Goal: Transaction & Acquisition: Purchase product/service

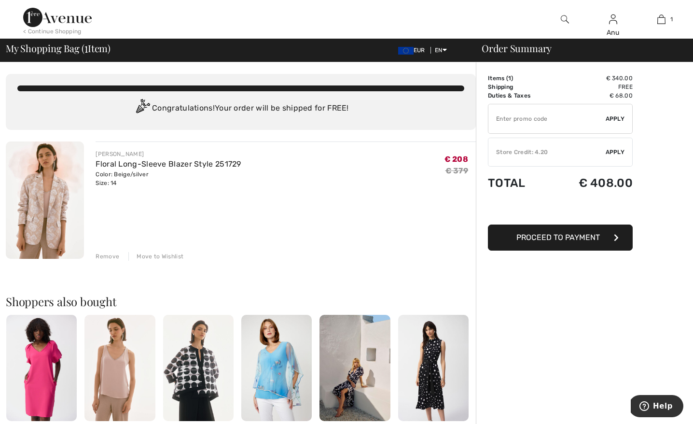
click at [565, 115] on input "TEXT" at bounding box center [546, 118] width 117 height 29
type input "SALEAVENUE"
click at [608, 116] on span "Apply" at bounding box center [614, 118] width 19 height 9
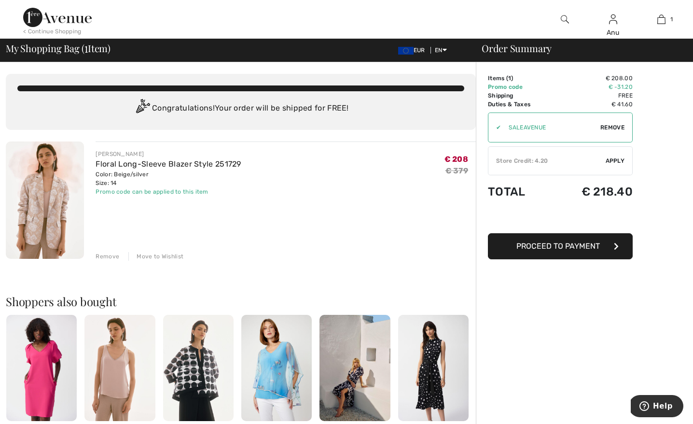
click at [42, 29] on div "< Continue Shopping" at bounding box center [52, 31] width 58 height 9
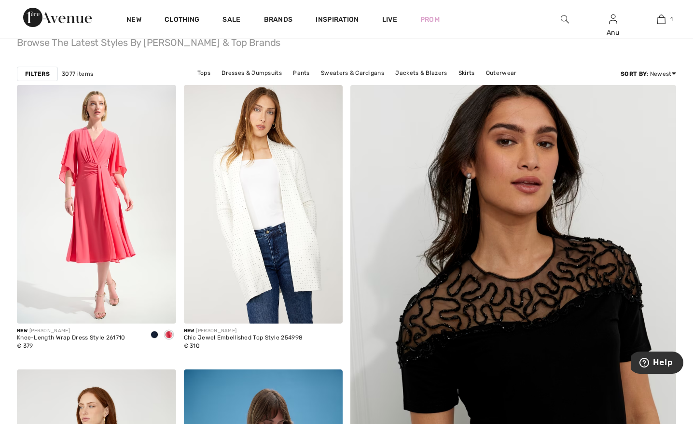
scroll to position [92, 0]
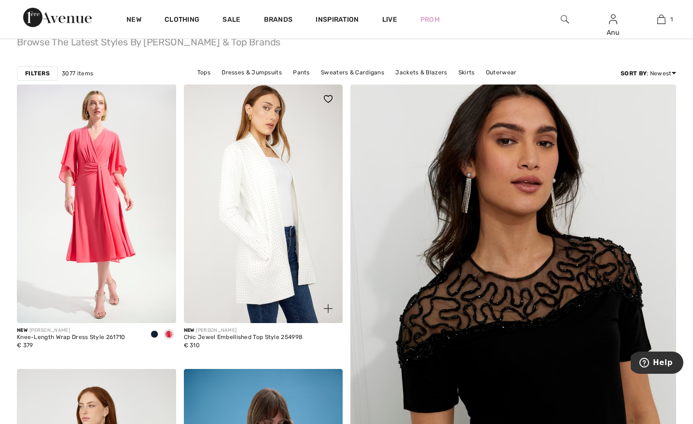
click at [264, 193] on img at bounding box center [263, 203] width 159 height 238
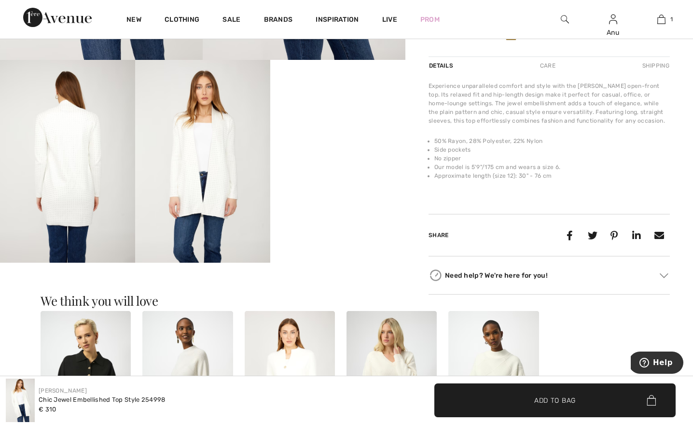
scroll to position [346, 0]
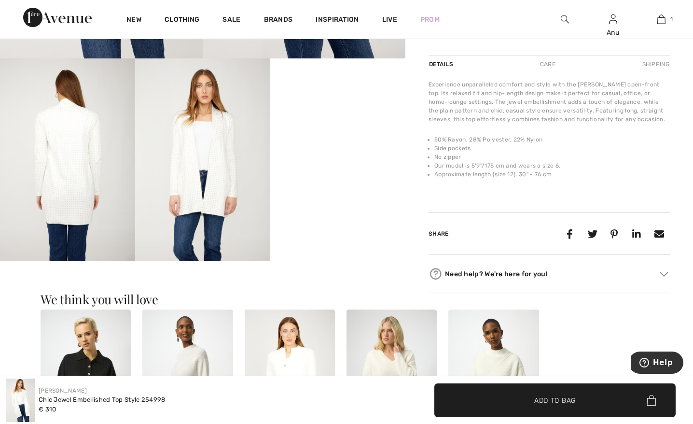
click at [355, 126] on video "Your browser does not support the video tag." at bounding box center [337, 92] width 135 height 68
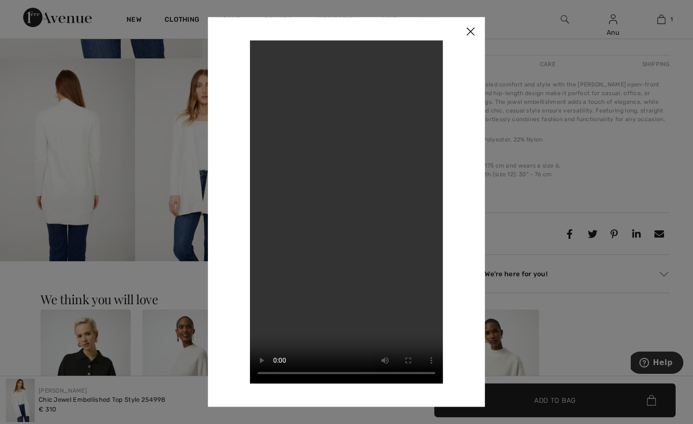
click at [467, 30] on img at bounding box center [470, 32] width 29 height 30
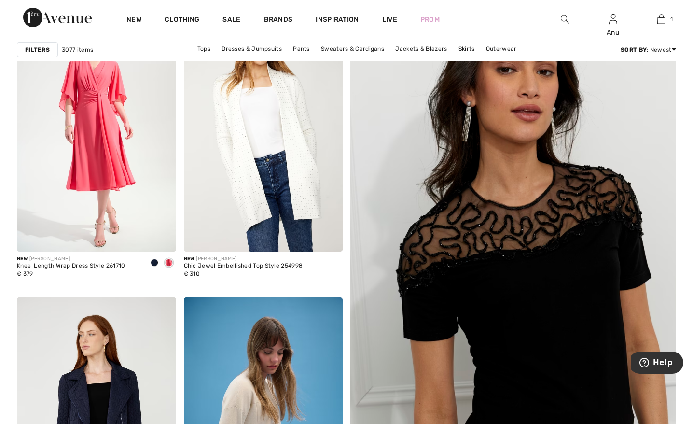
scroll to position [77, 0]
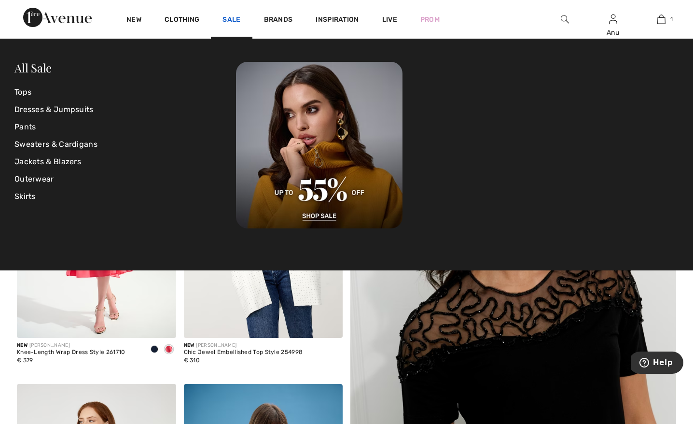
click at [231, 18] on link "Sale" at bounding box center [231, 20] width 18 height 10
click at [27, 110] on link "Dresses & Jumpsuits" at bounding box center [124, 109] width 221 height 17
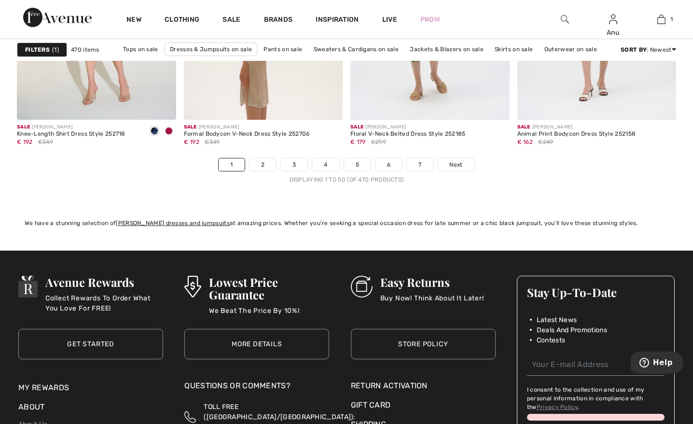
scroll to position [4369, 0]
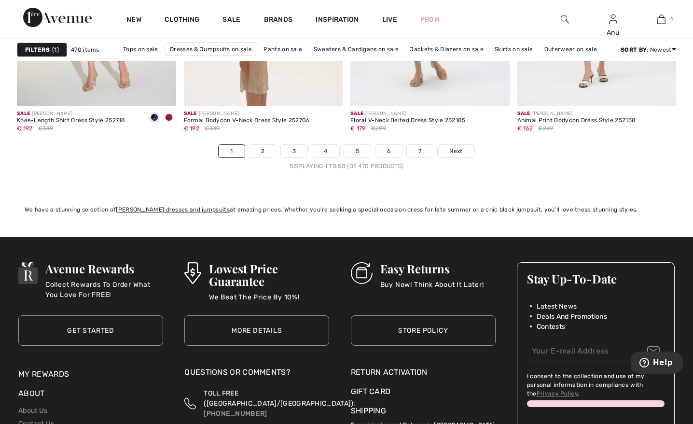
click at [51, 48] on div "Filters 1" at bounding box center [42, 49] width 50 height 14
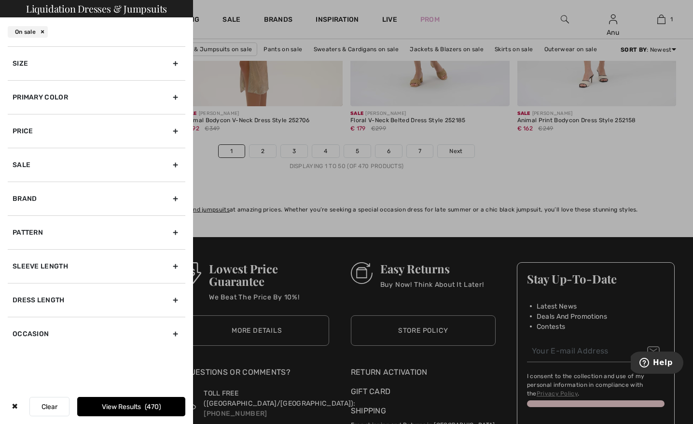
click at [101, 59] on div "Size" at bounding box center [97, 63] width 178 height 34
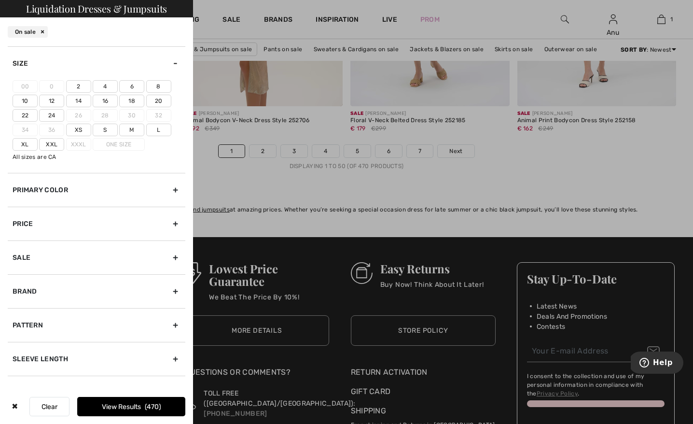
click at [78, 100] on label "14" at bounding box center [78, 101] width 25 height 13
click at [0, 0] on input"] "14" at bounding box center [0, 0] width 0 height 0
click at [101, 100] on label "16" at bounding box center [105, 101] width 25 height 13
click at [0, 0] on input"] "16" at bounding box center [0, 0] width 0 height 0
click at [153, 130] on label "L" at bounding box center [158, 130] width 25 height 13
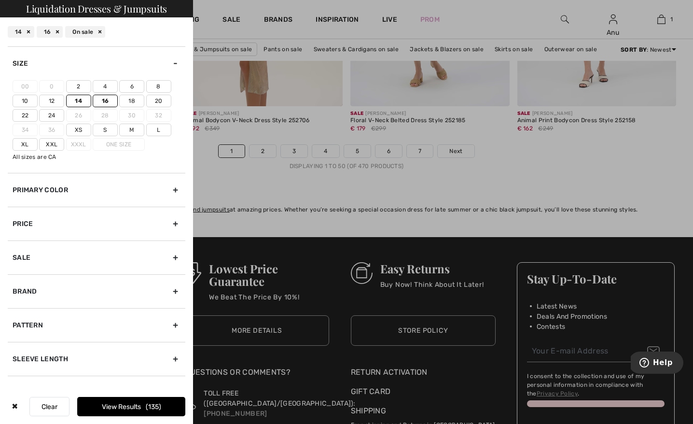
click at [0, 0] on input"] "L" at bounding box center [0, 0] width 0 height 0
click at [132, 406] on button "View Results 146" at bounding box center [131, 406] width 108 height 19
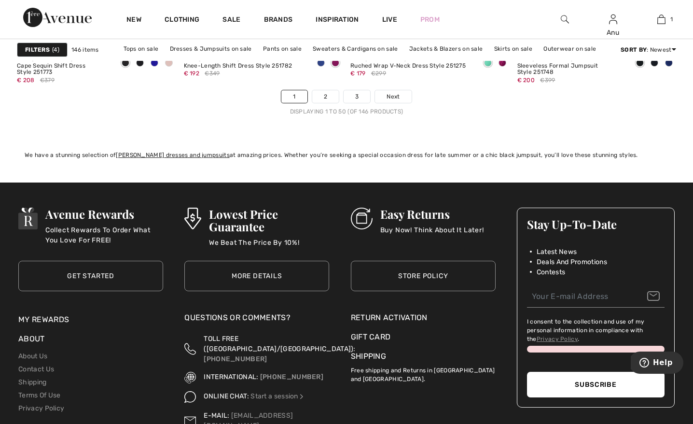
scroll to position [4439, 0]
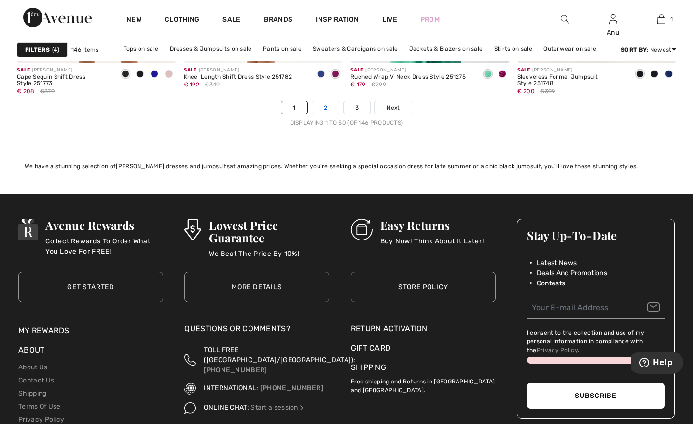
click at [325, 106] on link "2" at bounding box center [325, 107] width 27 height 13
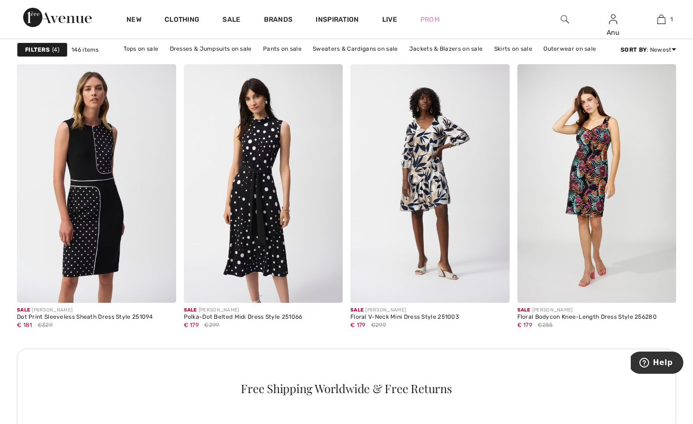
scroll to position [3231, 0]
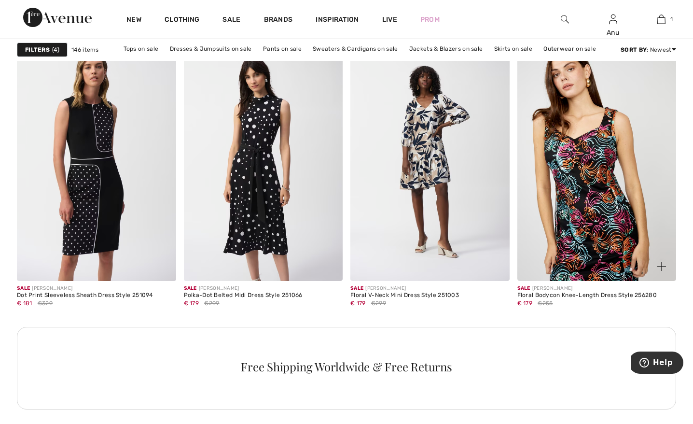
click at [566, 211] on img at bounding box center [596, 161] width 159 height 238
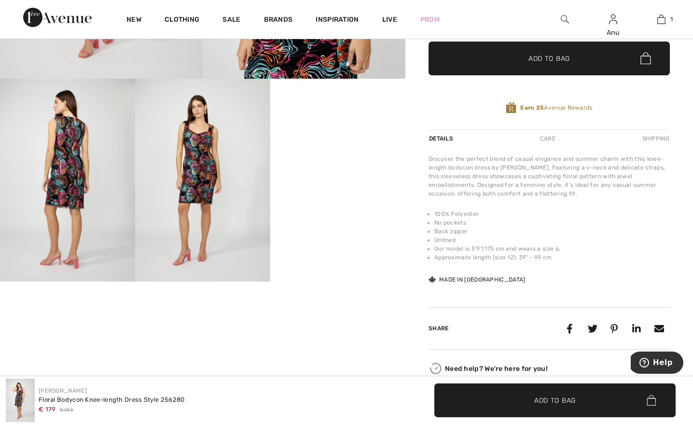
scroll to position [327, 0]
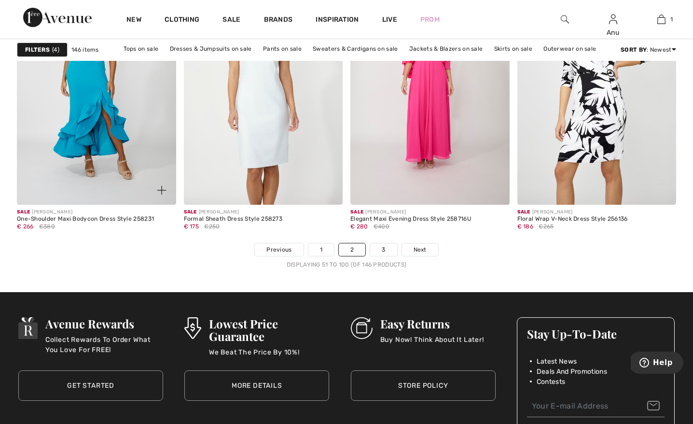
scroll to position [4306, 0]
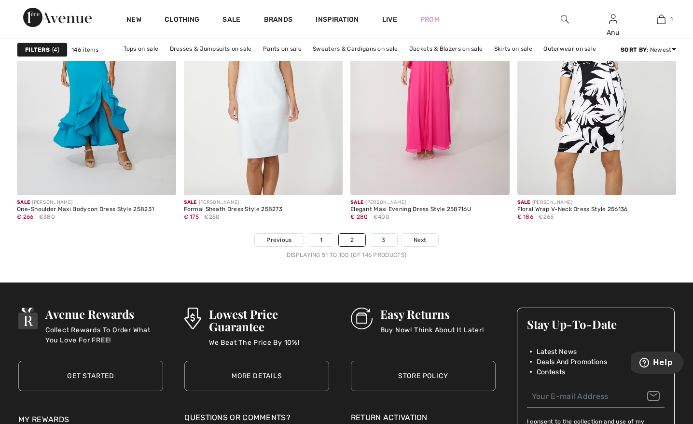
click at [381, 236] on link "3" at bounding box center [383, 240] width 27 height 13
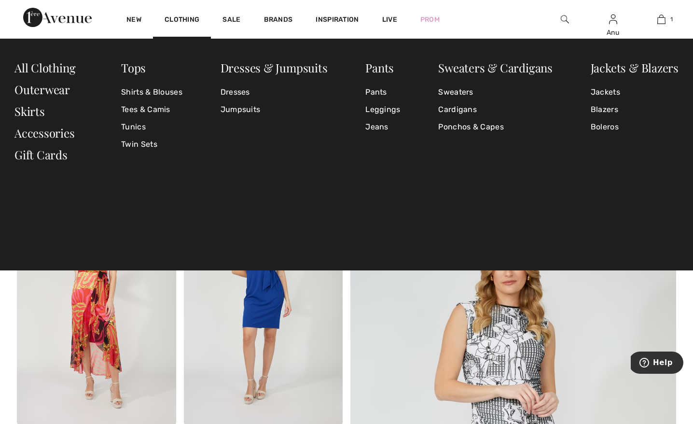
click at [563, 20] on img at bounding box center [565, 20] width 8 height 12
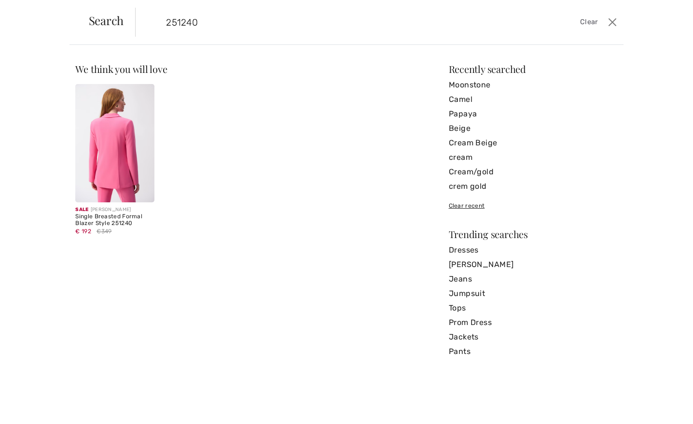
type input "251240"
click at [112, 149] on img at bounding box center [114, 143] width 79 height 118
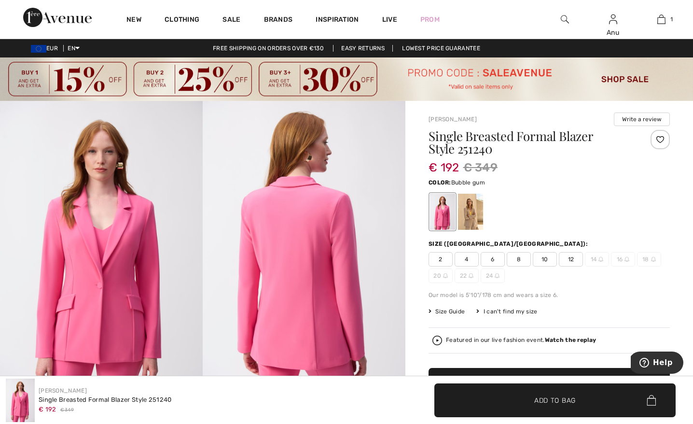
click at [568, 19] on div at bounding box center [564, 19] width 48 height 39
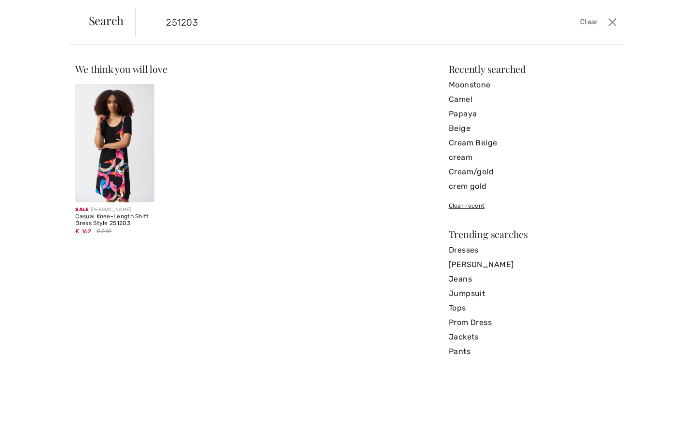
type input "251203"
click at [116, 161] on img at bounding box center [114, 143] width 79 height 118
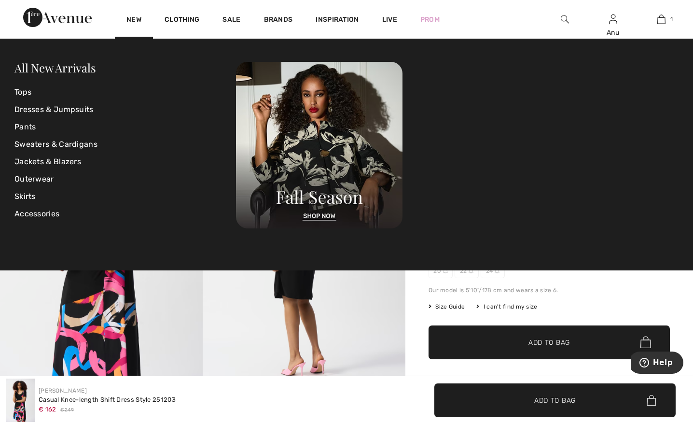
click at [561, 18] on img at bounding box center [565, 20] width 8 height 12
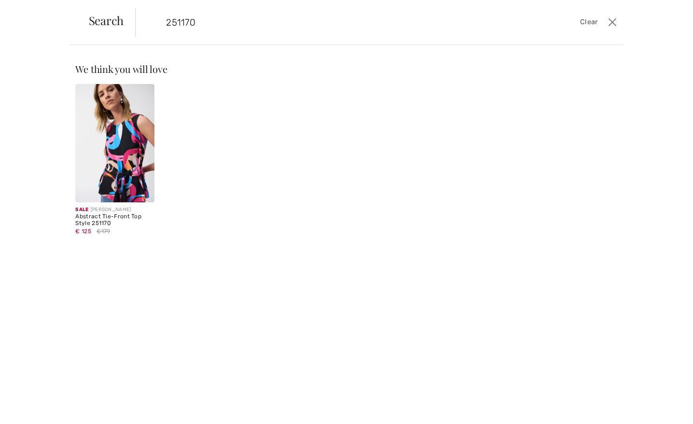
type input "251170"
click at [131, 145] on img at bounding box center [114, 143] width 79 height 118
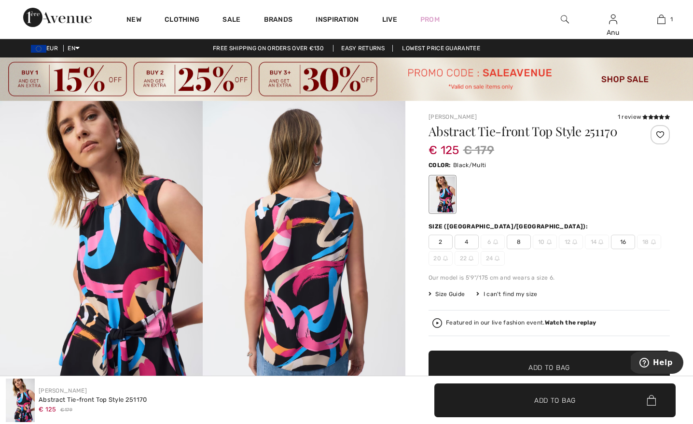
click at [565, 16] on img at bounding box center [565, 20] width 8 height 12
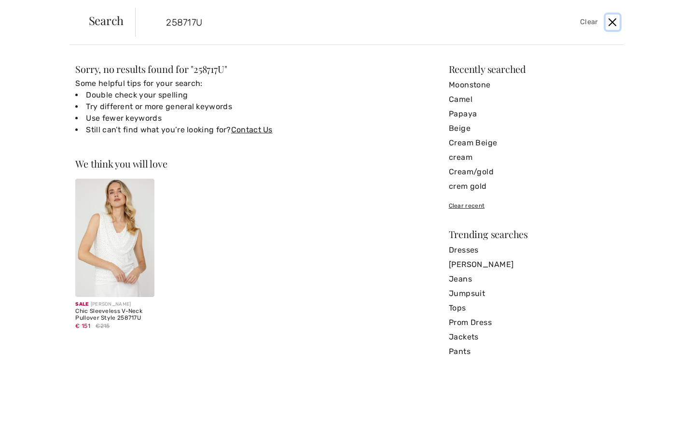
click at [606, 23] on button "Close" at bounding box center [612, 21] width 14 height 15
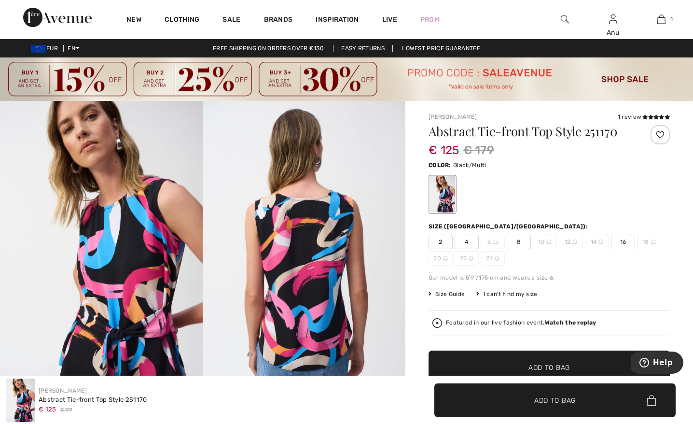
click at [565, 19] on img at bounding box center [565, 20] width 8 height 12
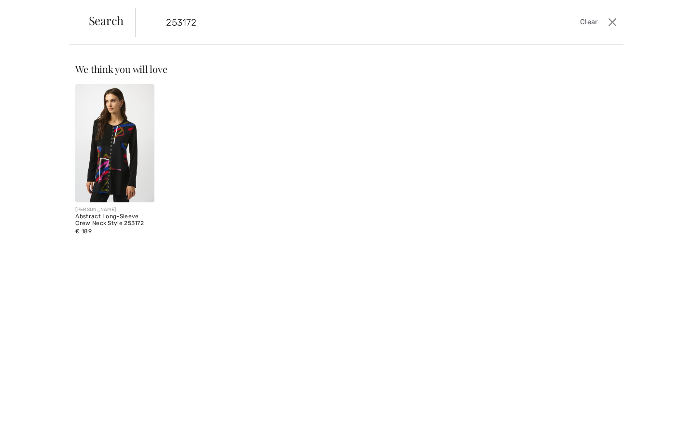
type input "253172"
click at [121, 132] on img at bounding box center [114, 143] width 79 height 118
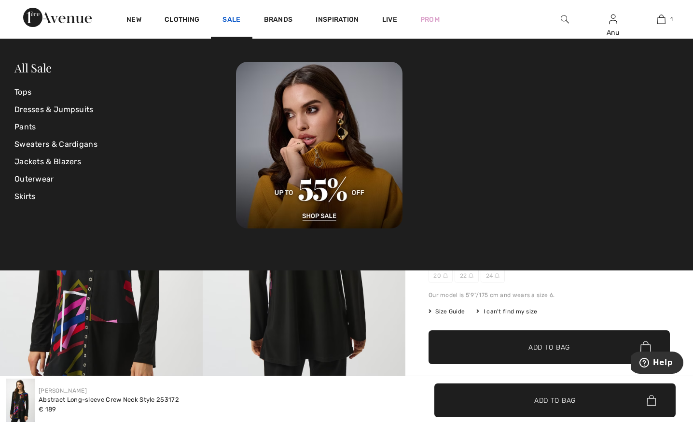
click at [231, 21] on link "Sale" at bounding box center [231, 20] width 18 height 10
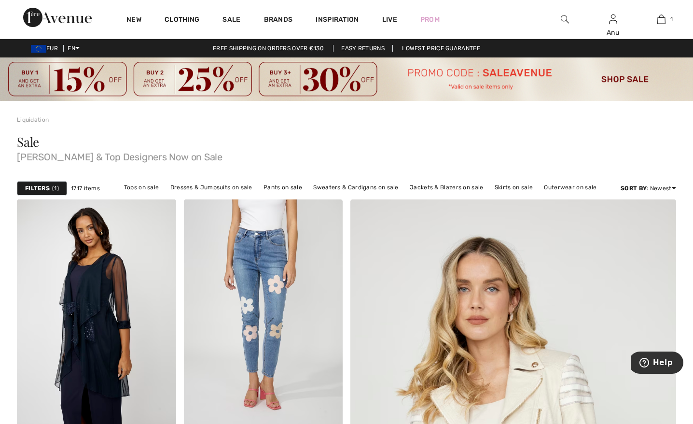
click at [35, 187] on strong "Filters" at bounding box center [37, 188] width 25 height 9
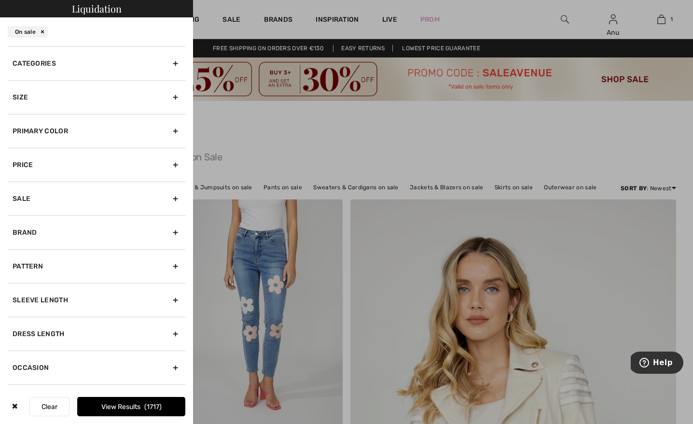
click at [74, 99] on div "Size" at bounding box center [97, 97] width 178 height 34
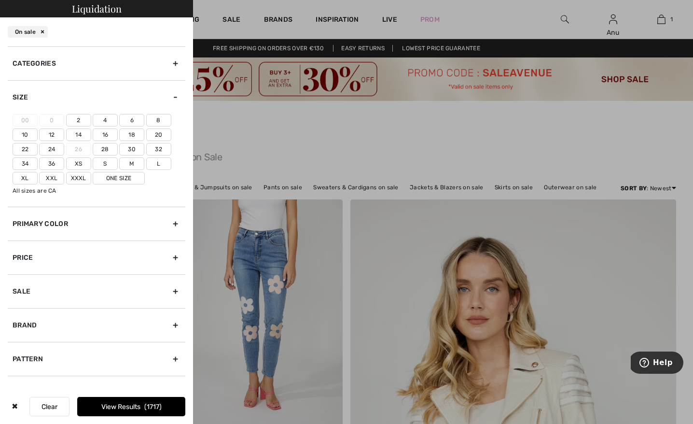
click at [82, 135] on label "14" at bounding box center [78, 134] width 25 height 13
click at [0, 0] on input"] "14" at bounding box center [0, 0] width 0 height 0
click at [101, 134] on label "16" at bounding box center [105, 134] width 25 height 13
click at [0, 0] on input"] "16" at bounding box center [0, 0] width 0 height 0
click at [159, 163] on label "L" at bounding box center [158, 163] width 25 height 13
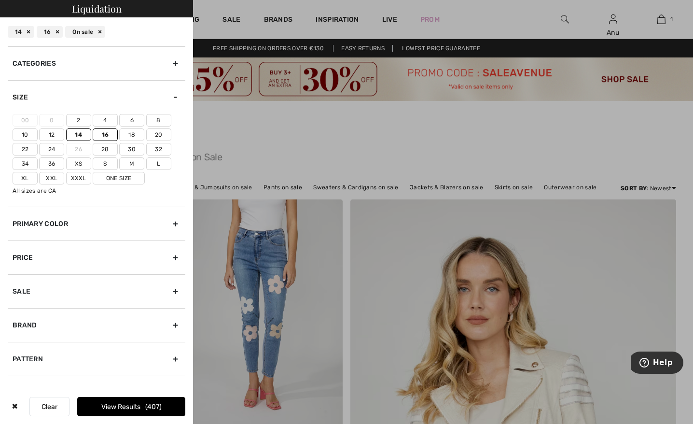
click at [0, 0] on input"] "L" at bounding box center [0, 0] width 0 height 0
click at [124, 406] on button "View Results 518" at bounding box center [131, 406] width 108 height 19
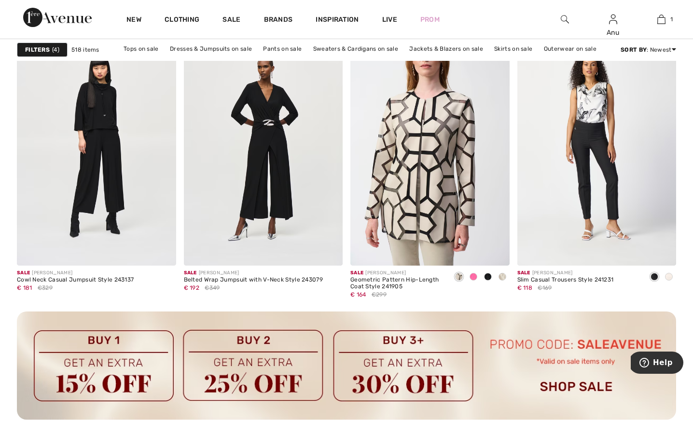
scroll to position [1998, 0]
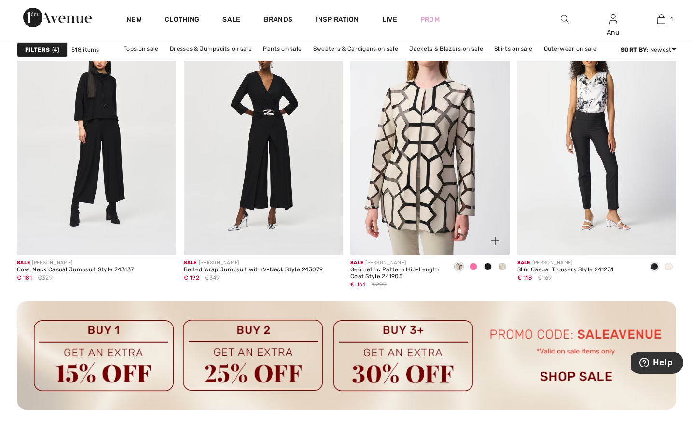
click at [474, 267] on span at bounding box center [473, 266] width 8 height 8
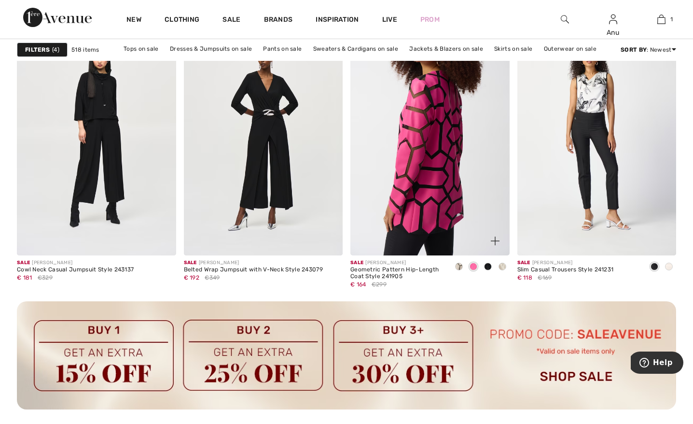
click at [444, 175] on img at bounding box center [429, 136] width 159 height 238
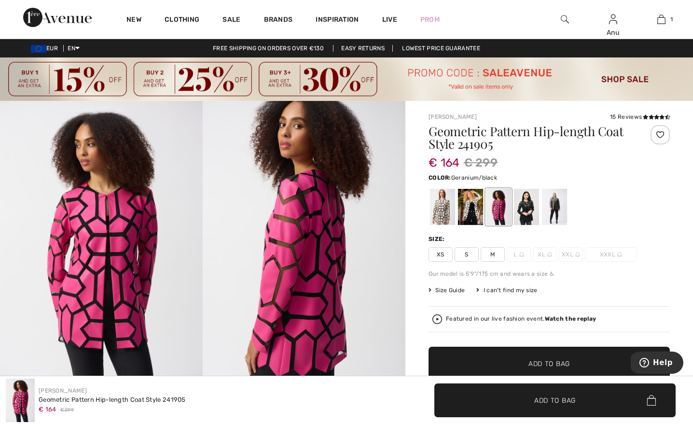
click at [492, 207] on div at bounding box center [498, 207] width 25 height 36
click at [520, 210] on div at bounding box center [526, 207] width 25 height 36
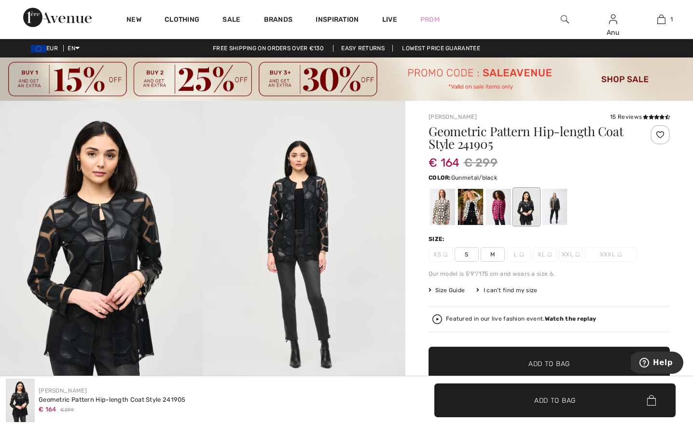
click at [552, 209] on div at bounding box center [554, 207] width 25 height 36
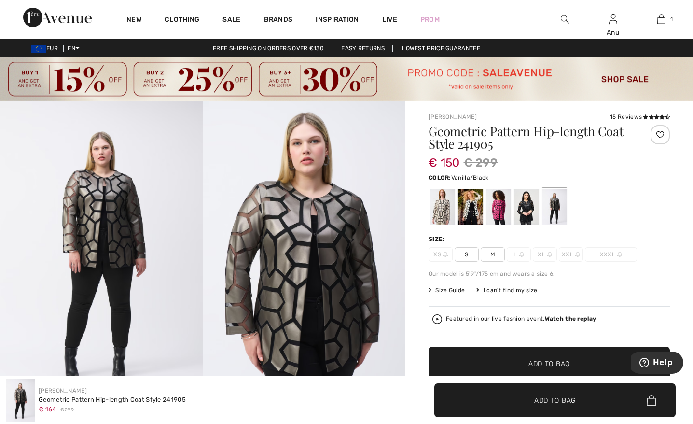
click at [470, 207] on div at bounding box center [470, 207] width 25 height 36
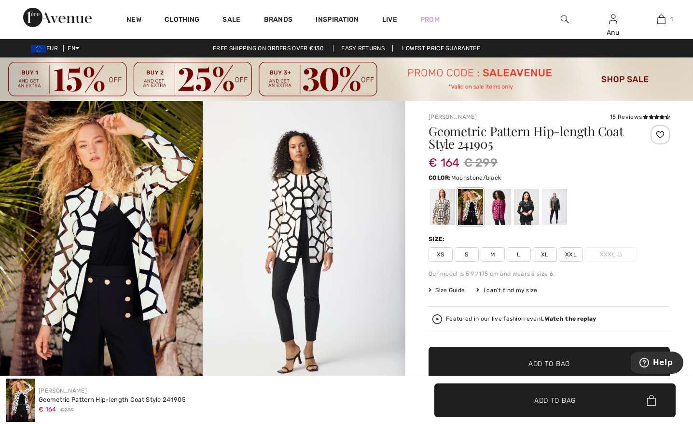
click at [439, 207] on div at bounding box center [442, 207] width 25 height 36
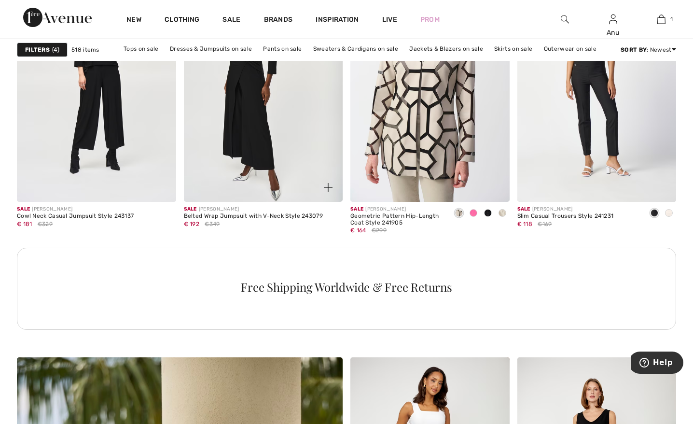
scroll to position [2069, 0]
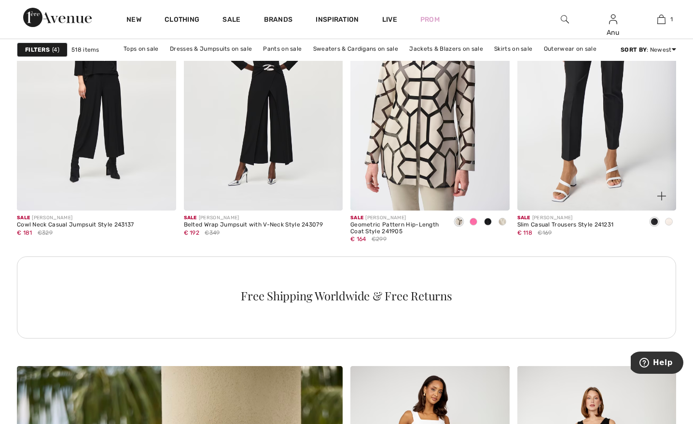
click at [585, 144] on img at bounding box center [596, 91] width 159 height 238
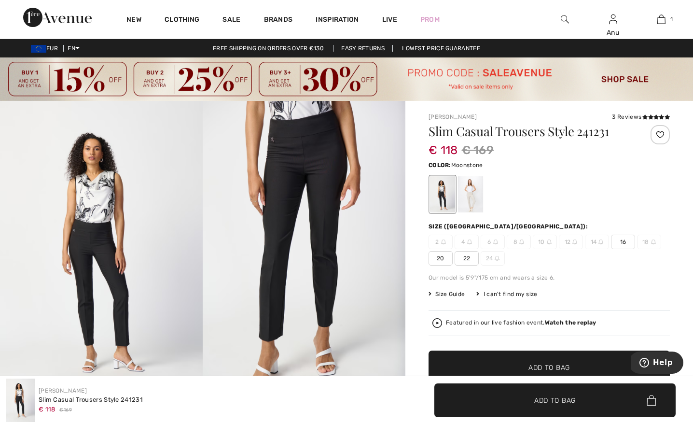
click at [471, 193] on div at bounding box center [470, 194] width 25 height 36
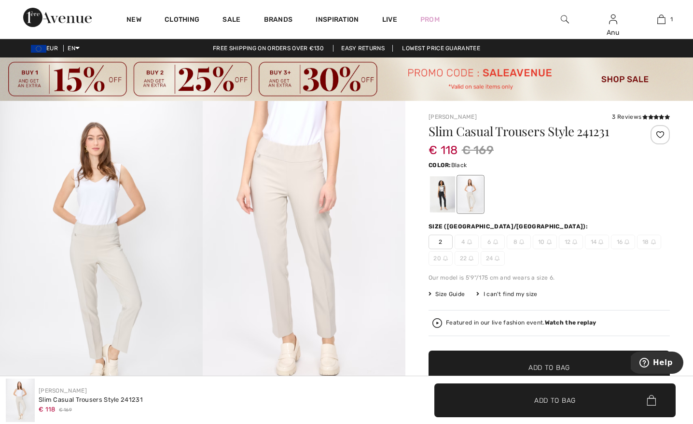
click at [443, 196] on div at bounding box center [442, 194] width 25 height 36
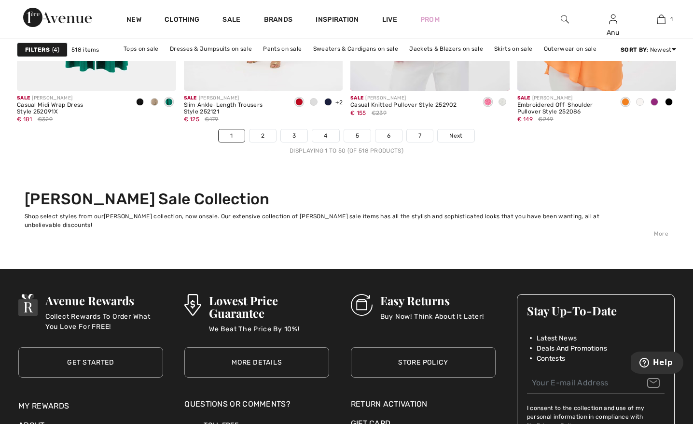
scroll to position [4392, 0]
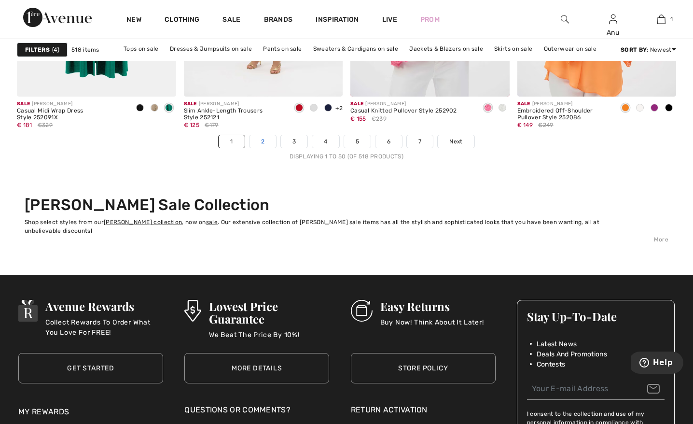
click at [260, 138] on link "2" at bounding box center [262, 141] width 27 height 13
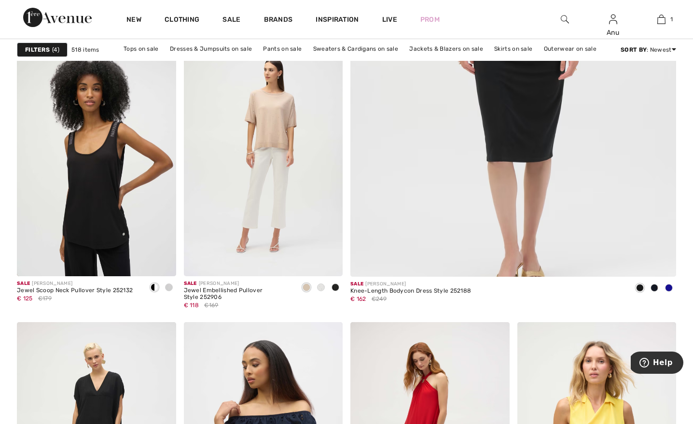
scroll to position [433, 0]
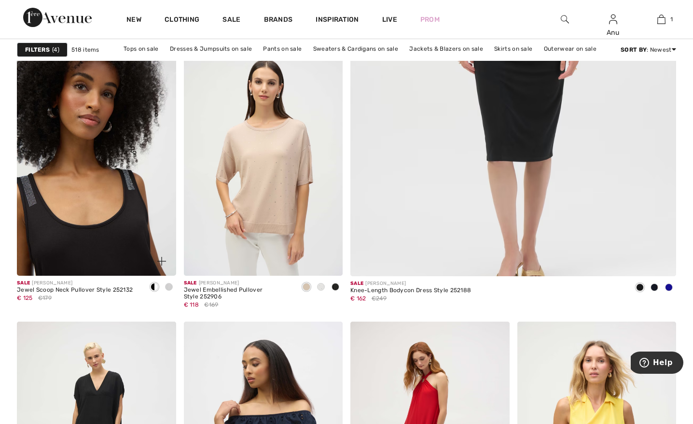
click at [93, 193] on img at bounding box center [96, 156] width 159 height 238
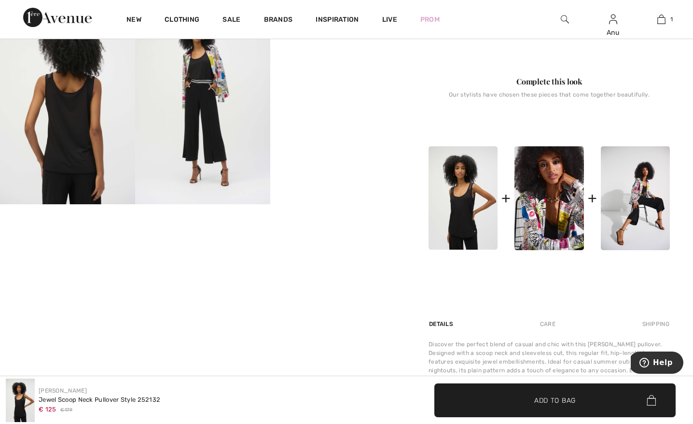
scroll to position [401, 0]
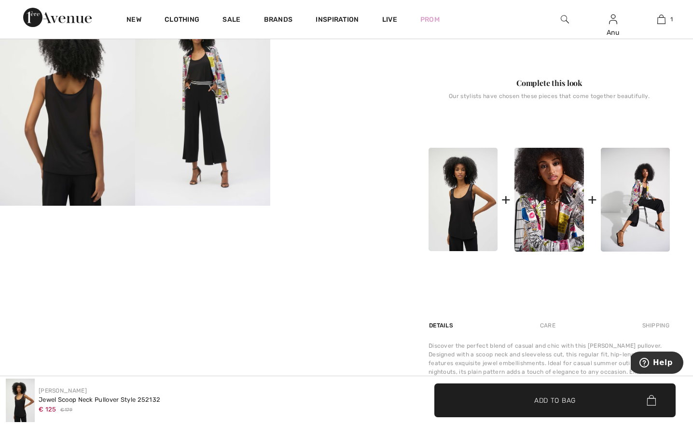
click at [337, 71] on video "Your browser does not support the video tag." at bounding box center [337, 37] width 135 height 68
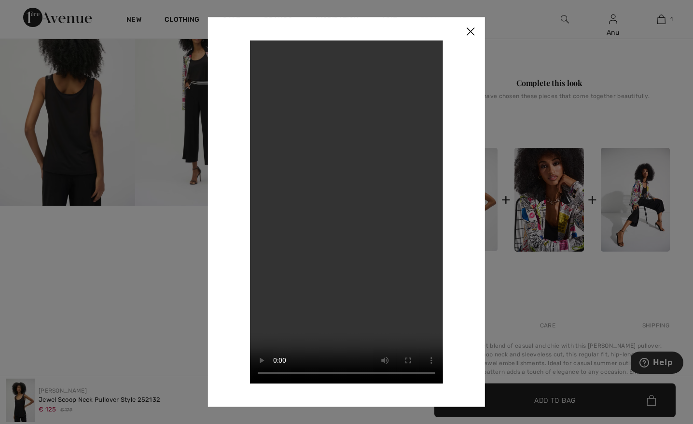
click at [471, 31] on img at bounding box center [470, 32] width 29 height 30
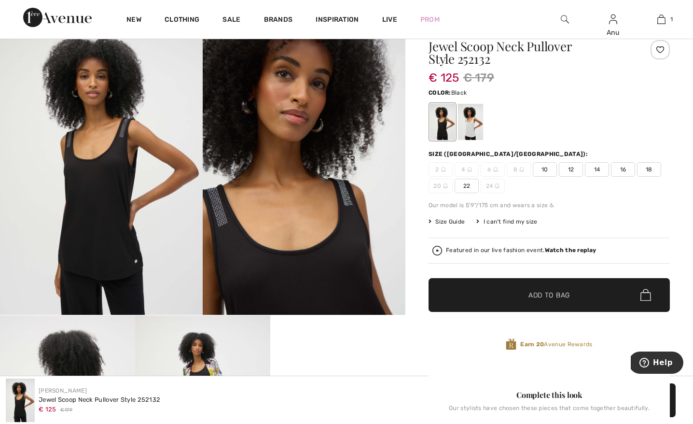
scroll to position [89, 0]
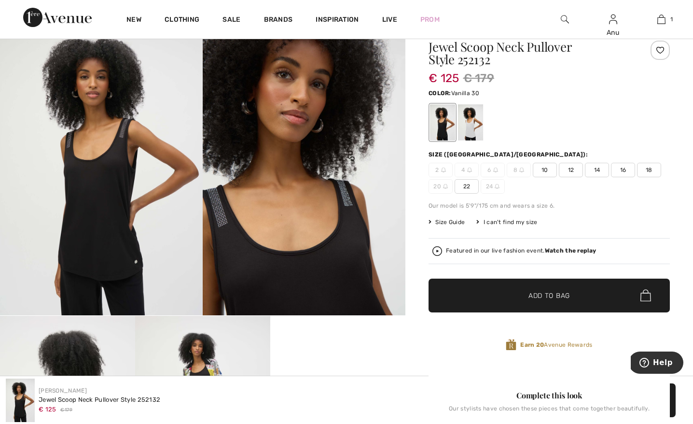
click at [468, 121] on div at bounding box center [470, 122] width 25 height 36
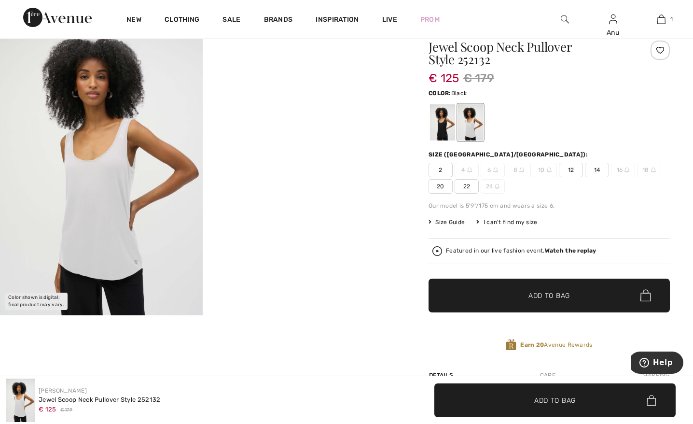
click at [435, 121] on div at bounding box center [442, 122] width 25 height 36
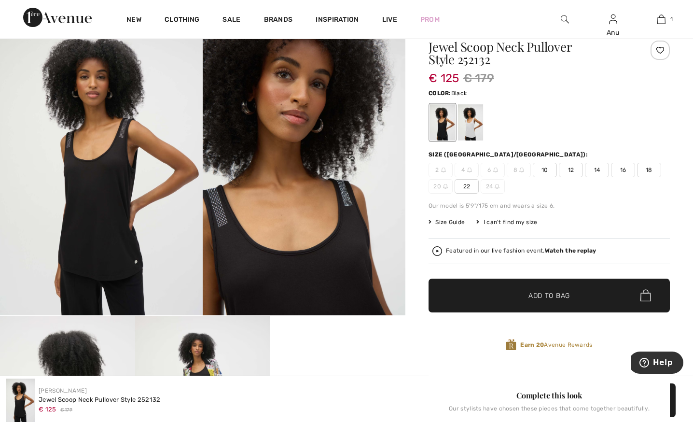
click at [592, 168] on span "14" at bounding box center [597, 170] width 24 height 14
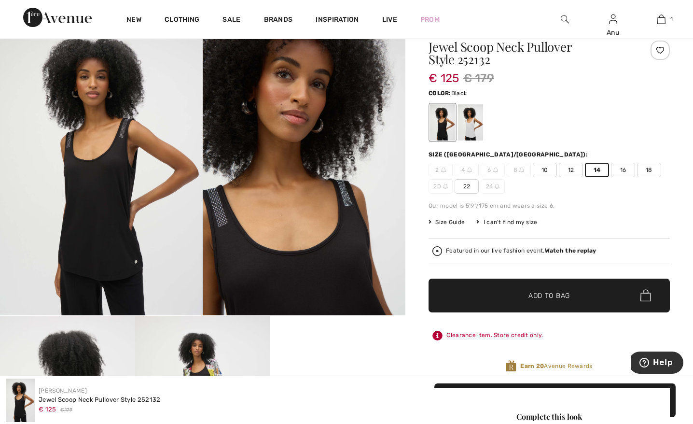
click at [535, 294] on span "Add to Bag" at bounding box center [548, 295] width 41 height 10
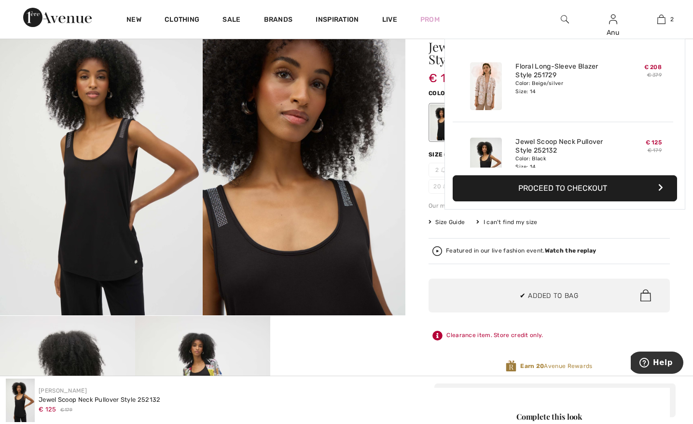
scroll to position [30, 0]
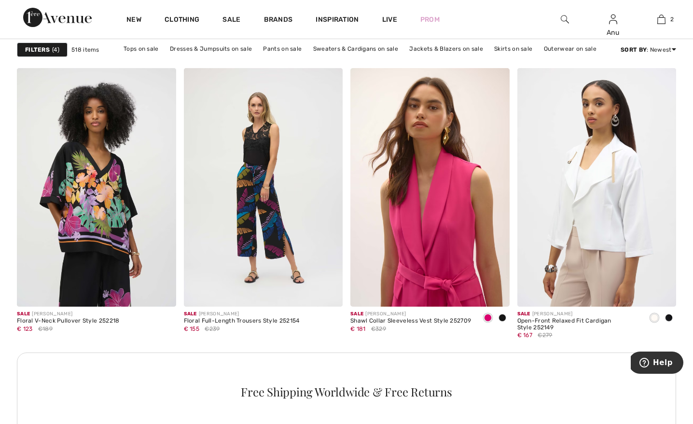
scroll to position [973, 0]
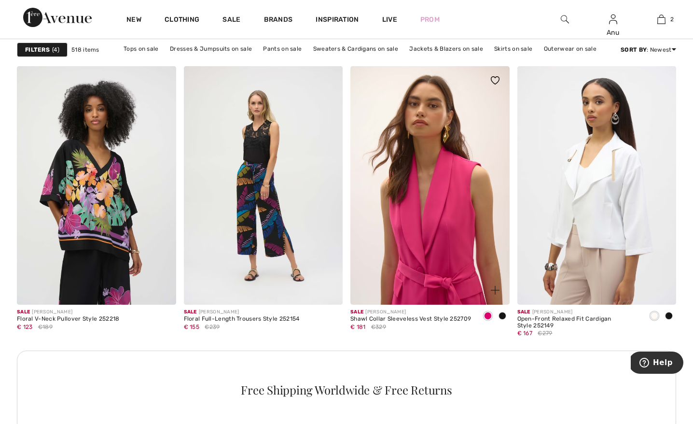
click at [447, 223] on img at bounding box center [429, 185] width 159 height 238
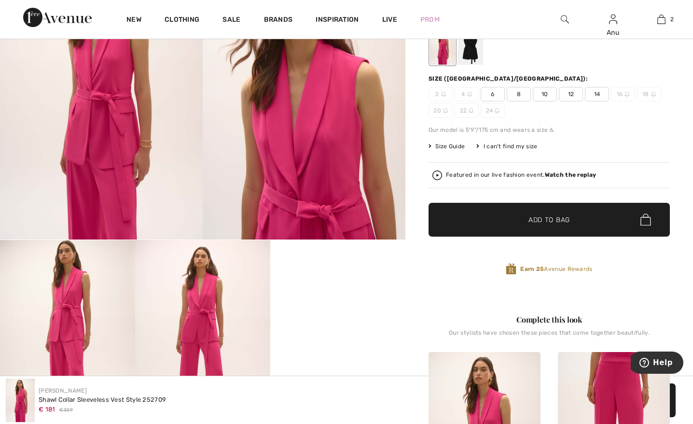
scroll to position [161, 0]
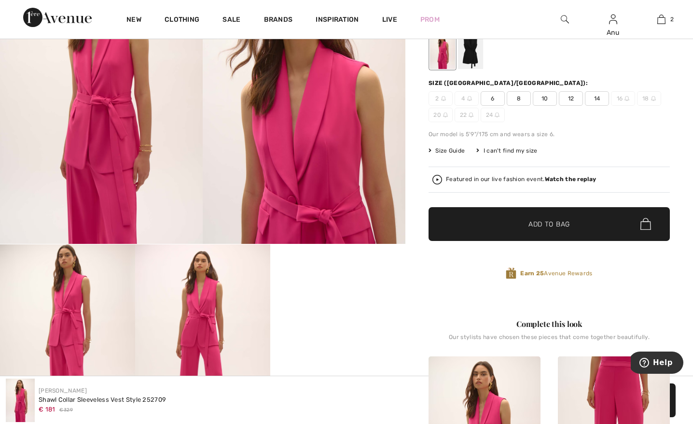
click at [471, 57] on div at bounding box center [470, 51] width 25 height 36
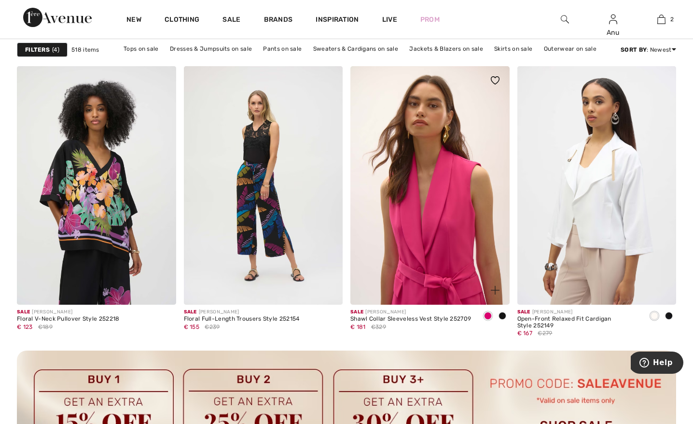
click at [432, 191] on img at bounding box center [429, 185] width 159 height 238
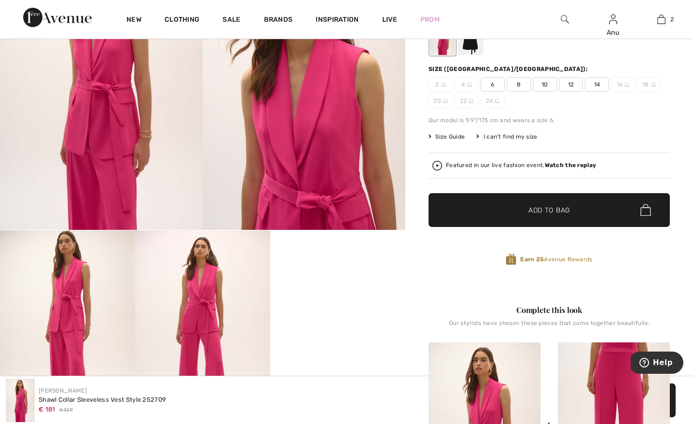
scroll to position [175, 0]
click at [592, 82] on span "14" at bounding box center [597, 84] width 24 height 14
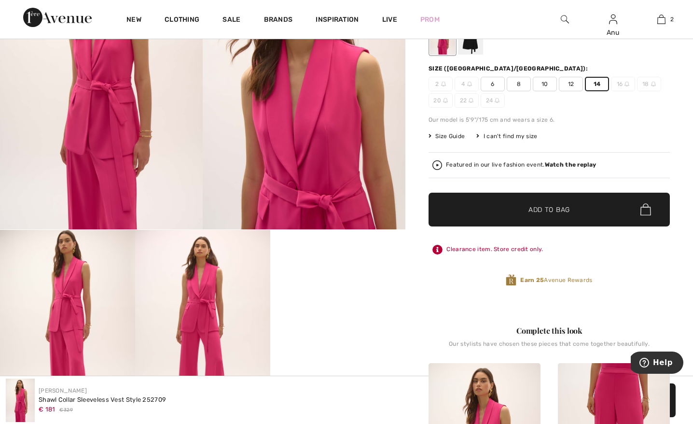
click at [539, 203] on span "✔ Added to Bag Add to Bag" at bounding box center [548, 209] width 241 height 34
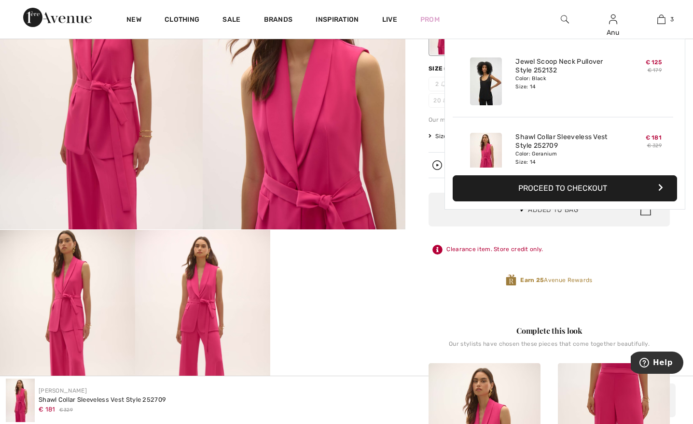
scroll to position [105, 0]
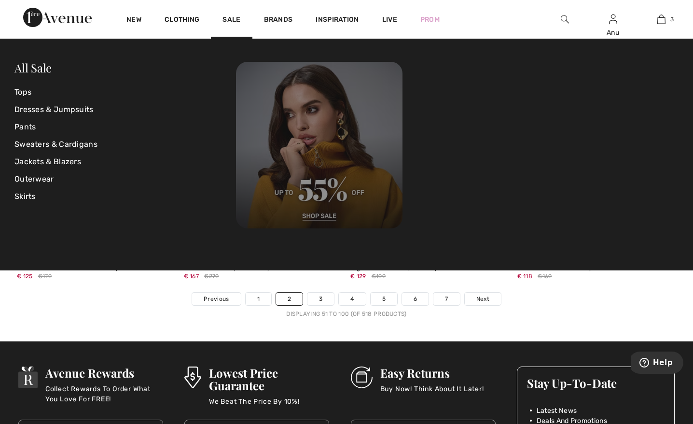
scroll to position [4216, 0]
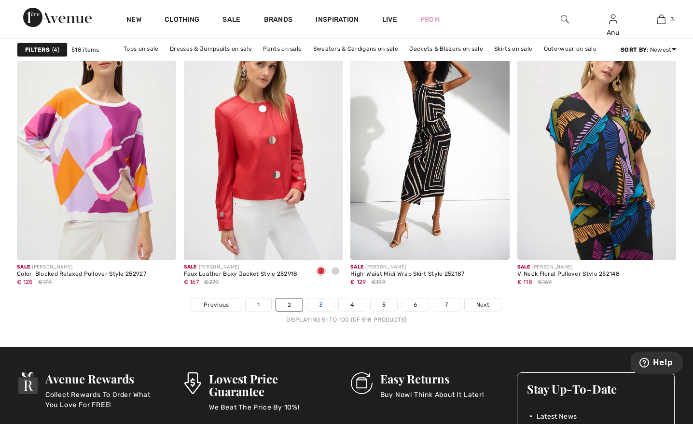
click at [317, 301] on link "3" at bounding box center [320, 304] width 27 height 13
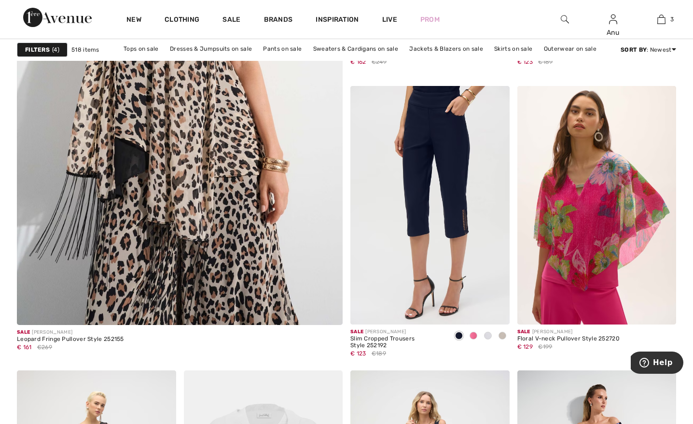
scroll to position [2622, 0]
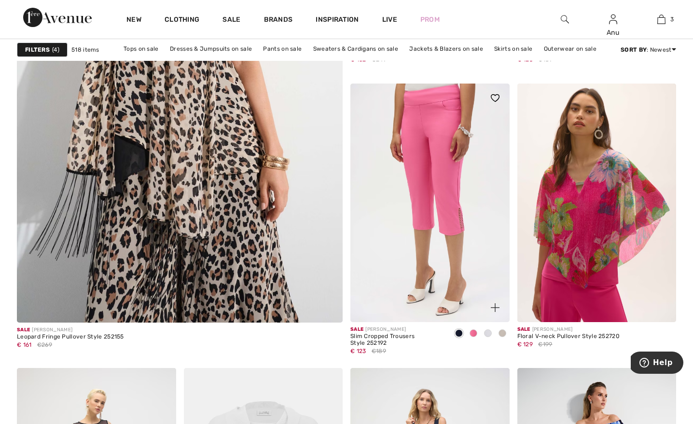
click at [428, 175] on img at bounding box center [429, 202] width 159 height 238
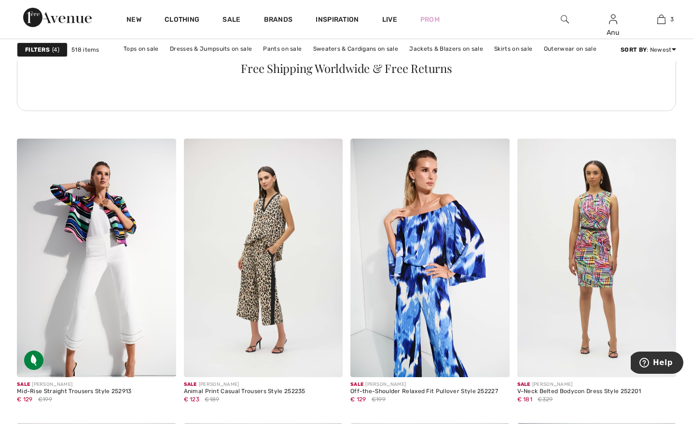
scroll to position [3530, 0]
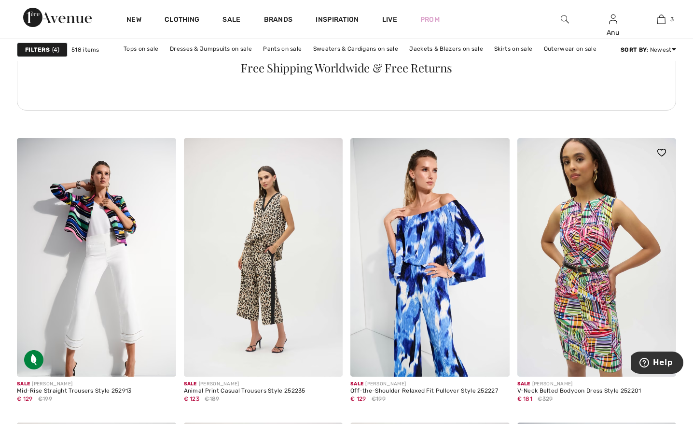
click at [579, 220] on img at bounding box center [596, 257] width 159 height 238
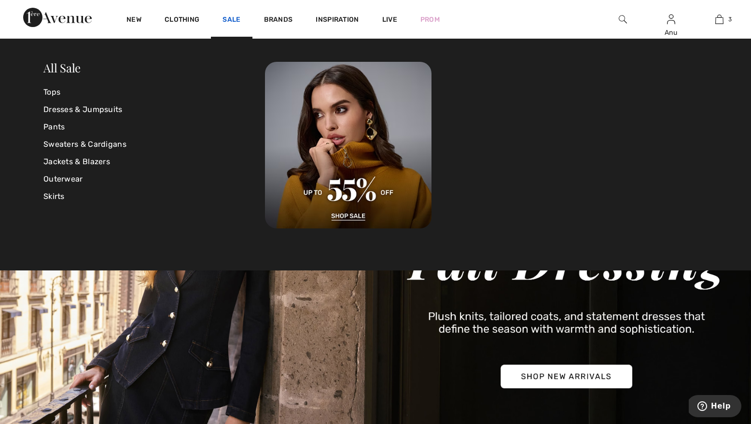
click at [229, 19] on link "Sale" at bounding box center [231, 20] width 18 height 10
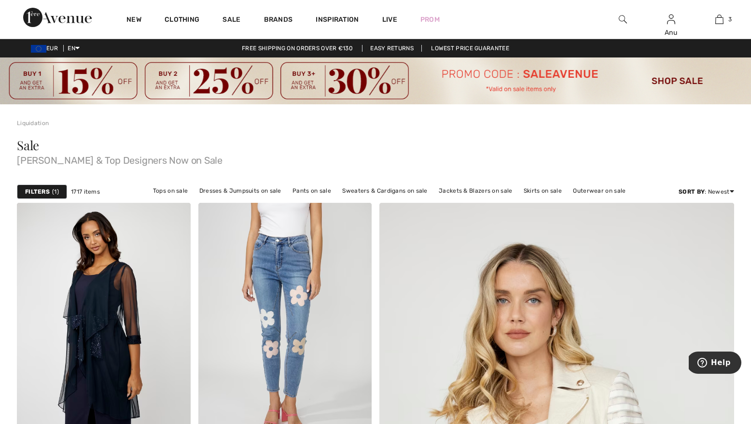
click at [41, 192] on strong "Filters" at bounding box center [37, 191] width 25 height 9
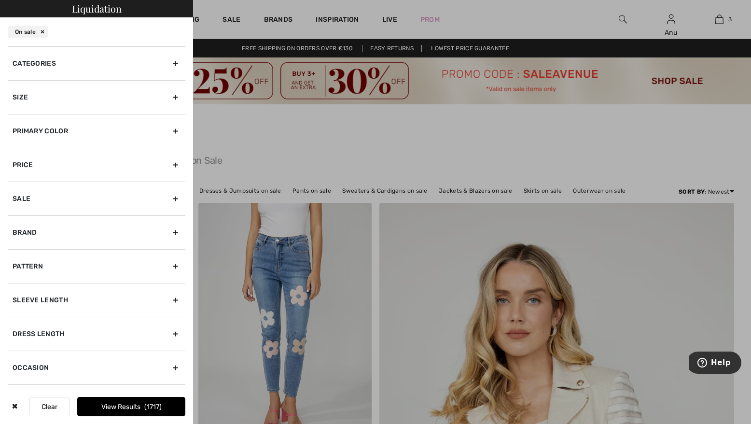
click at [173, 97] on div "Size" at bounding box center [97, 97] width 178 height 34
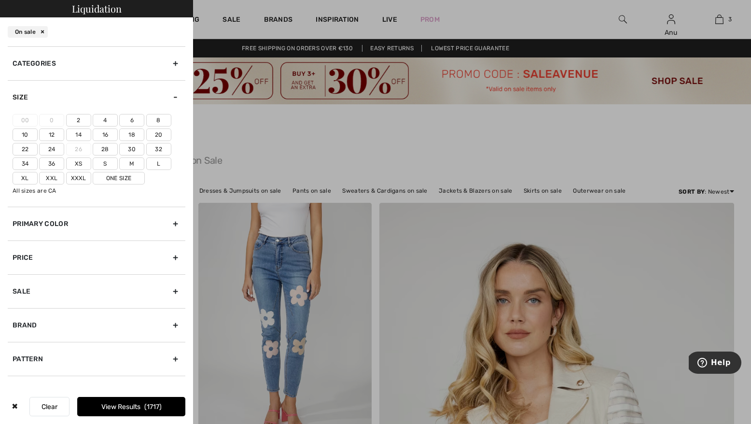
click at [80, 133] on label "14" at bounding box center [78, 134] width 25 height 13
click at [0, 0] on input"] "14" at bounding box center [0, 0] width 0 height 0
click at [104, 134] on label "16" at bounding box center [105, 134] width 25 height 13
click at [0, 0] on input"] "16" at bounding box center [0, 0] width 0 height 0
click at [152, 163] on label "L" at bounding box center [158, 163] width 25 height 13
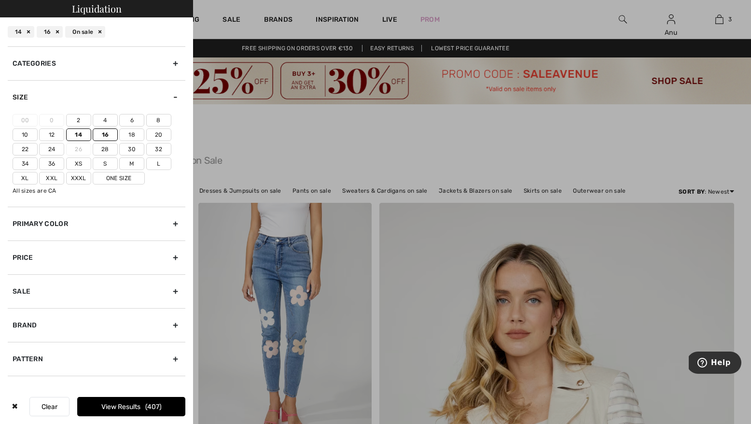
click at [0, 0] on input"] "L" at bounding box center [0, 0] width 0 height 0
click at [131, 406] on button "View Results 518" at bounding box center [131, 406] width 108 height 19
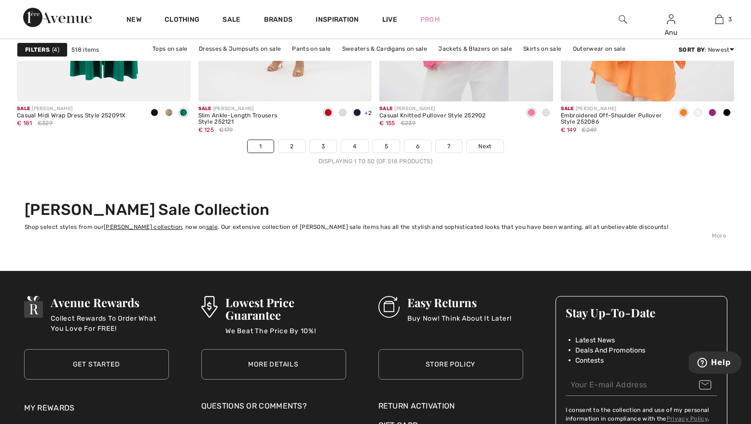
scroll to position [4714, 0]
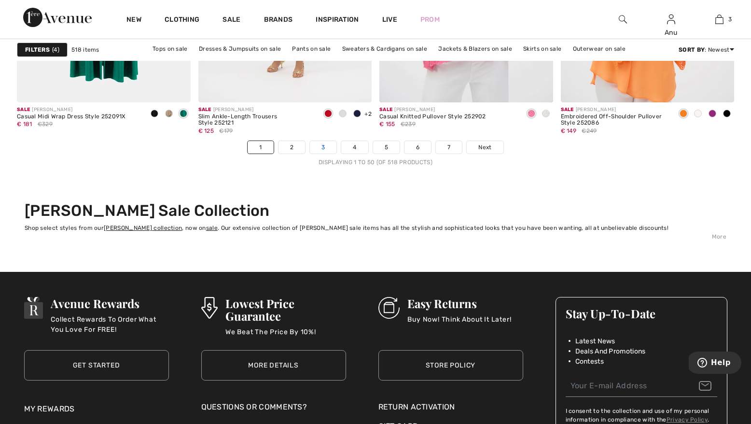
click at [318, 146] on link "3" at bounding box center [323, 147] width 27 height 13
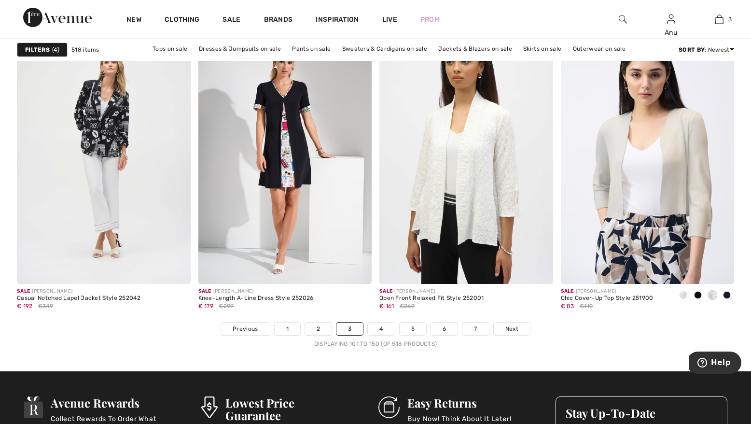
scroll to position [4542, 0]
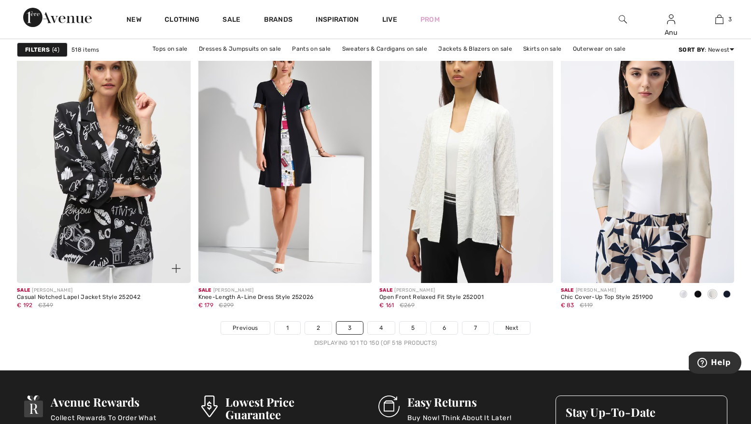
click at [113, 166] on img at bounding box center [104, 153] width 174 height 260
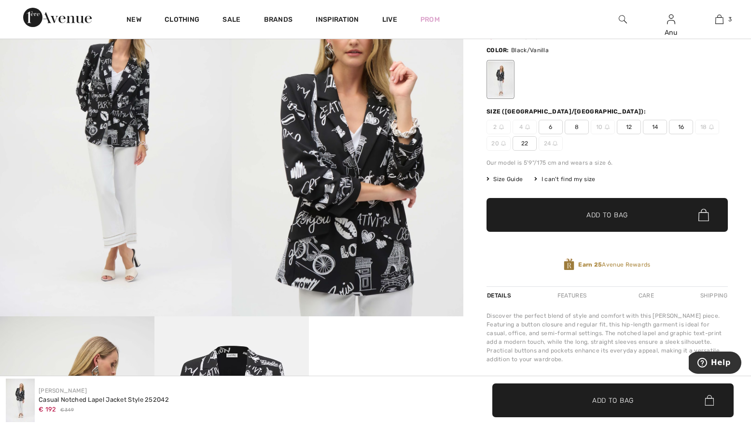
scroll to position [125, 0]
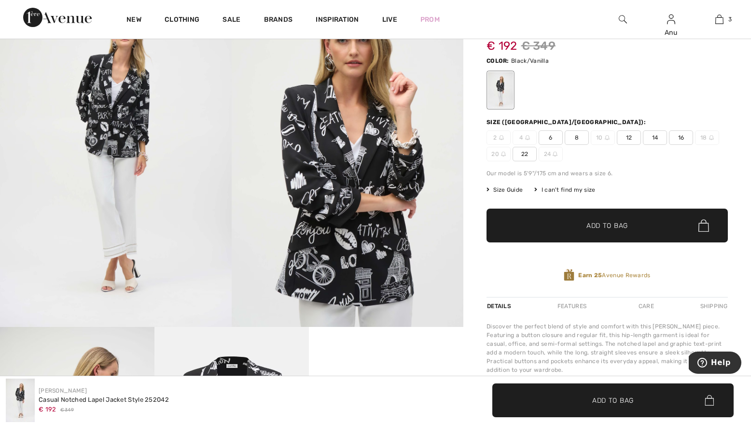
click at [655, 135] on span "14" at bounding box center [655, 137] width 24 height 14
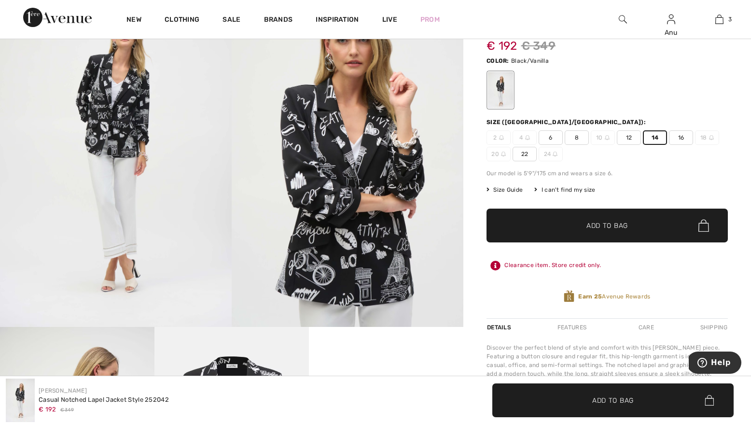
click at [614, 222] on span "Add to Bag" at bounding box center [606, 225] width 41 height 10
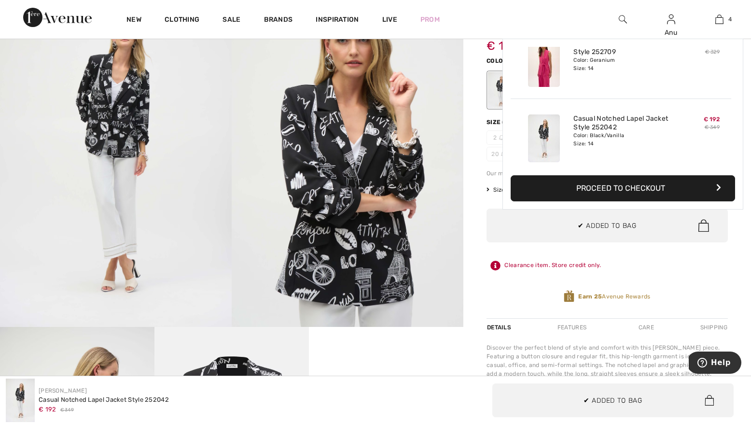
scroll to position [180, 0]
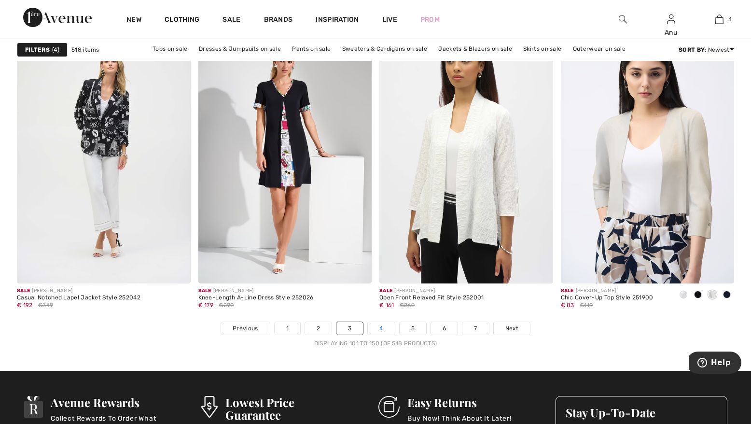
click at [381, 328] on link "4" at bounding box center [381, 328] width 27 height 13
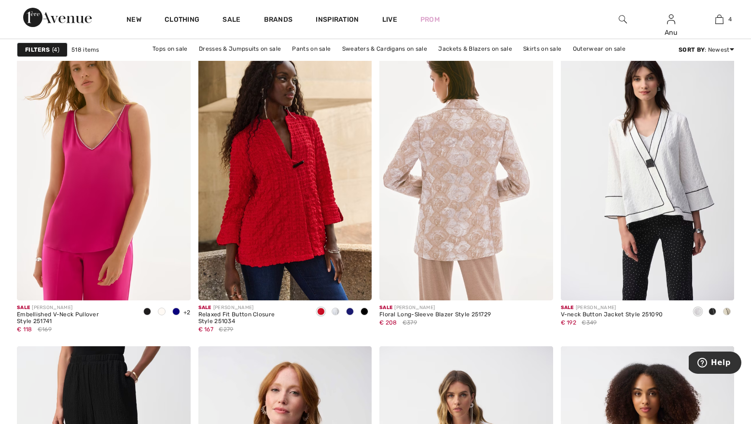
scroll to position [1524, 0]
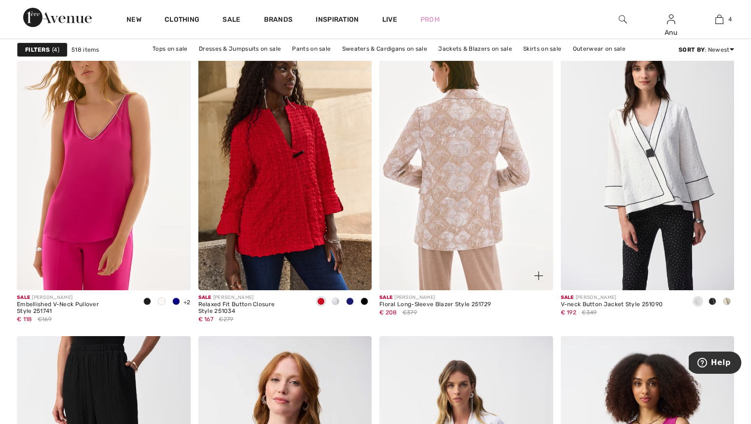
click at [439, 181] on img at bounding box center [466, 160] width 174 height 260
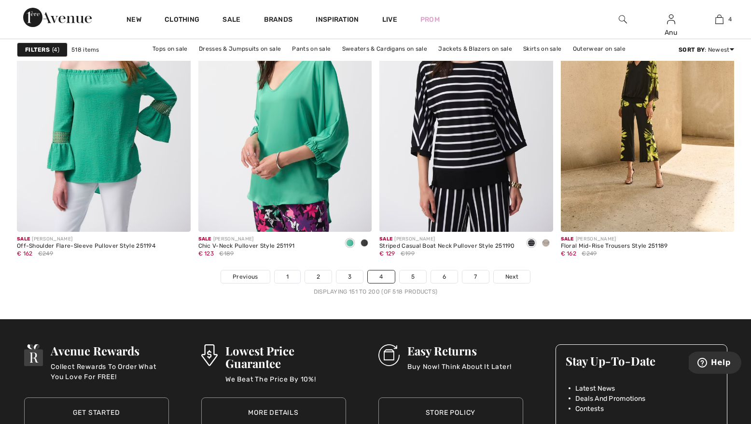
scroll to position [4571, 0]
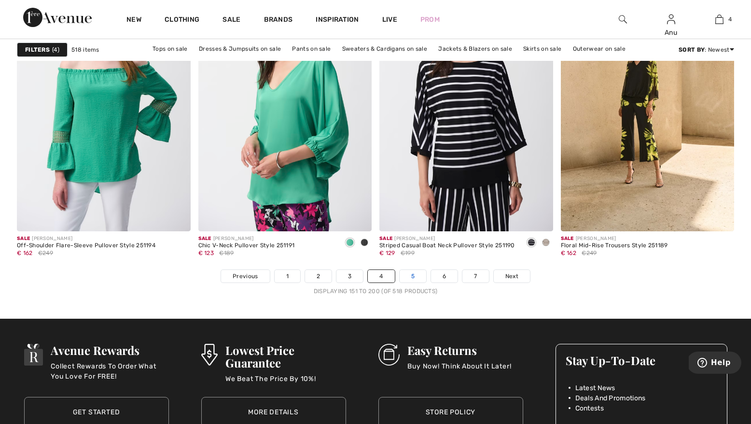
click at [412, 274] on link "5" at bounding box center [412, 276] width 27 height 13
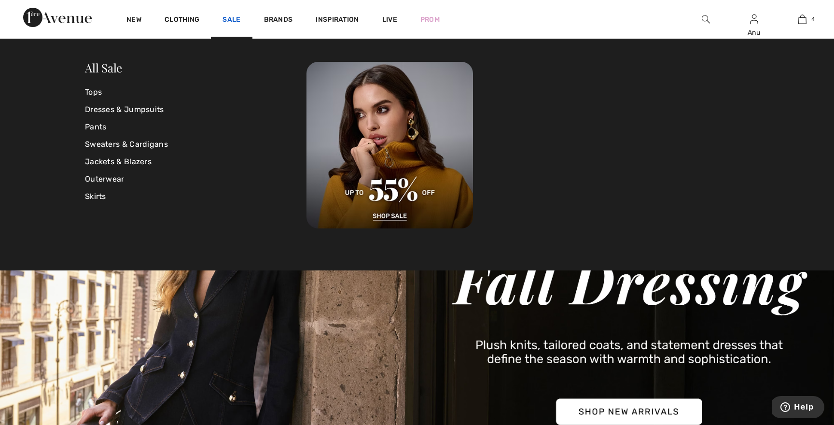
click at [226, 15] on link "Sale" at bounding box center [231, 20] width 18 height 10
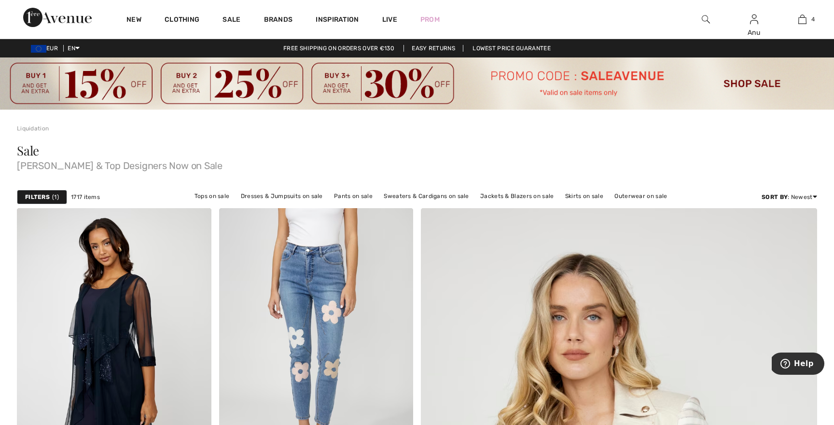
click at [44, 197] on strong "Filters" at bounding box center [37, 196] width 25 height 9
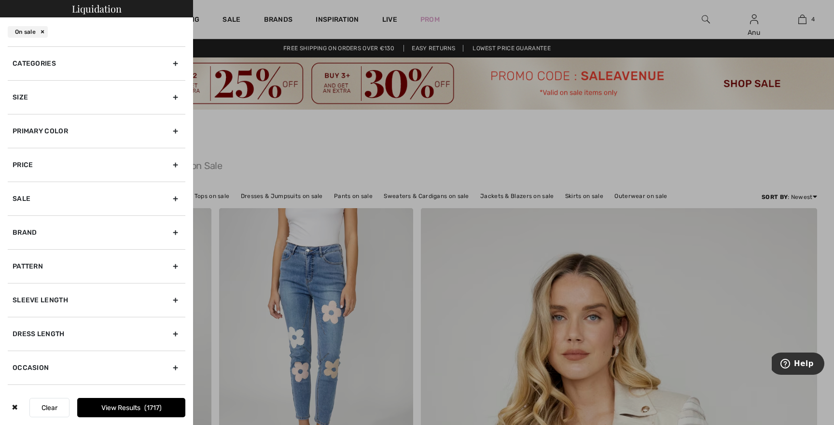
click at [173, 95] on div "Size" at bounding box center [97, 97] width 178 height 34
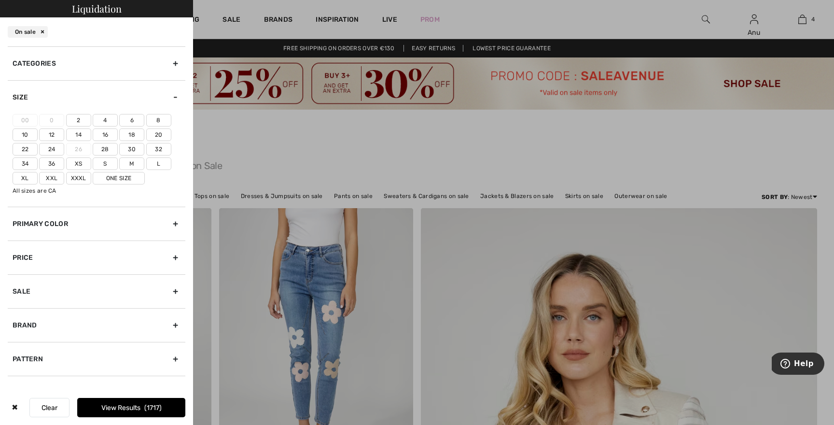
click at [80, 133] on label "14" at bounding box center [78, 134] width 25 height 13
click at [0, 0] on input"] "14" at bounding box center [0, 0] width 0 height 0
click at [99, 135] on label "16" at bounding box center [105, 134] width 25 height 13
click at [0, 0] on input"] "16" at bounding box center [0, 0] width 0 height 0
click at [155, 164] on label "L" at bounding box center [158, 163] width 25 height 13
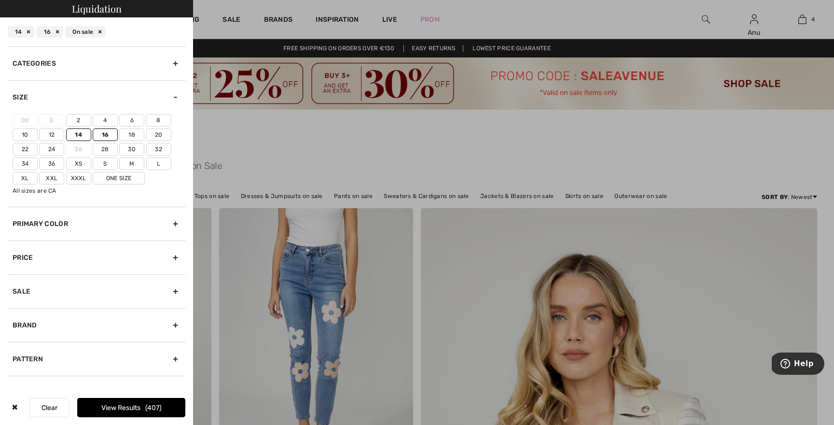
click at [0, 0] on input"] "L" at bounding box center [0, 0] width 0 height 0
click at [120, 406] on button "View Results 518" at bounding box center [131, 407] width 108 height 19
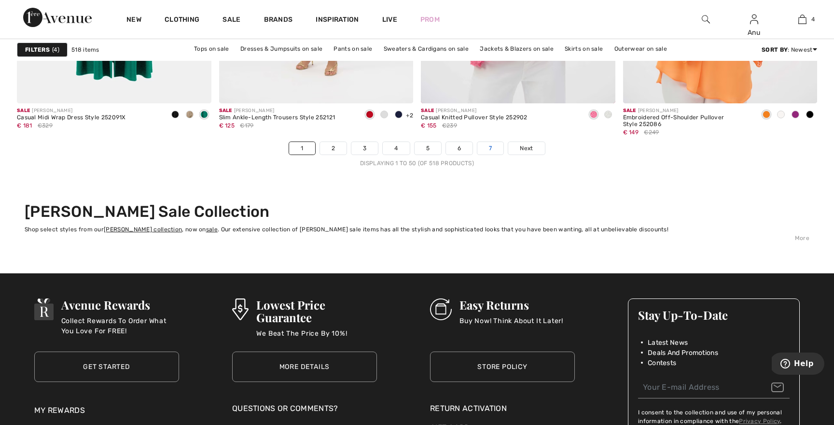
scroll to position [5177, 0]
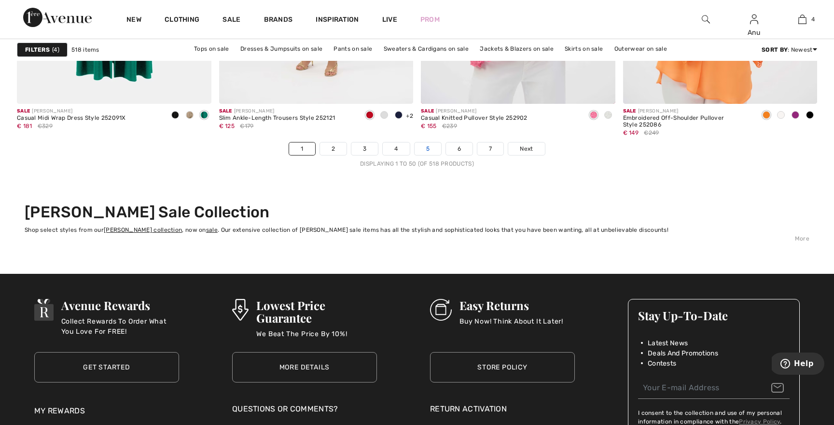
click at [434, 146] on link "5" at bounding box center [427, 148] width 27 height 13
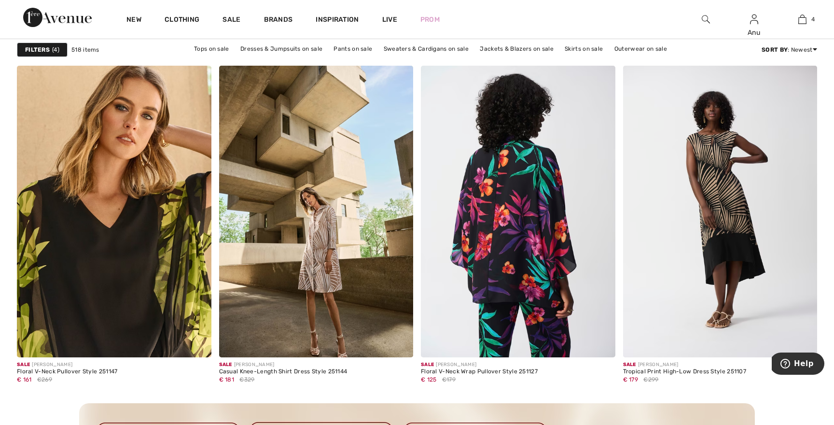
scroll to position [1141, 0]
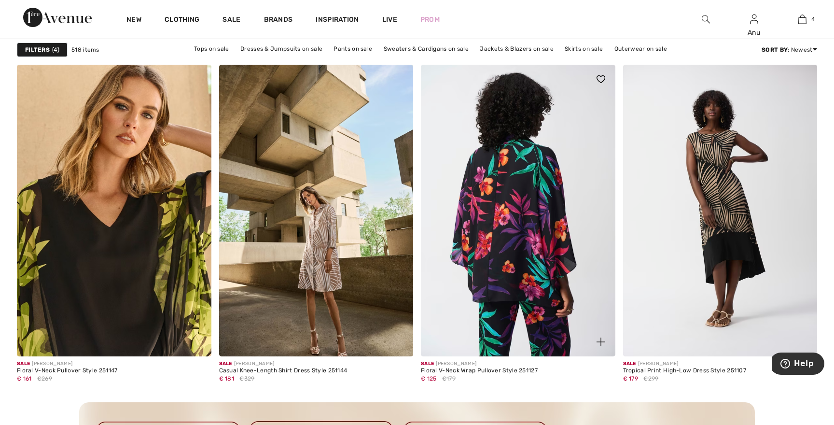
click at [519, 225] on img at bounding box center [518, 210] width 194 height 291
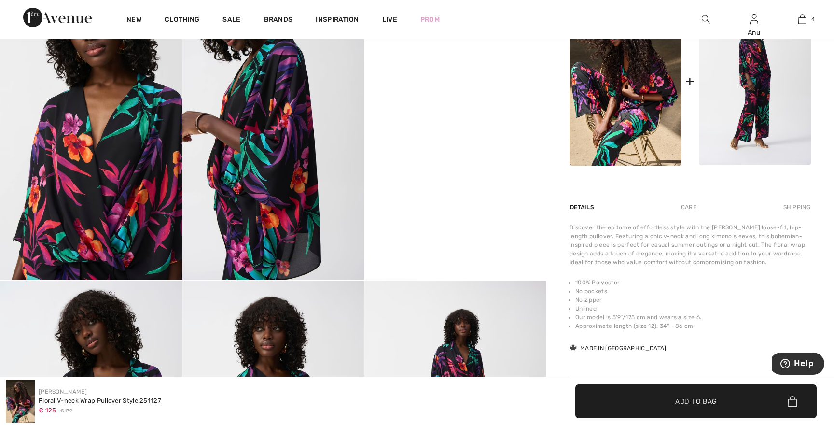
scroll to position [515, 0]
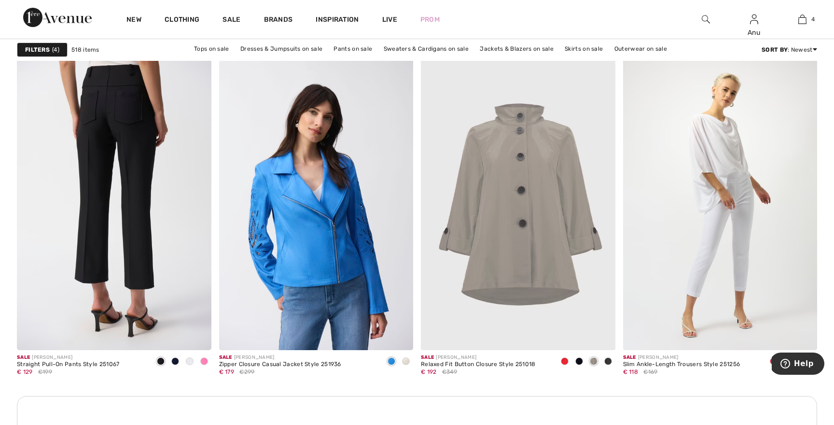
scroll to position [3779, 0]
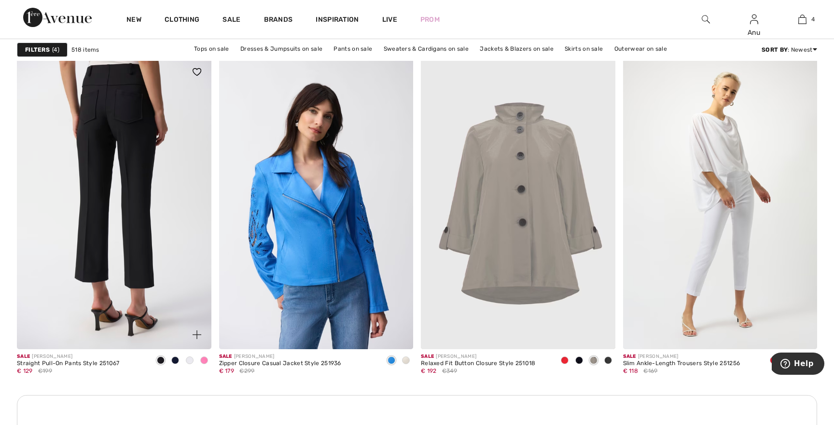
click at [94, 139] on img at bounding box center [114, 202] width 194 height 291
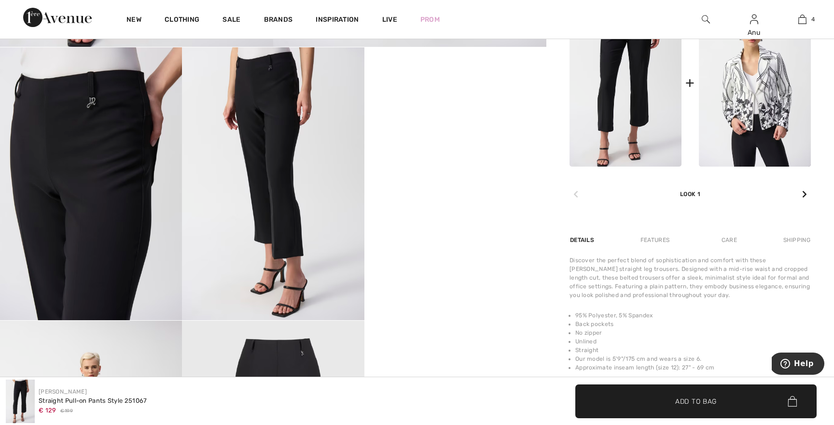
scroll to position [473, 0]
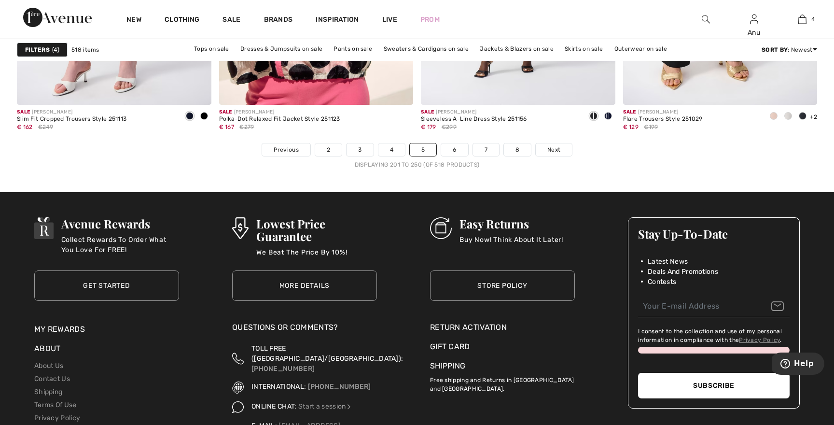
scroll to position [5102, 0]
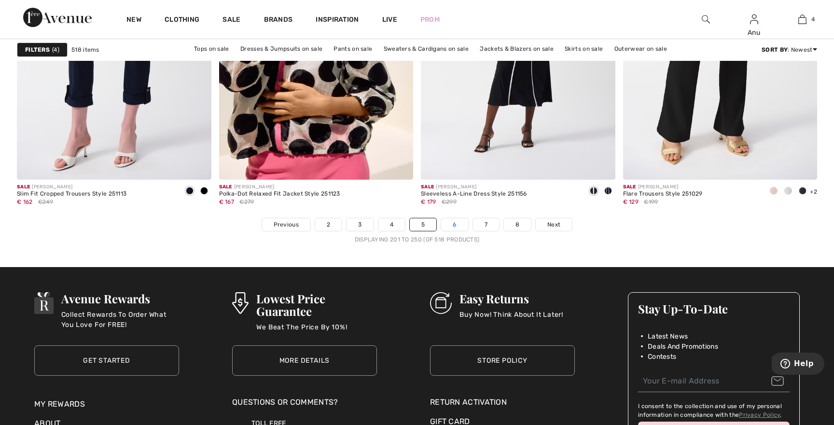
click at [455, 222] on link "6" at bounding box center [454, 224] width 27 height 13
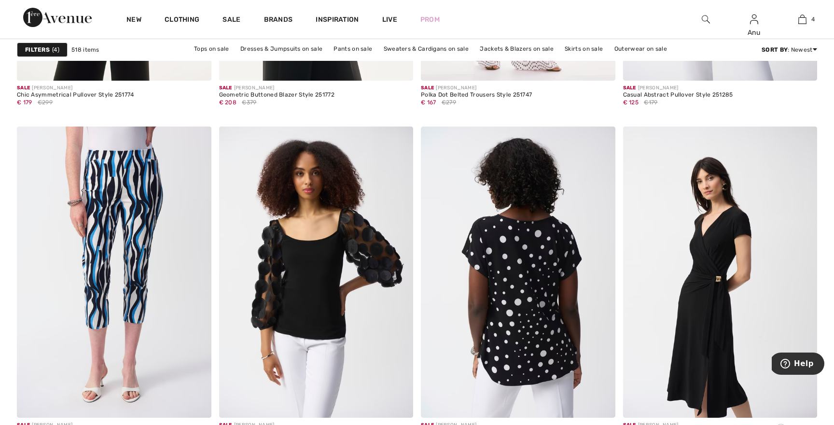
scroll to position [4842, 0]
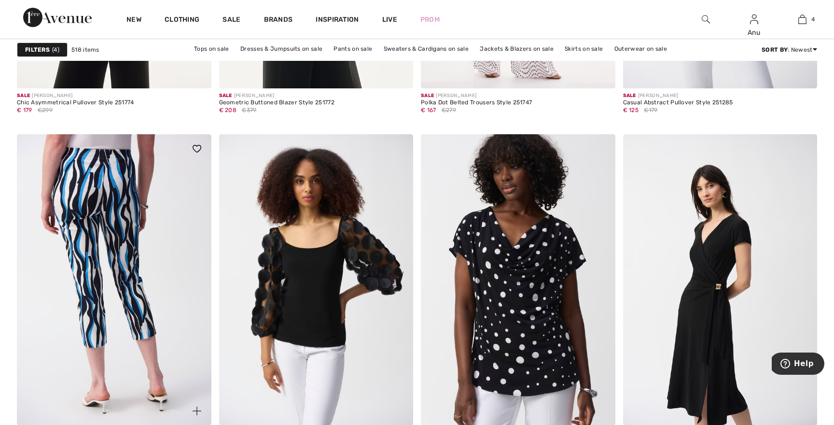
click at [123, 245] on img at bounding box center [114, 279] width 194 height 291
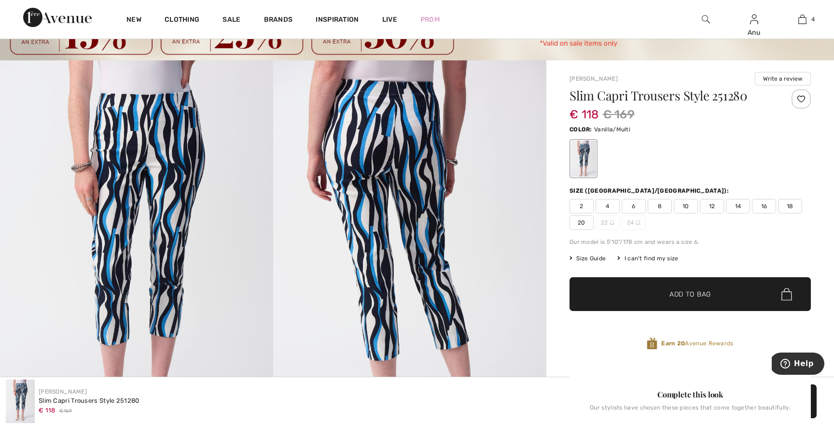
scroll to position [39, 0]
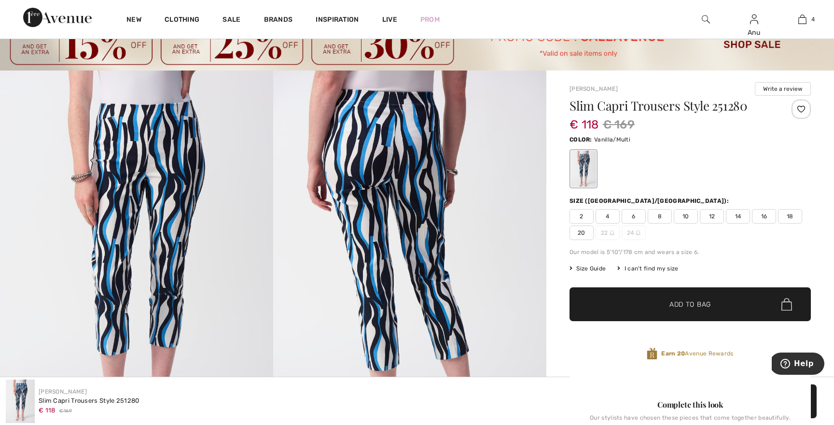
click at [714, 216] on span "12" at bounding box center [712, 216] width 24 height 14
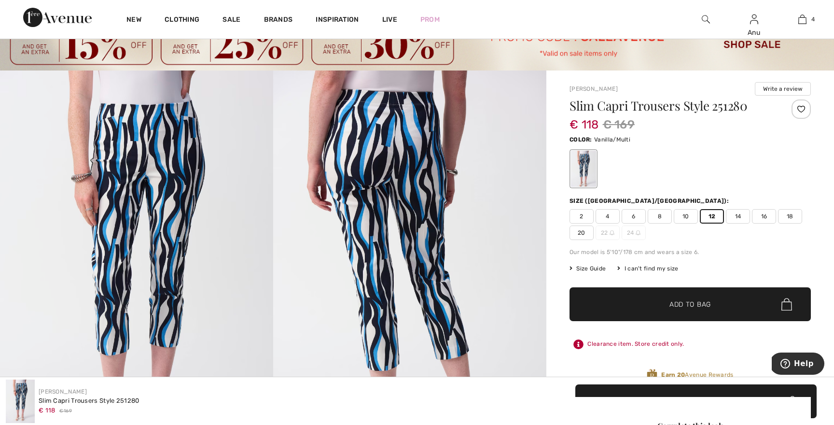
click at [678, 301] on span "Add to Bag" at bounding box center [689, 304] width 41 height 10
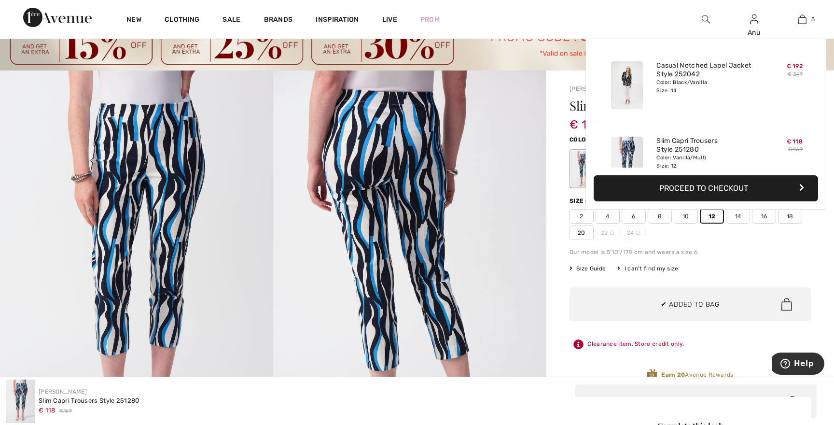
scroll to position [256, 0]
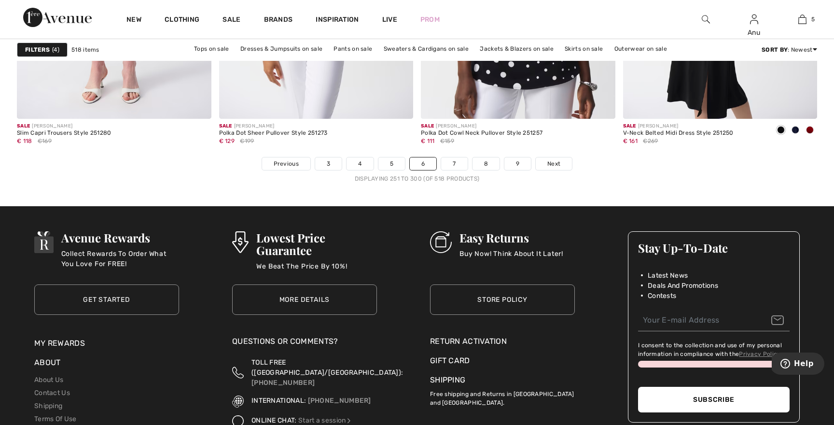
scroll to position [5167, 0]
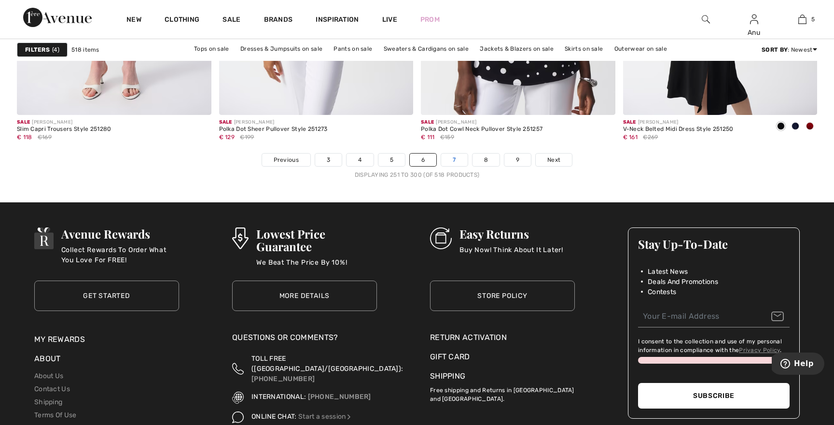
click at [453, 158] on link "7" at bounding box center [454, 159] width 26 height 13
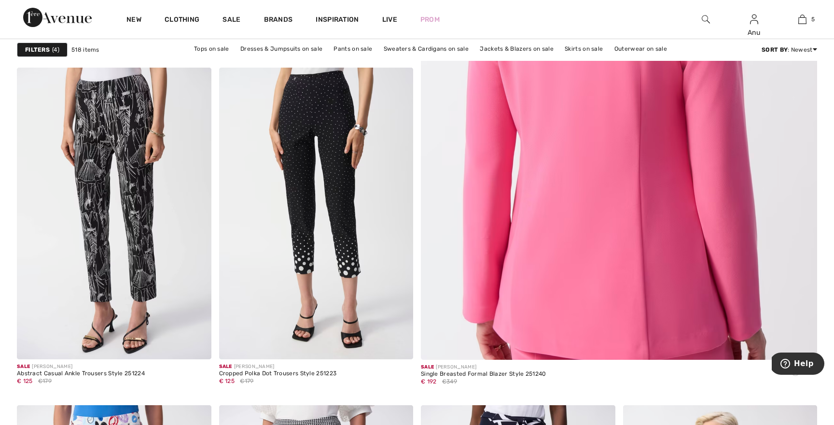
scroll to position [465, 0]
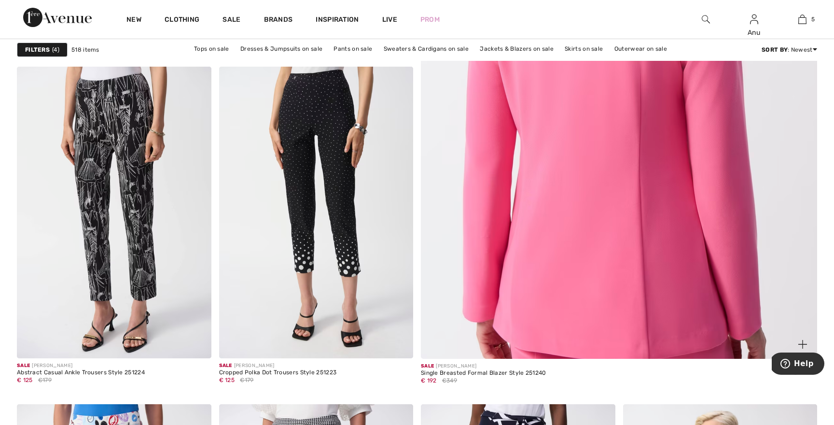
click at [601, 164] on img at bounding box center [618, 85] width 475 height 713
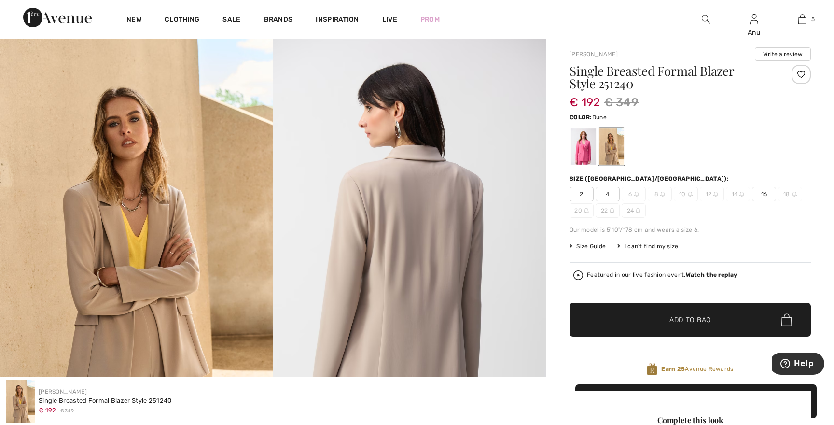
scroll to position [74, 0]
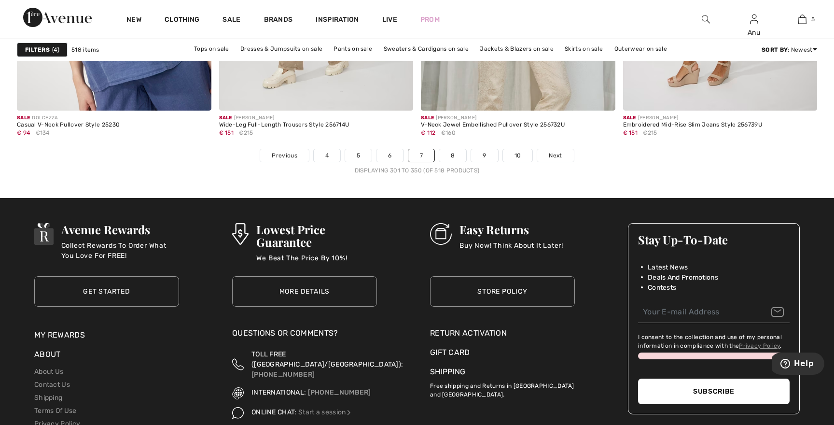
scroll to position [5173, 0]
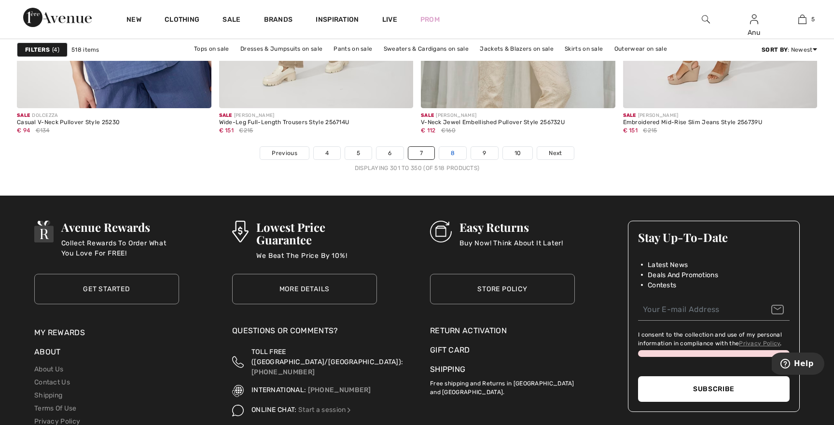
click at [449, 150] on link "8" at bounding box center [452, 153] width 27 height 13
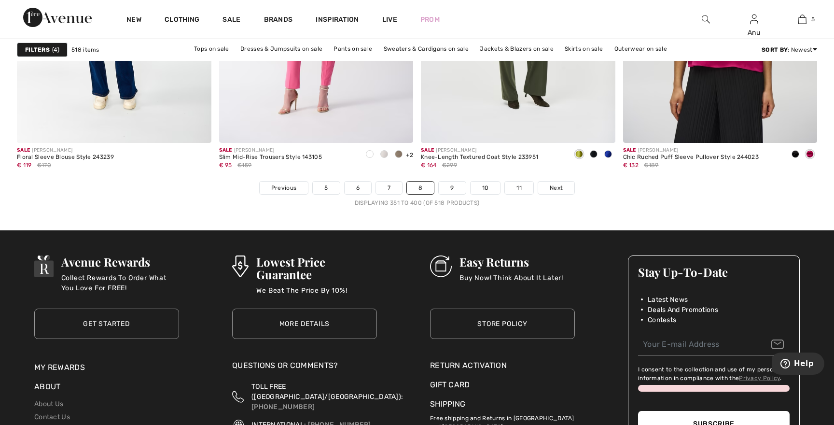
scroll to position [5126, 0]
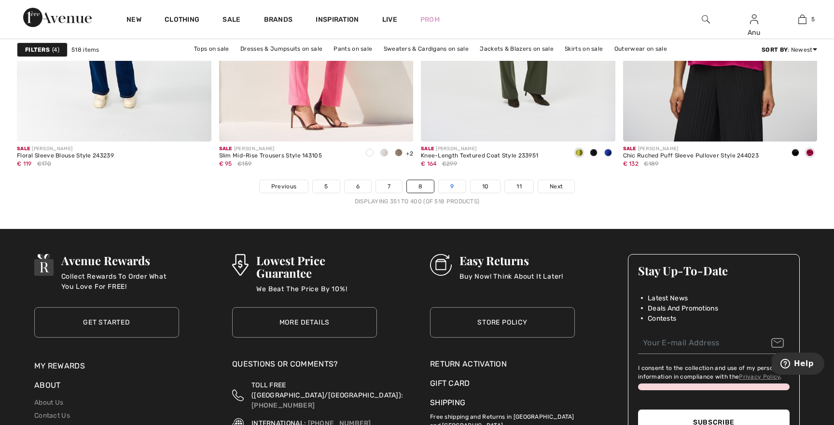
click at [449, 189] on link "9" at bounding box center [452, 186] width 27 height 13
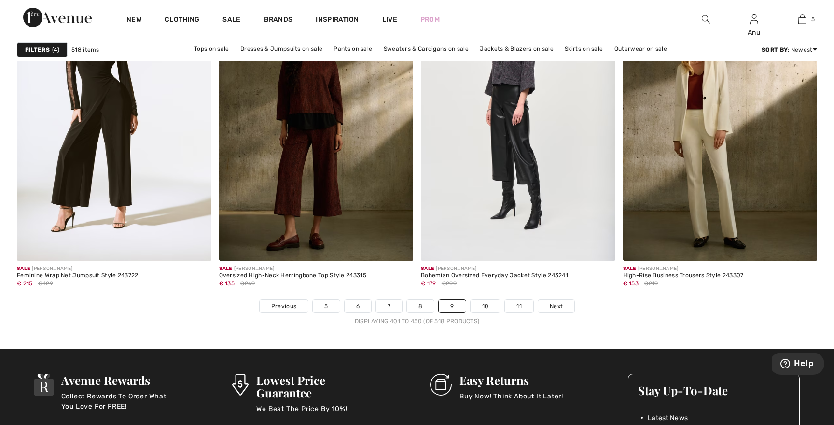
scroll to position [5028, 0]
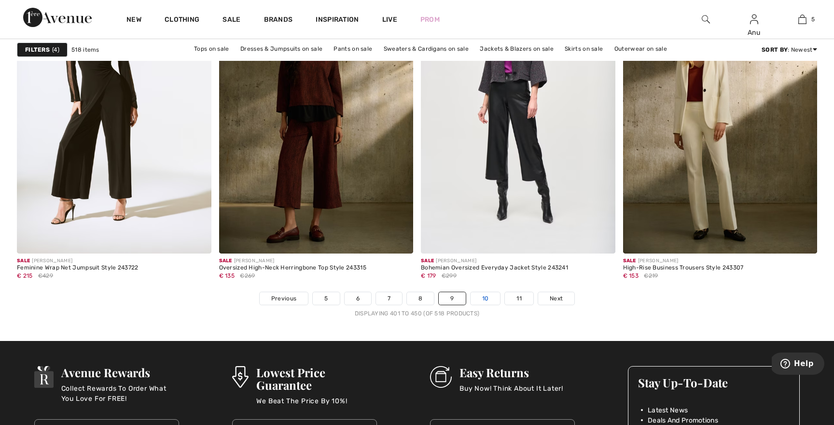
click at [487, 300] on link "10" at bounding box center [485, 298] width 30 height 13
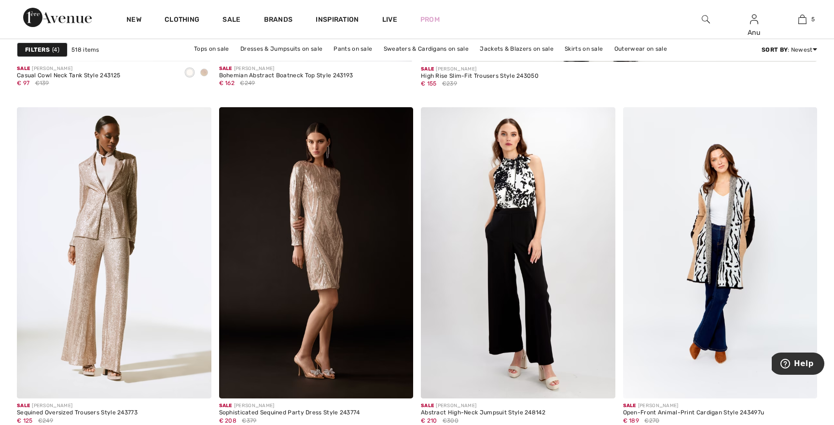
scroll to position [761, 0]
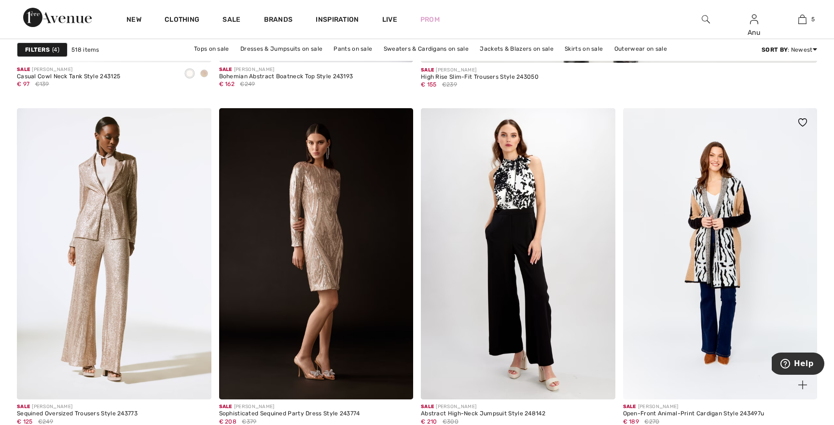
click at [728, 236] on img at bounding box center [720, 253] width 194 height 291
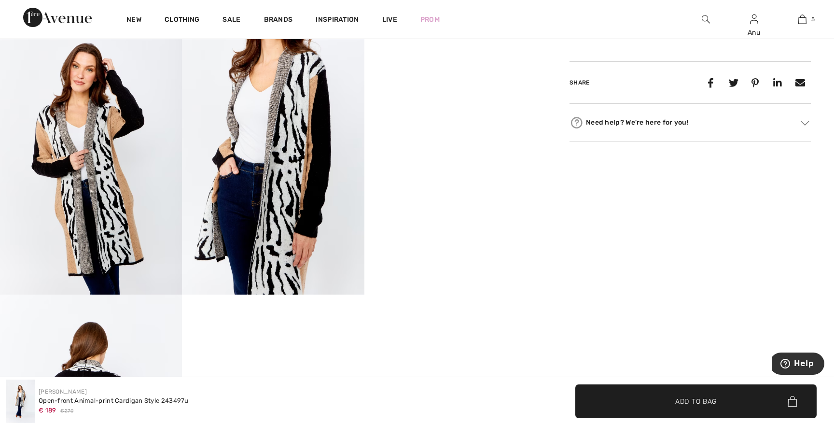
scroll to position [498, 0]
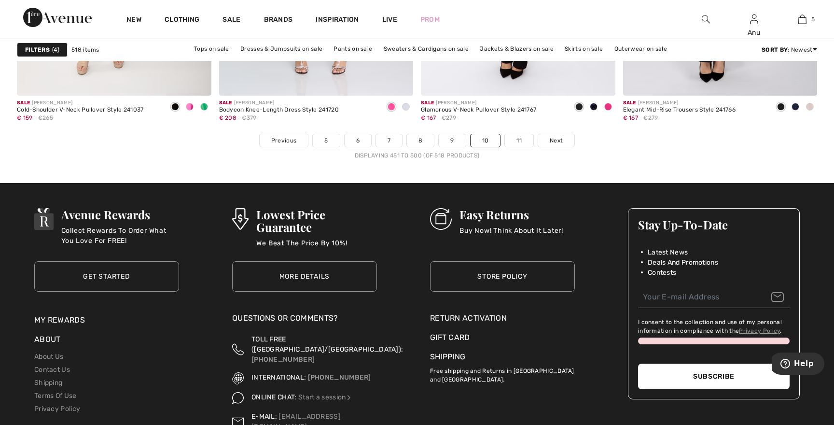
scroll to position [5170, 0]
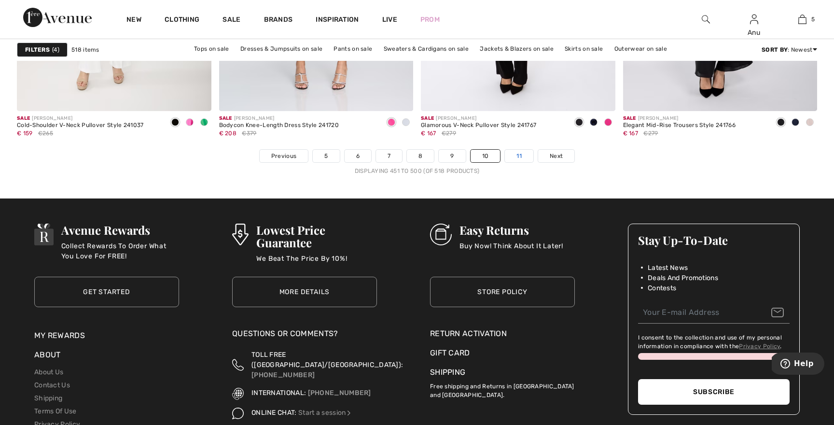
click at [519, 155] on link "11" at bounding box center [519, 156] width 28 height 13
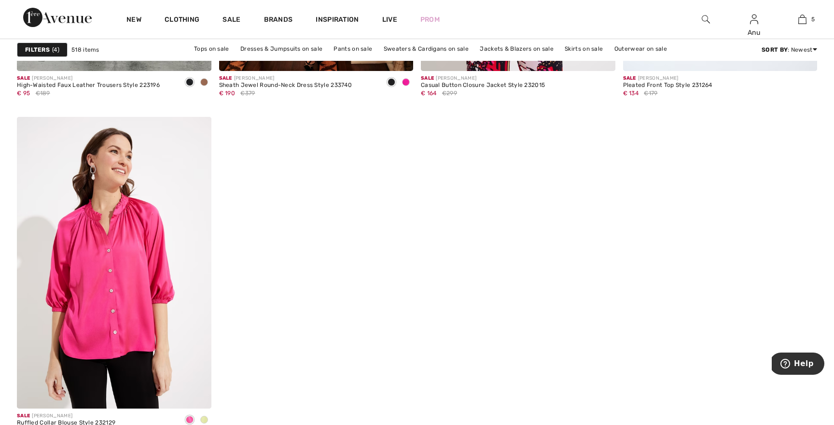
scroll to position [1808, 0]
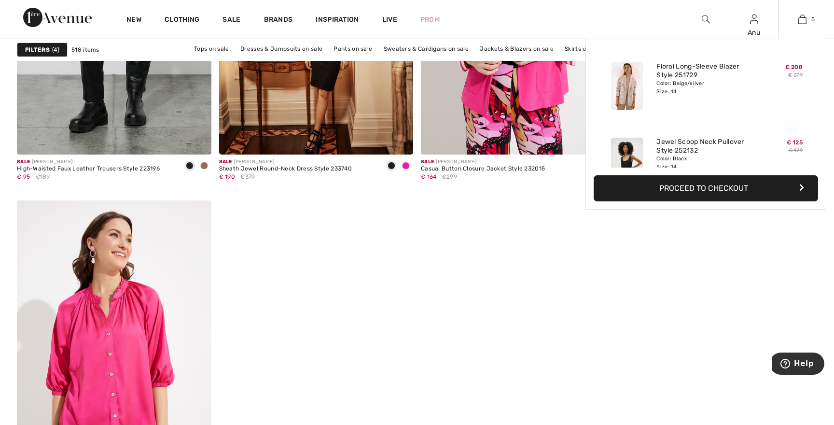
click at [683, 186] on button "Proceed to Checkout" at bounding box center [705, 188] width 224 height 26
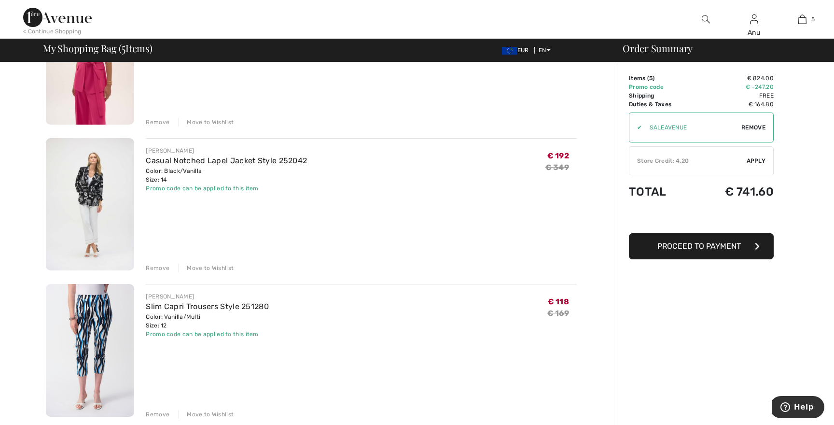
scroll to position [439, 0]
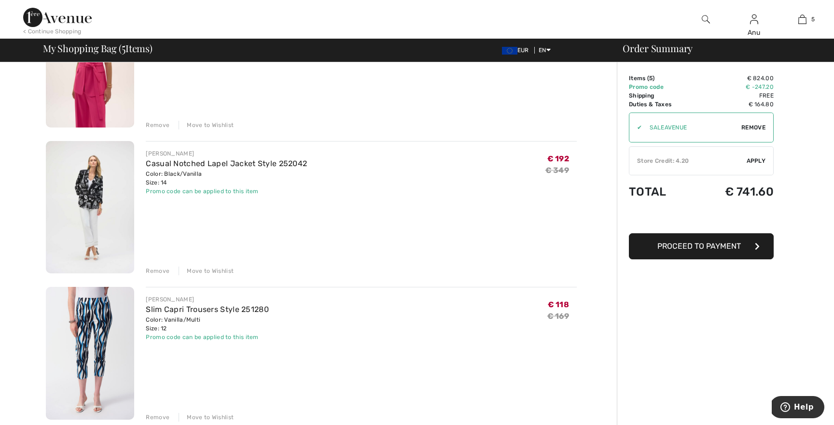
click at [101, 193] on img at bounding box center [90, 207] width 88 height 133
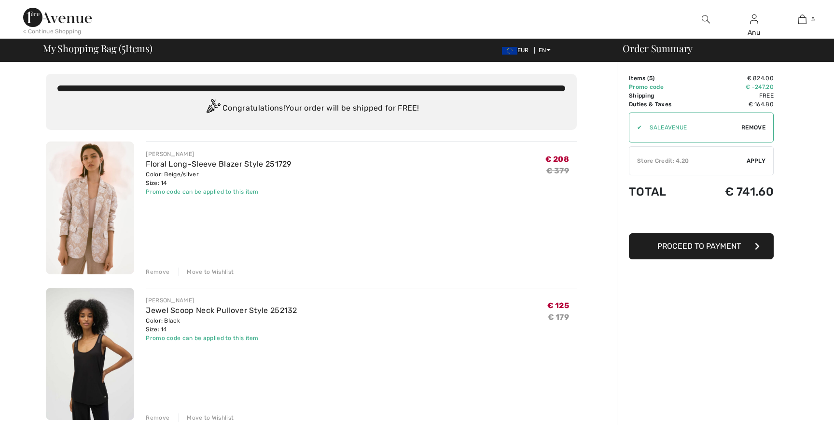
checkbox input "true"
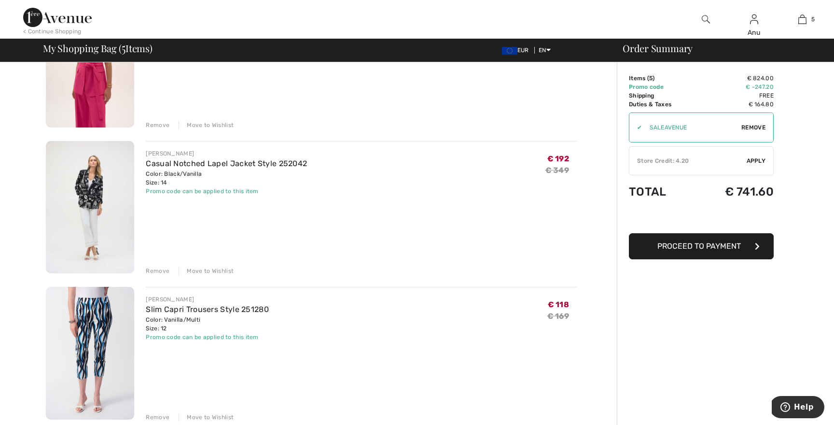
click at [153, 271] on div "Remove" at bounding box center [158, 270] width 24 height 9
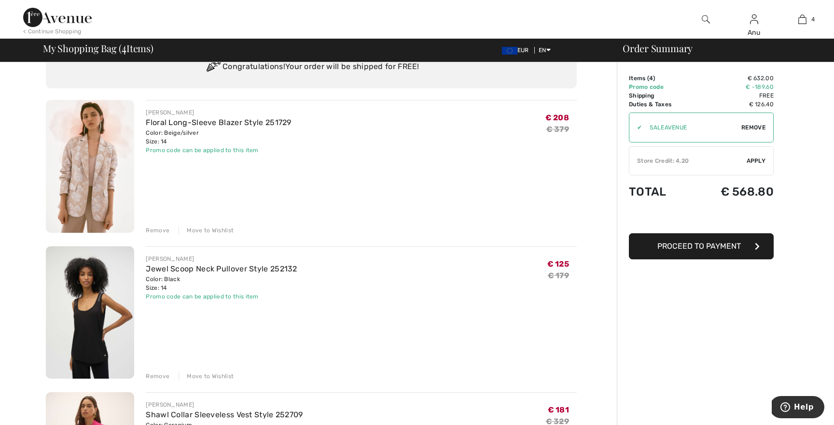
scroll to position [41, 0]
click at [154, 234] on div "Remove" at bounding box center [158, 231] width 24 height 9
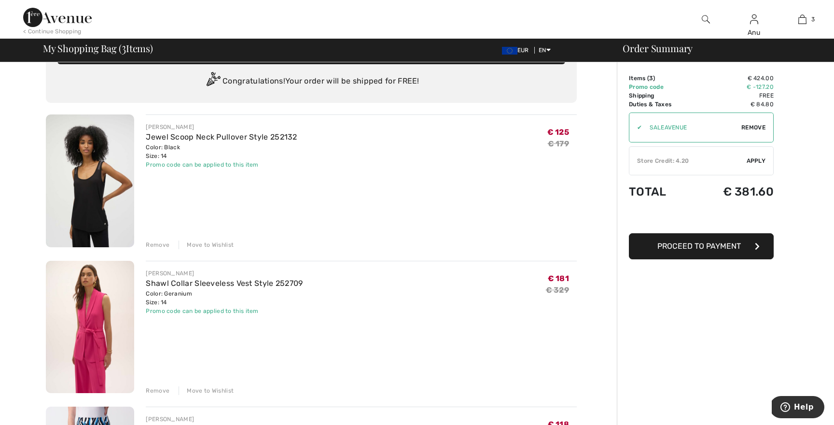
scroll to position [0, 0]
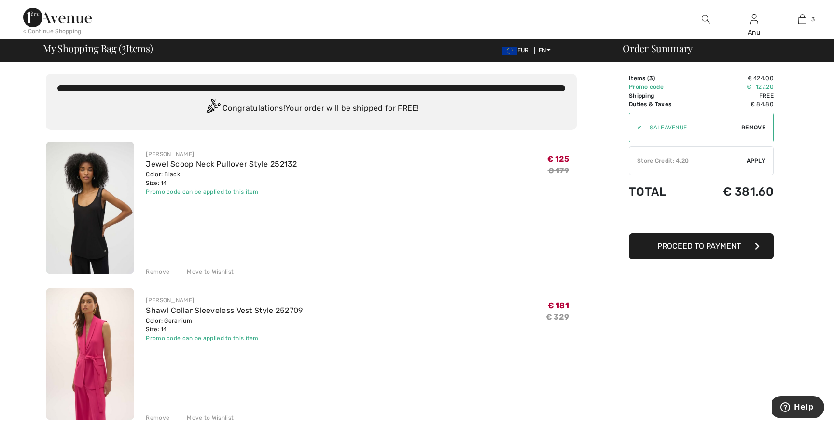
click at [43, 30] on div "< Continue Shopping" at bounding box center [52, 31] width 58 height 9
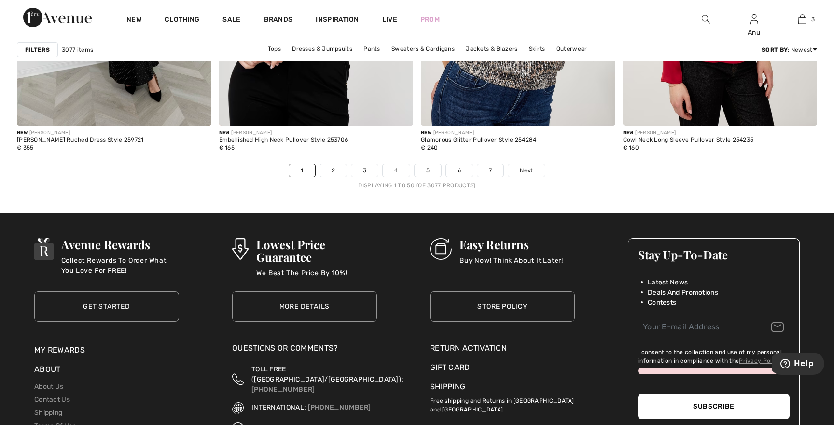
scroll to position [5151, 0]
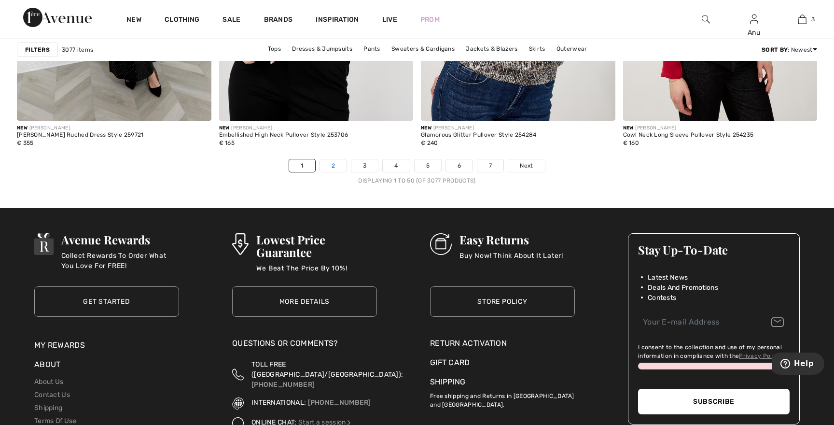
click at [332, 163] on link "2" at bounding box center [333, 165] width 27 height 13
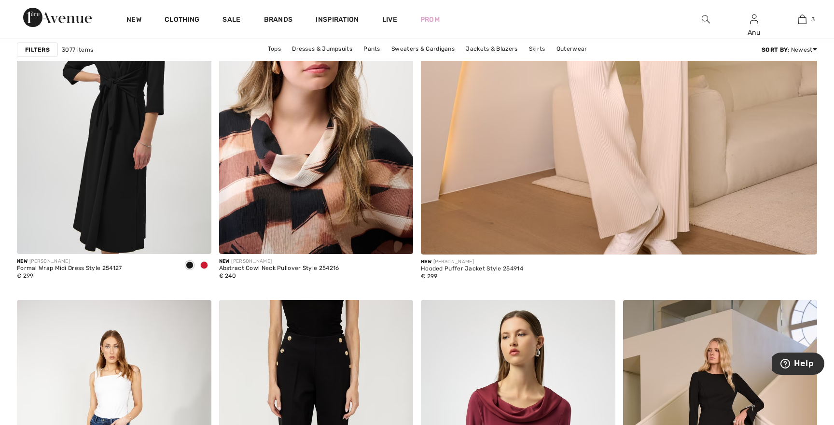
scroll to position [561, 0]
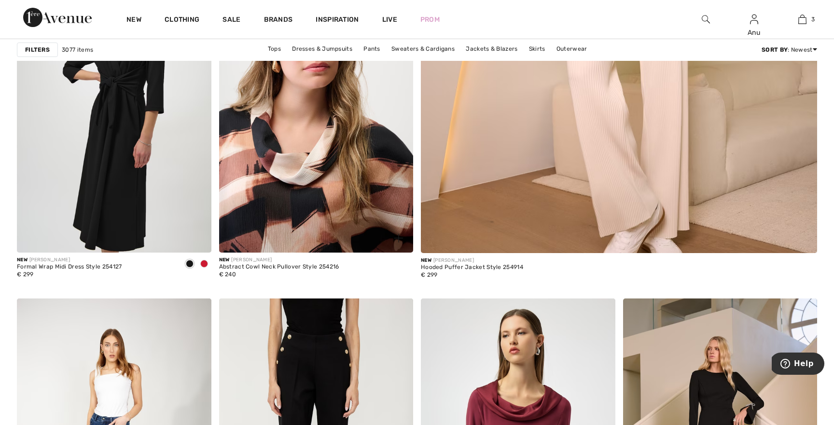
click at [307, 185] on img at bounding box center [316, 106] width 194 height 291
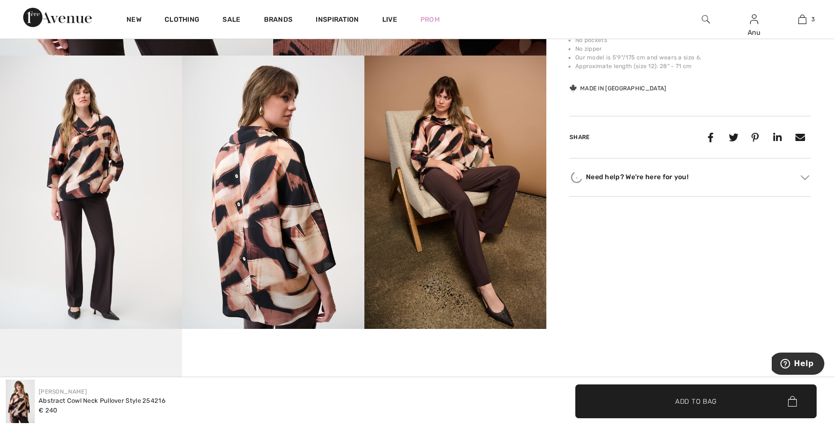
scroll to position [480, 0]
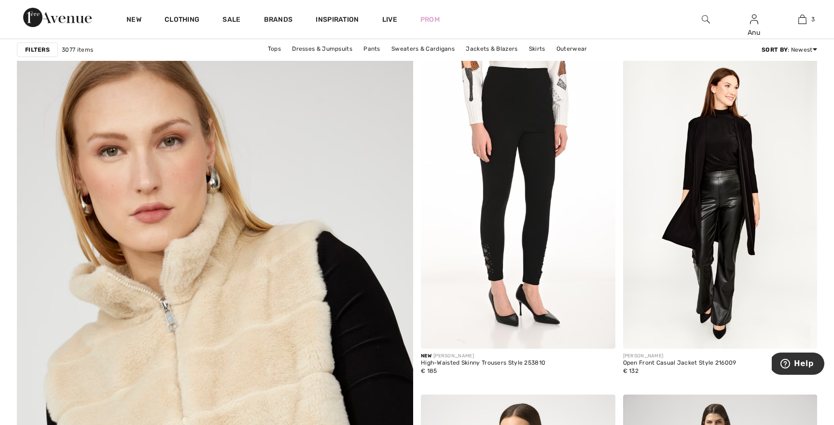
scroll to position [2757, 0]
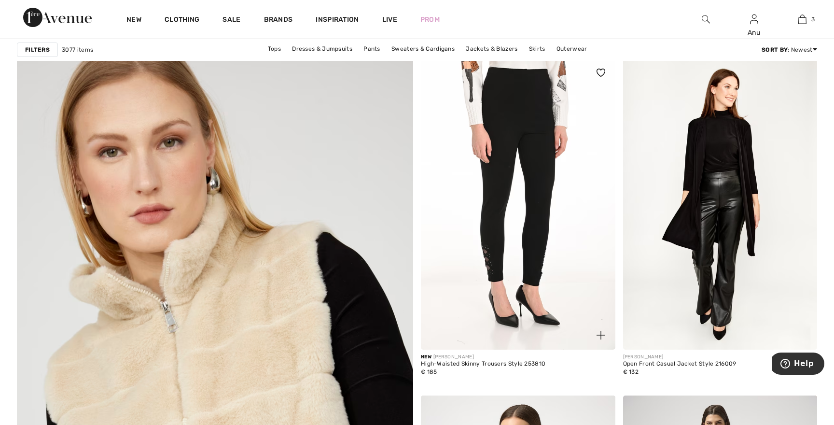
click at [486, 130] on img at bounding box center [518, 203] width 194 height 291
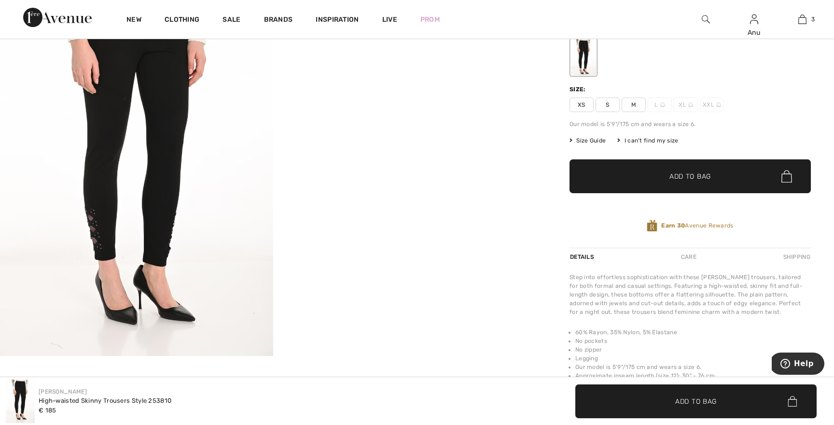
scroll to position [163, 0]
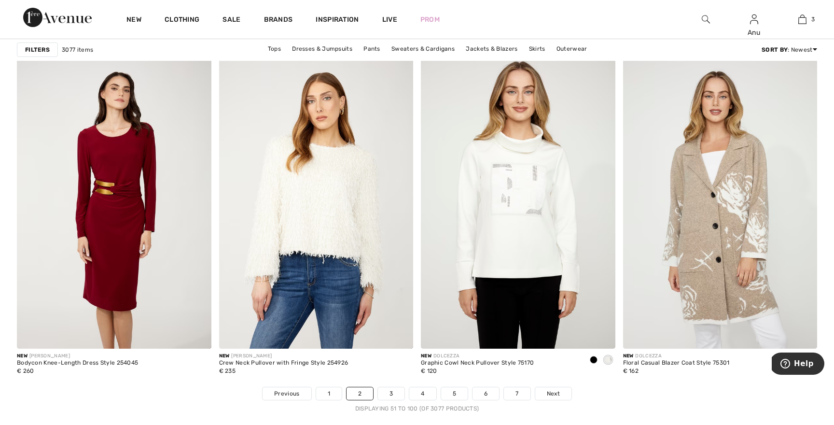
scroll to position [4911, 0]
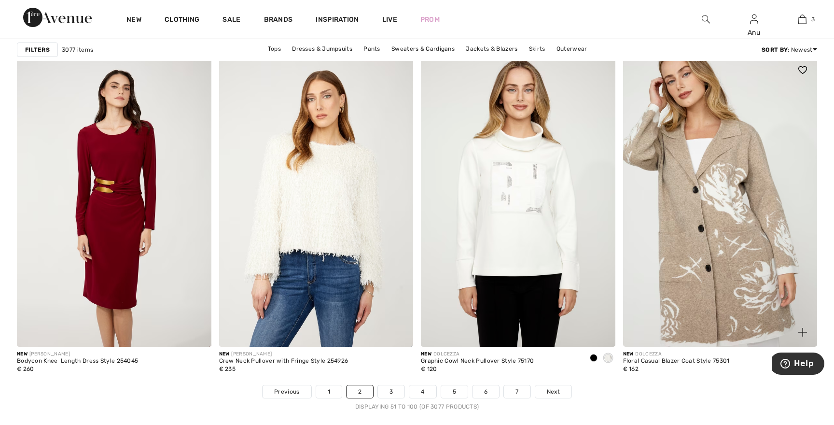
click at [704, 234] on img at bounding box center [720, 200] width 194 height 291
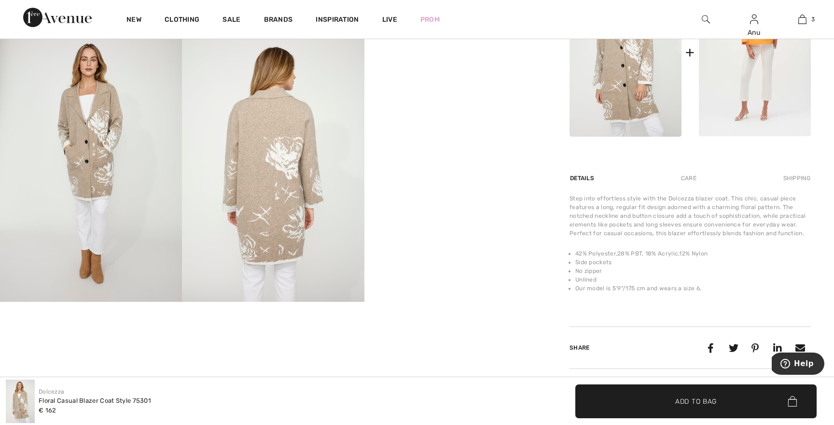
scroll to position [434, 0]
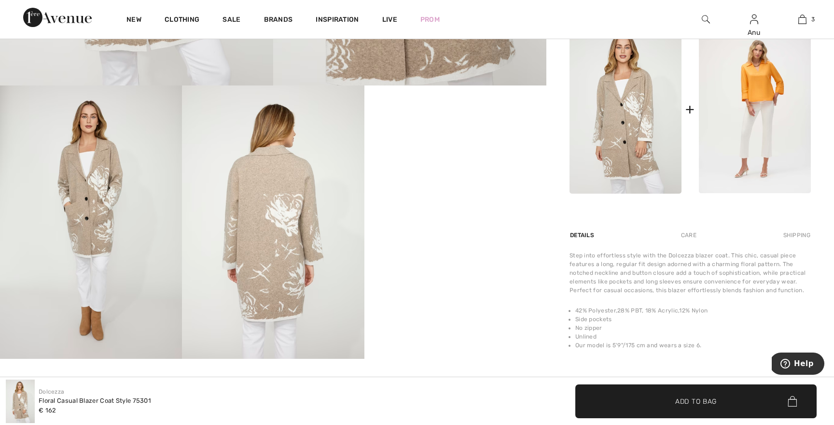
click at [458, 177] on video "Your browser does not support the video tag." at bounding box center [455, 130] width 182 height 91
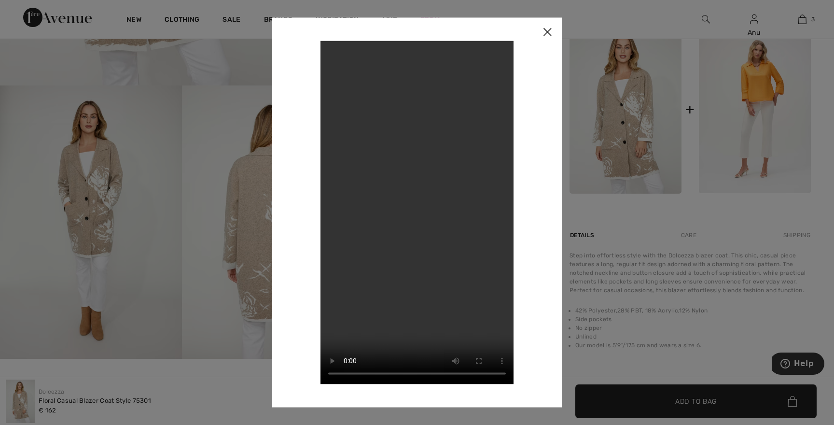
click at [548, 32] on img at bounding box center [547, 32] width 29 height 30
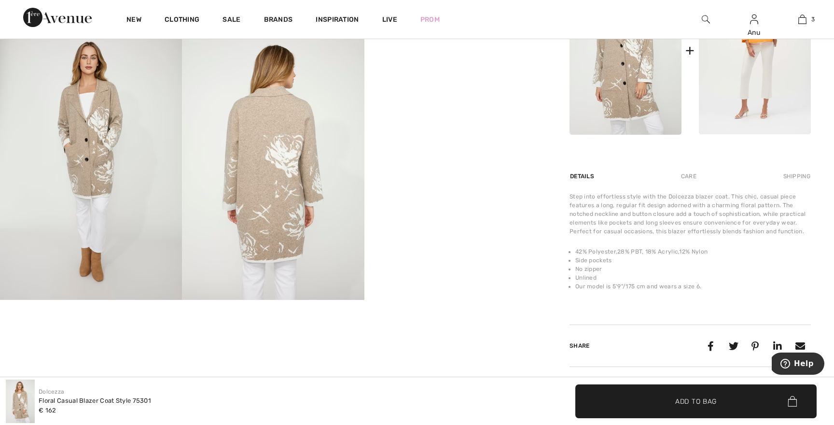
scroll to position [494, 0]
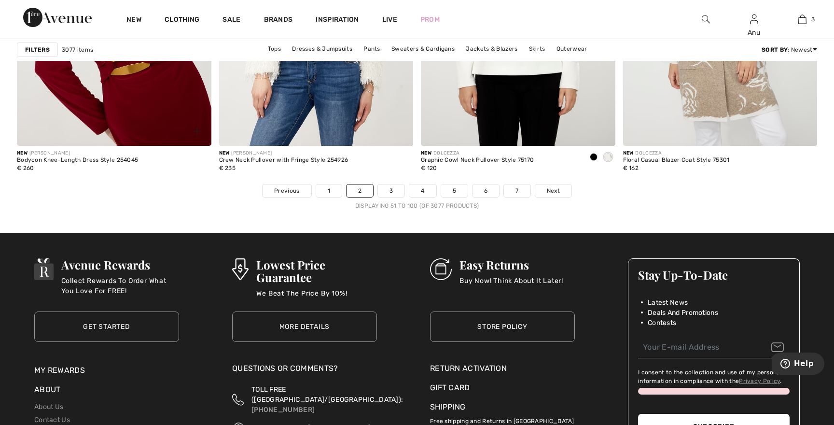
scroll to position [5130, 0]
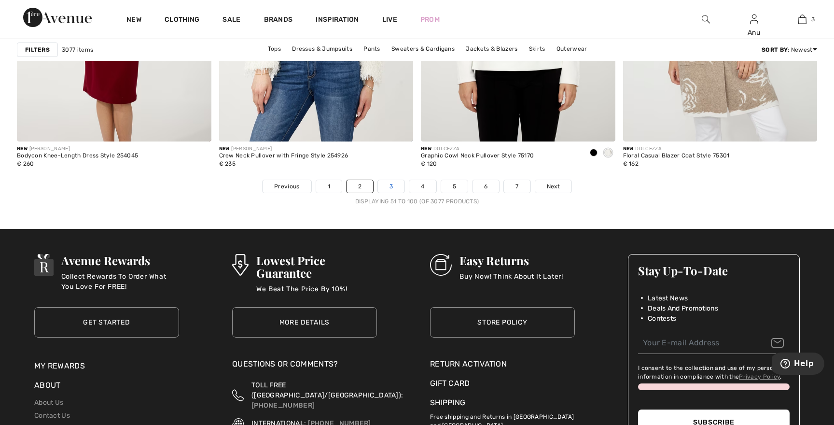
click at [390, 187] on link "3" at bounding box center [391, 186] width 27 height 13
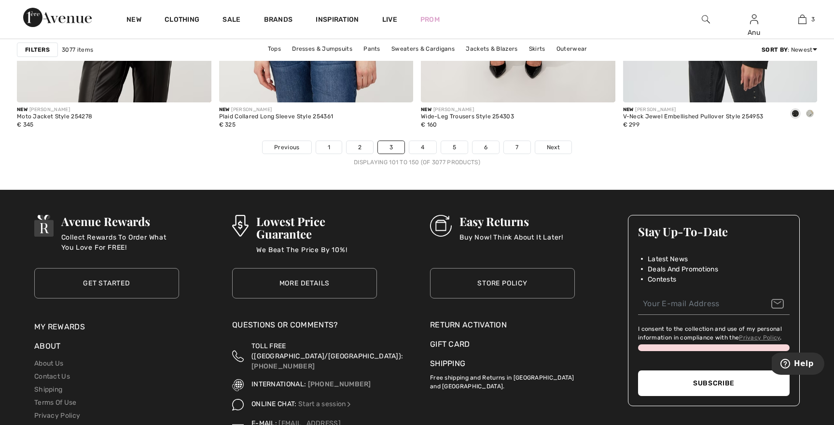
scroll to position [5157, 0]
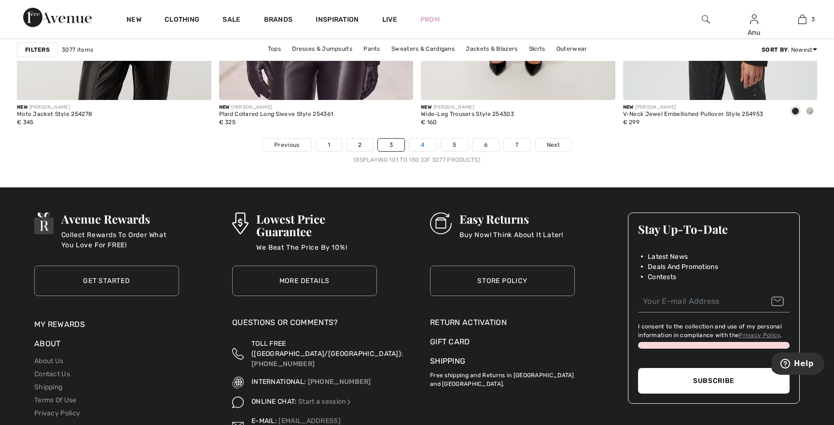
click at [417, 143] on link "4" at bounding box center [422, 144] width 27 height 13
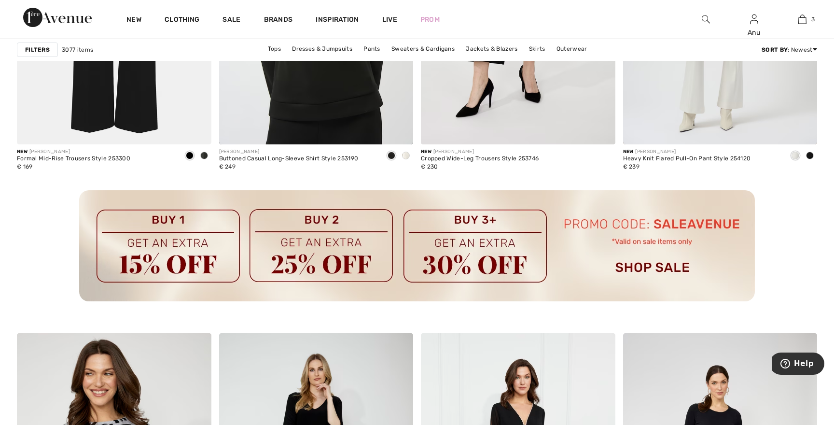
scroll to position [1344, 0]
click at [406, 154] on span at bounding box center [406, 155] width 8 height 8
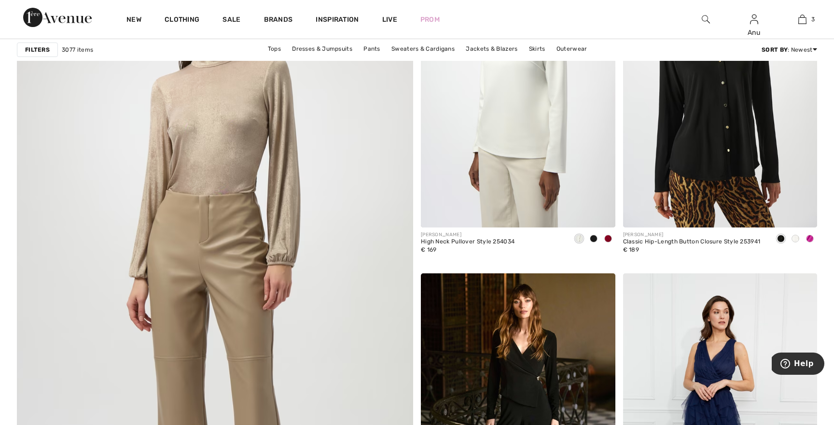
scroll to position [2878, 0]
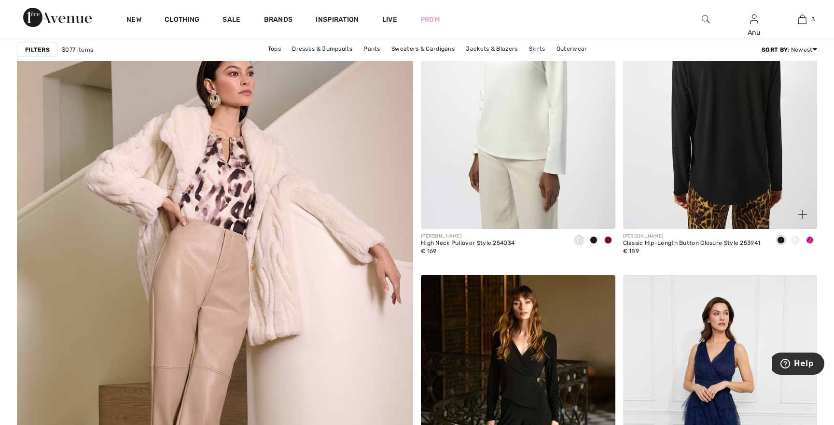
click at [719, 114] on img at bounding box center [720, 83] width 194 height 291
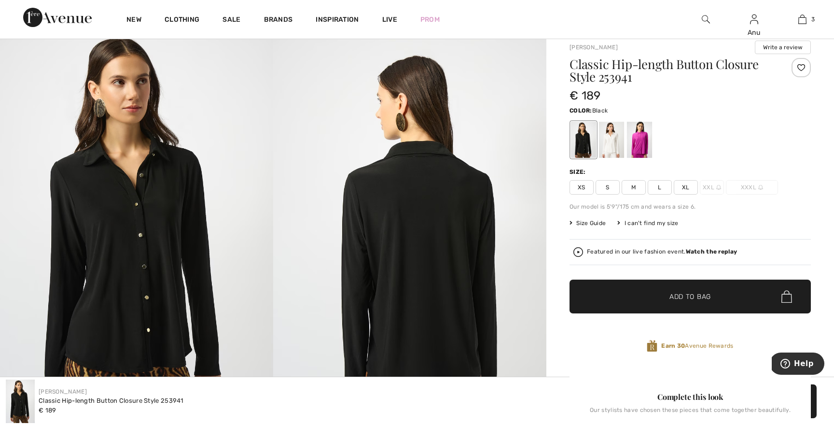
scroll to position [77, 0]
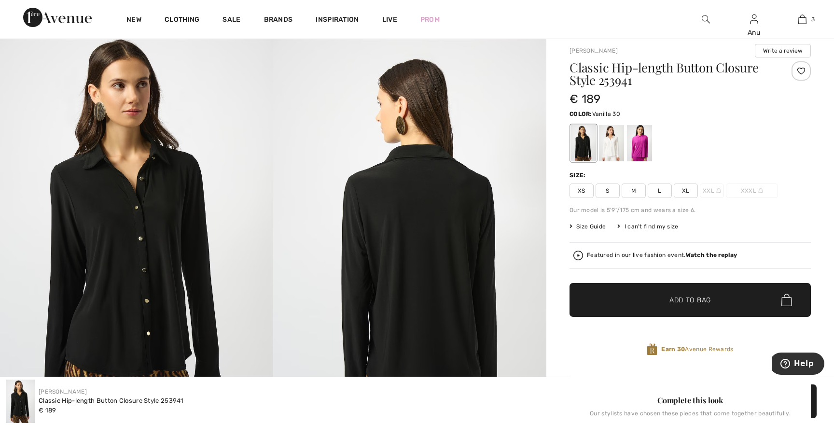
click at [612, 145] on div at bounding box center [611, 143] width 25 height 36
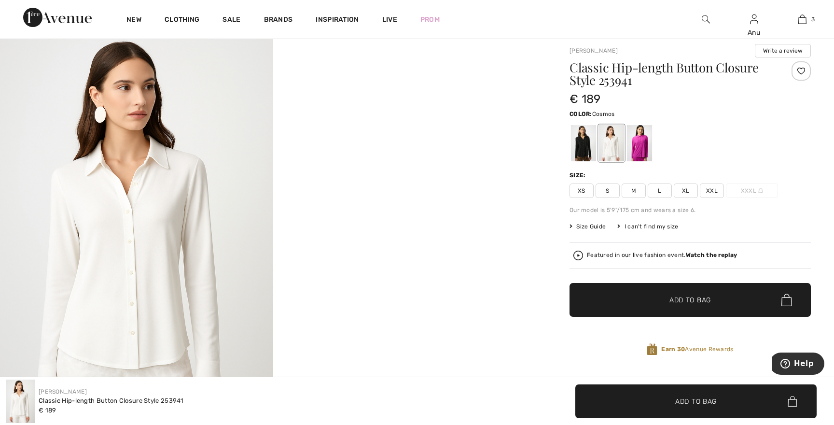
click at [641, 142] on div at bounding box center [639, 143] width 25 height 36
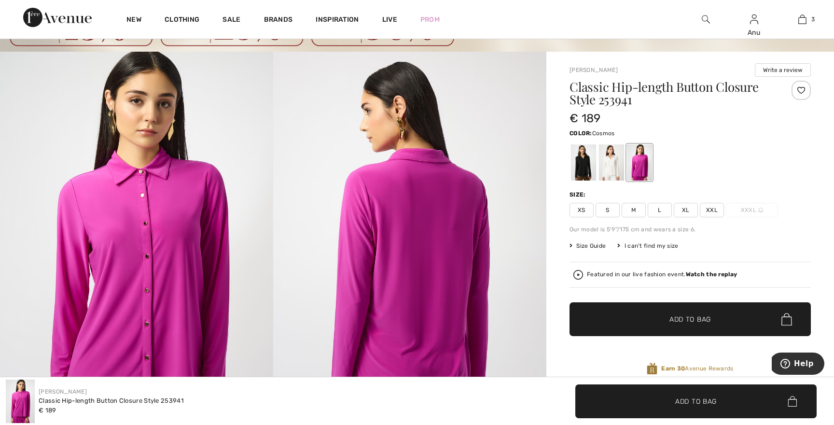
scroll to position [39, 0]
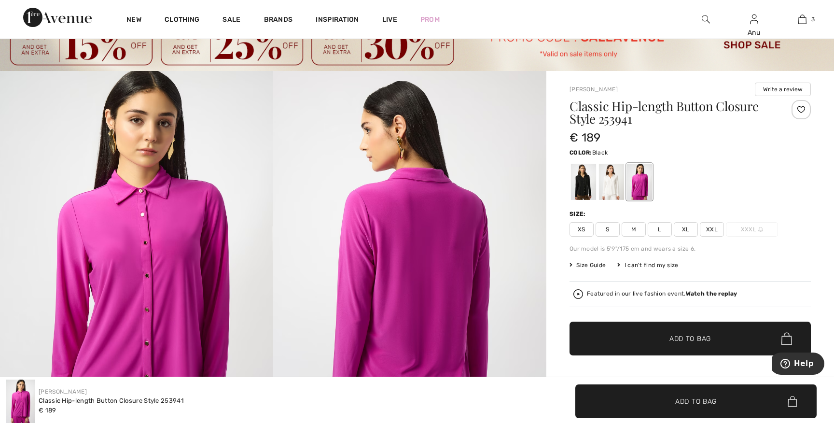
click at [584, 180] on div at bounding box center [583, 182] width 25 height 36
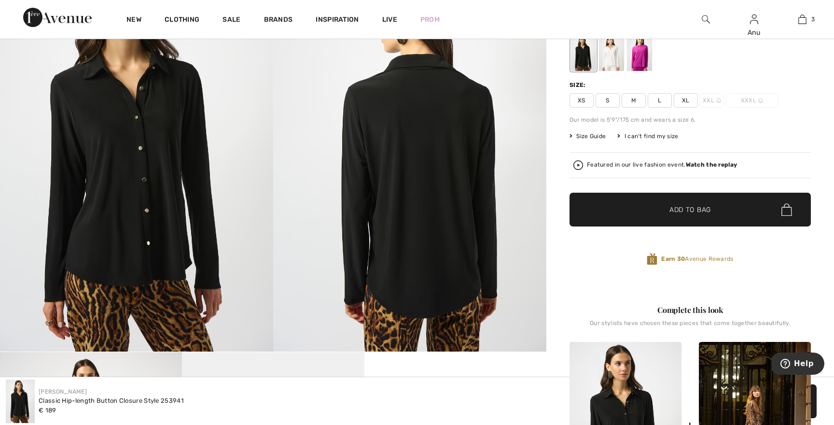
scroll to position [162, 0]
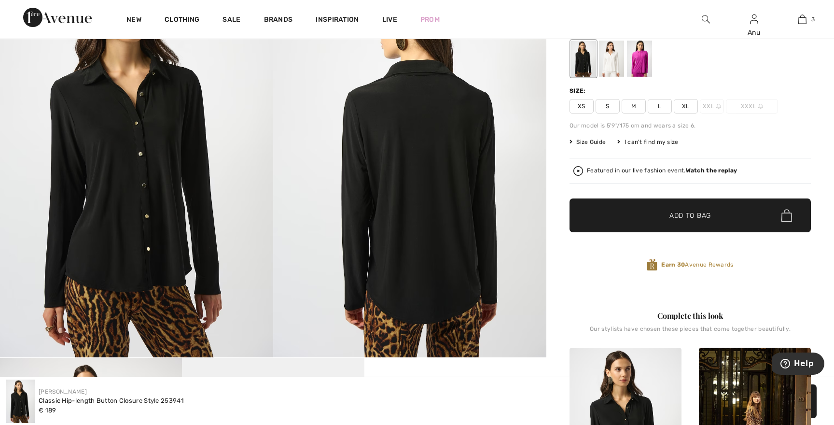
click at [659, 104] on span "L" at bounding box center [659, 106] width 24 height 14
click at [681, 213] on span "Add to Bag" at bounding box center [689, 215] width 41 height 10
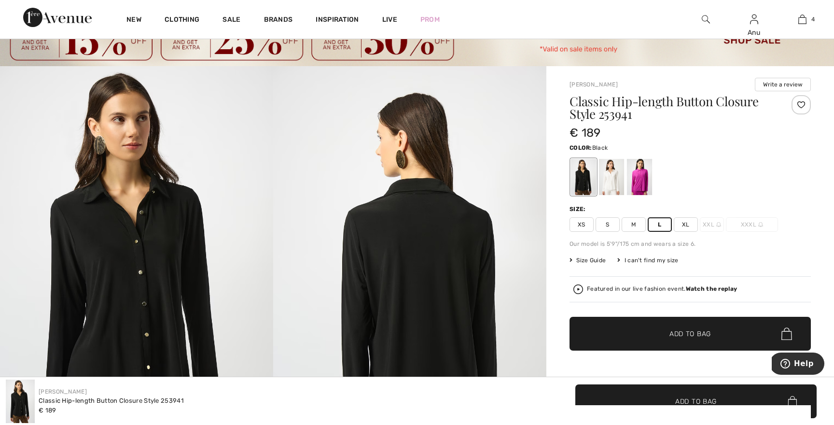
scroll to position [40, 0]
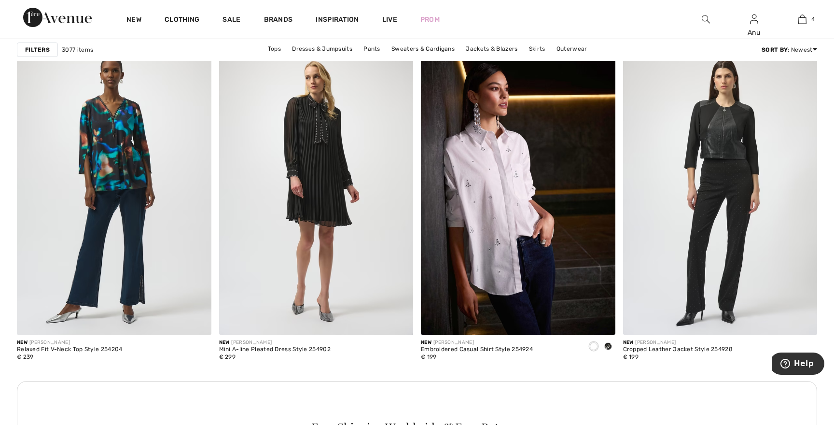
scroll to position [3785, 0]
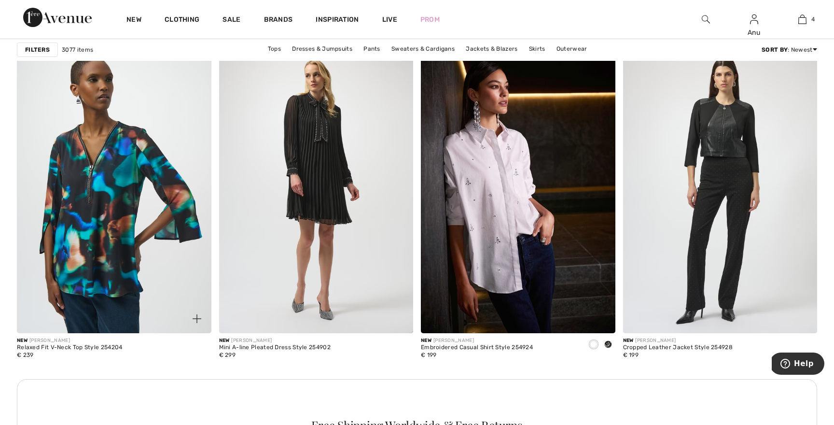
click at [108, 158] on img at bounding box center [114, 186] width 194 height 291
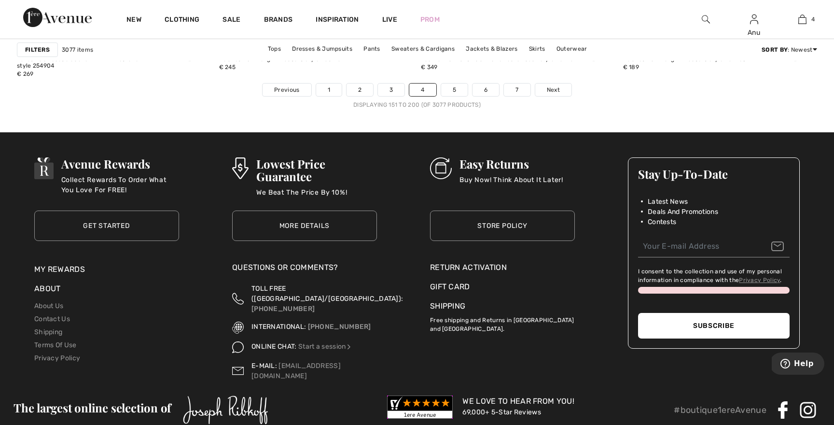
scroll to position [5228, 0]
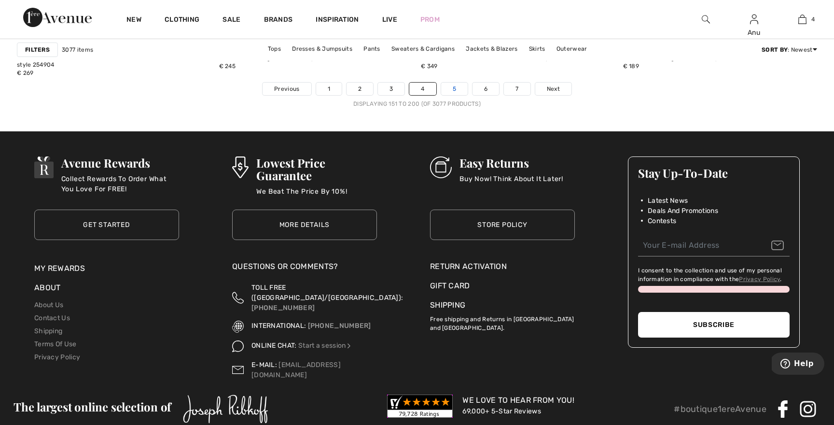
click at [451, 86] on link "5" at bounding box center [454, 88] width 27 height 13
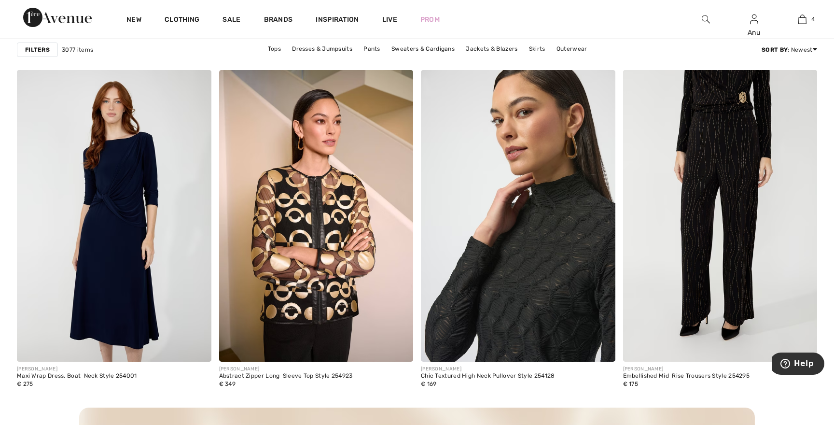
scroll to position [2265, 0]
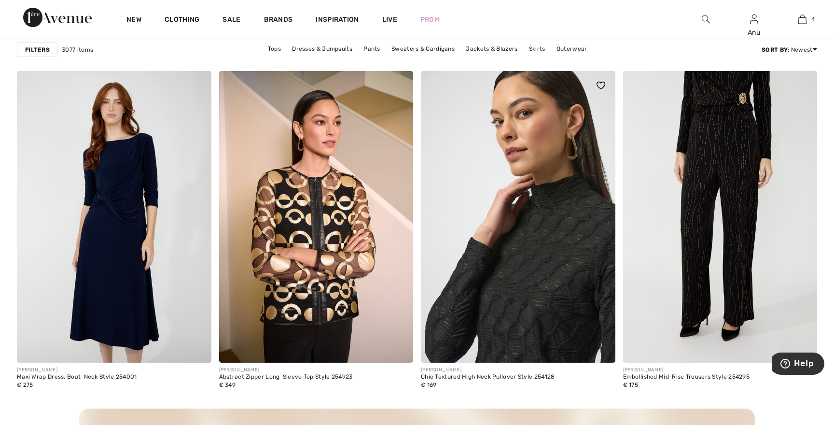
click at [538, 289] on img at bounding box center [518, 216] width 194 height 291
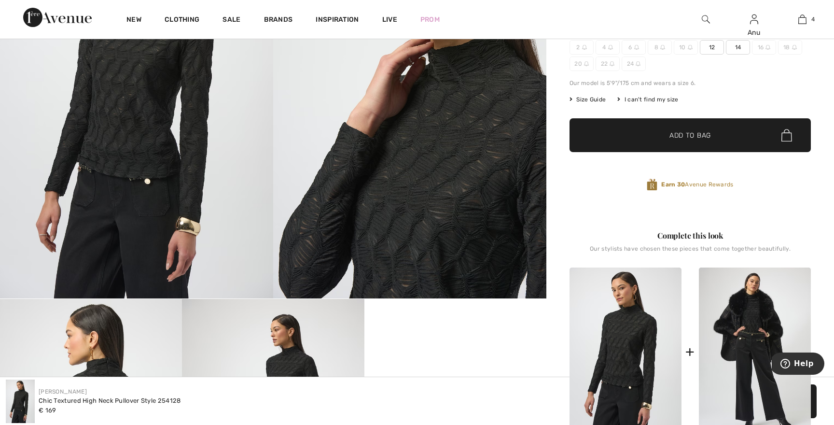
scroll to position [218, 0]
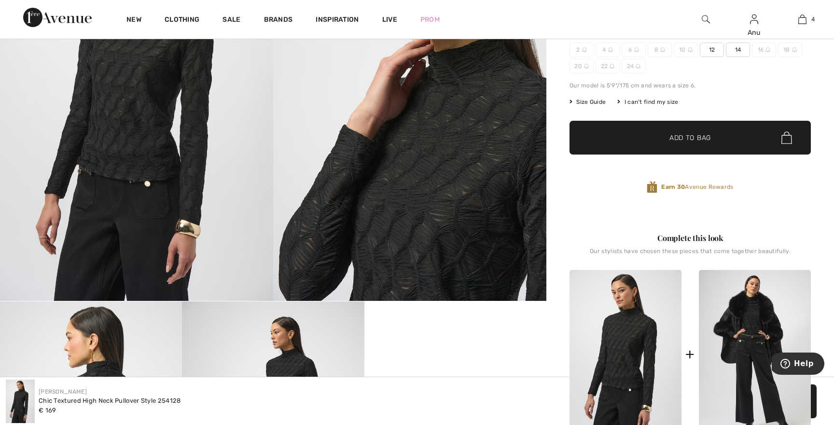
click at [429, 217] on img at bounding box center [409, 95] width 273 height 409
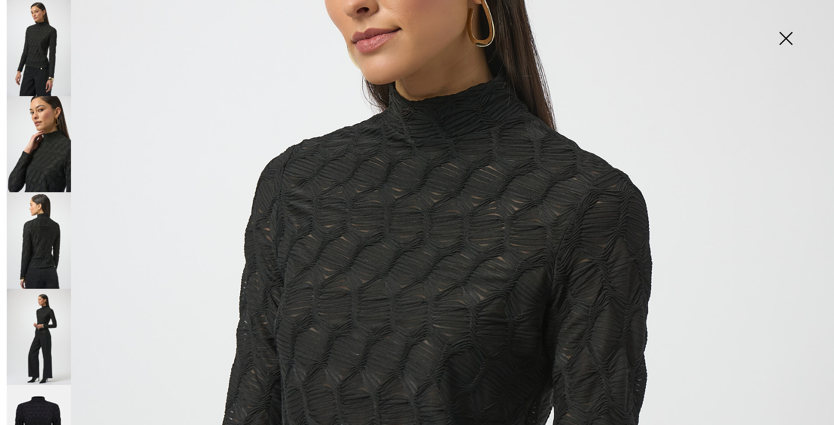
scroll to position [192, 0]
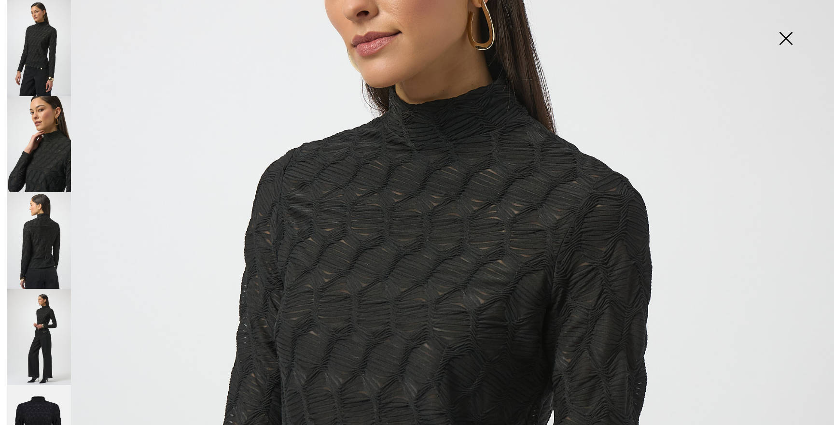
click at [785, 31] on img at bounding box center [785, 39] width 48 height 50
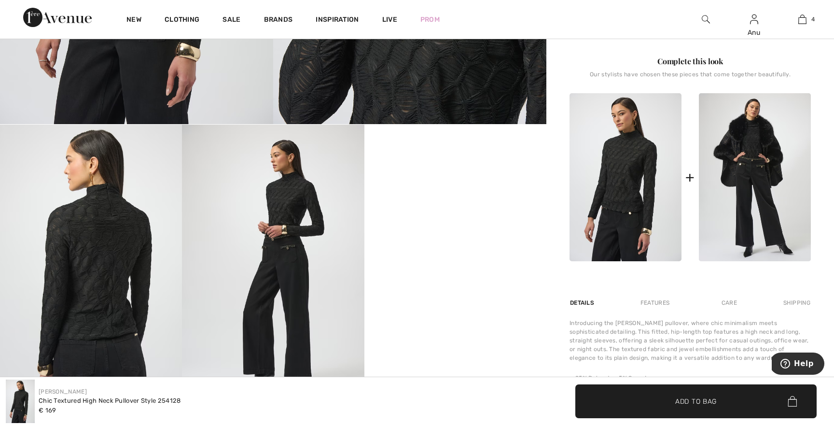
scroll to position [399, 0]
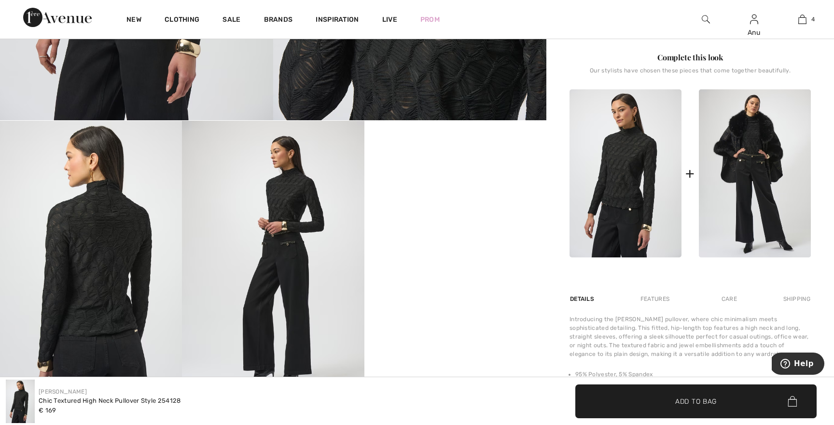
click at [116, 289] on img at bounding box center [91, 257] width 182 height 273
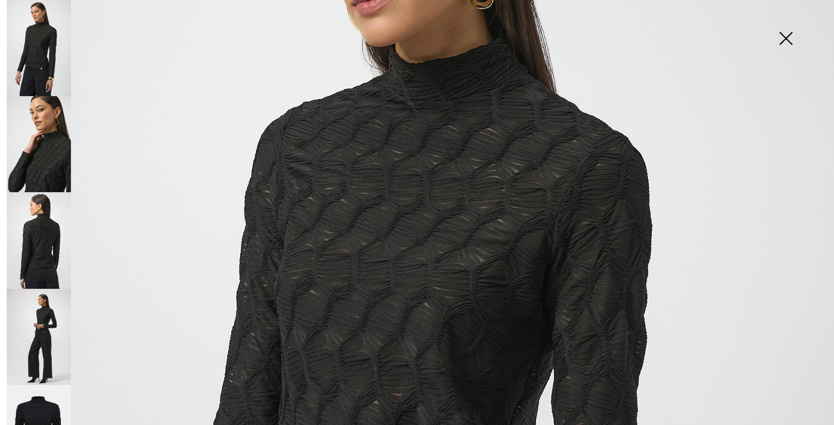
scroll to position [193, 0]
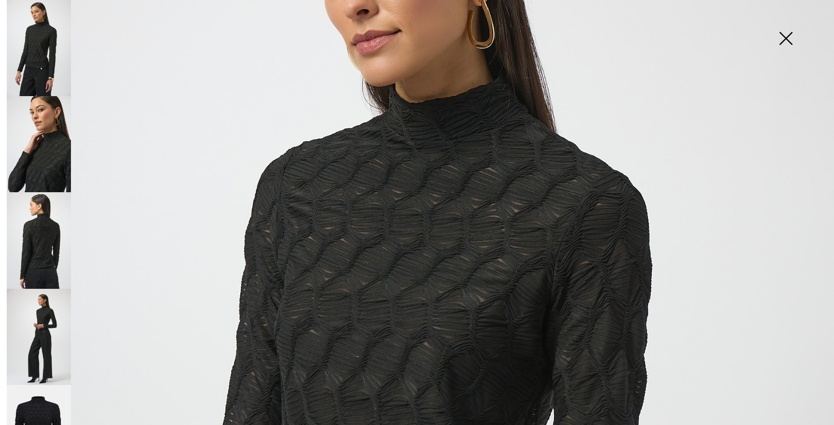
click at [782, 36] on img at bounding box center [785, 39] width 48 height 50
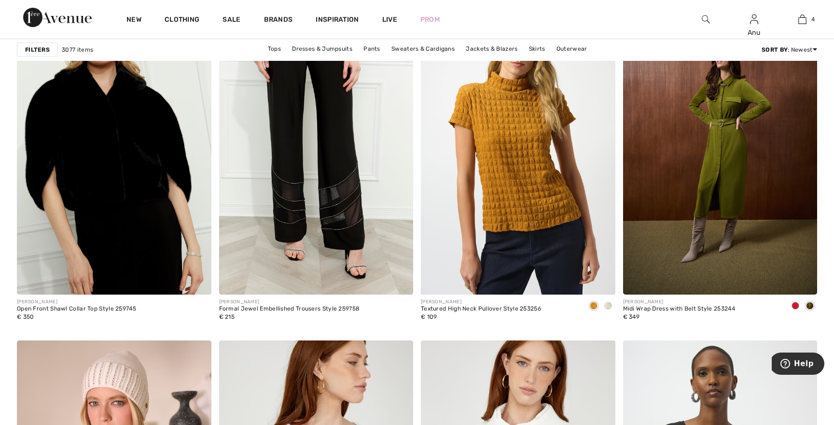
scroll to position [3488, 0]
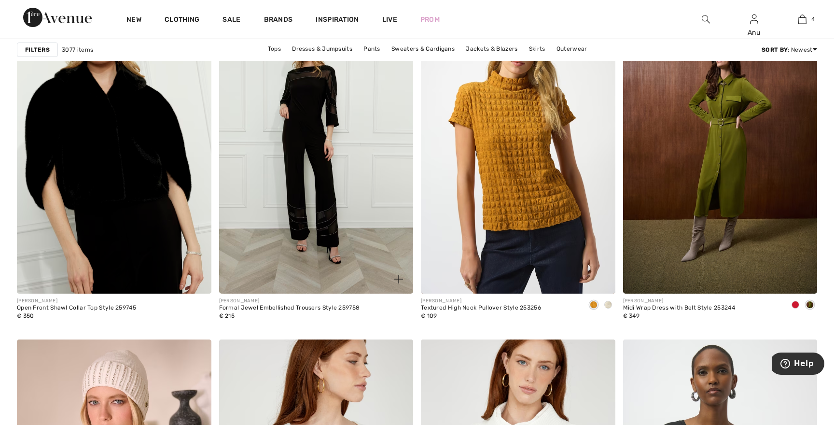
click at [301, 160] on img at bounding box center [316, 147] width 194 height 291
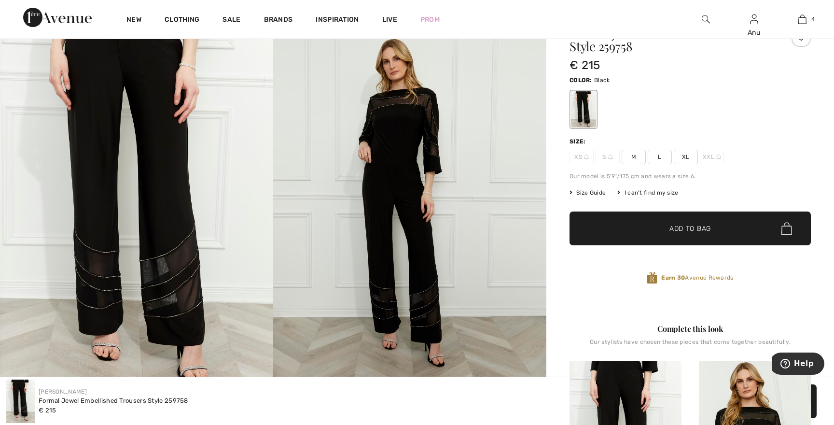
scroll to position [110, 0]
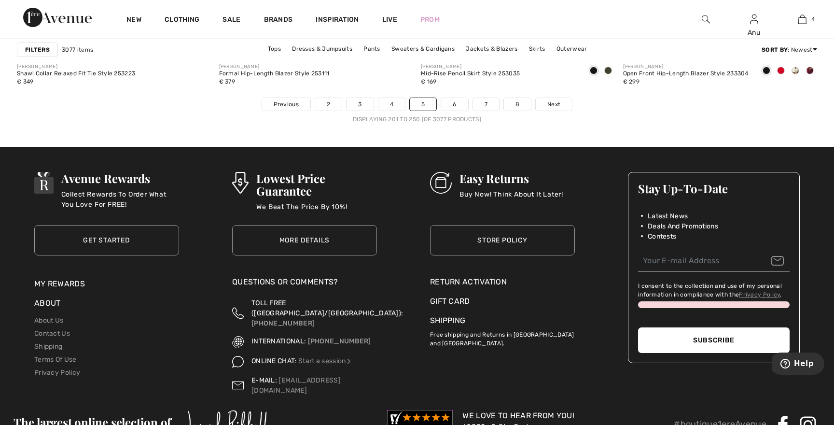
scroll to position [5197, 0]
click at [453, 107] on link "6" at bounding box center [454, 104] width 27 height 13
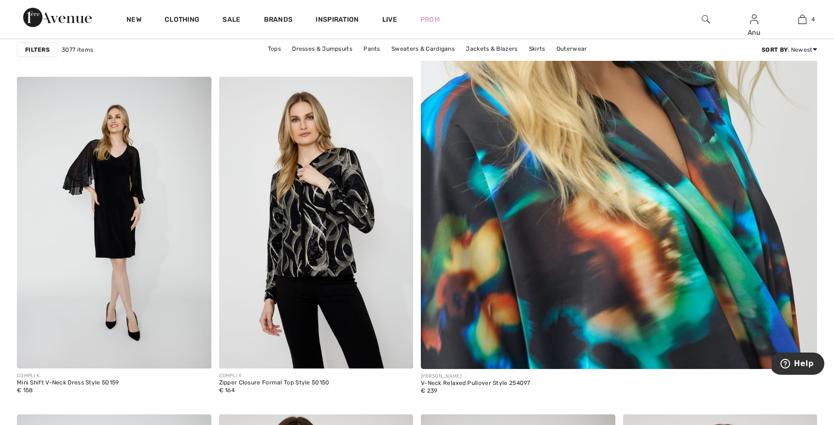
scroll to position [445, 0]
click at [577, 218] on img at bounding box center [618, 96] width 475 height 713
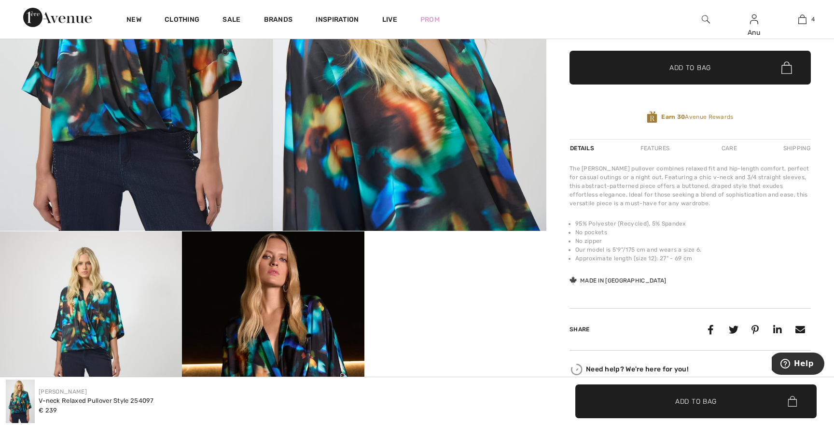
scroll to position [289, 0]
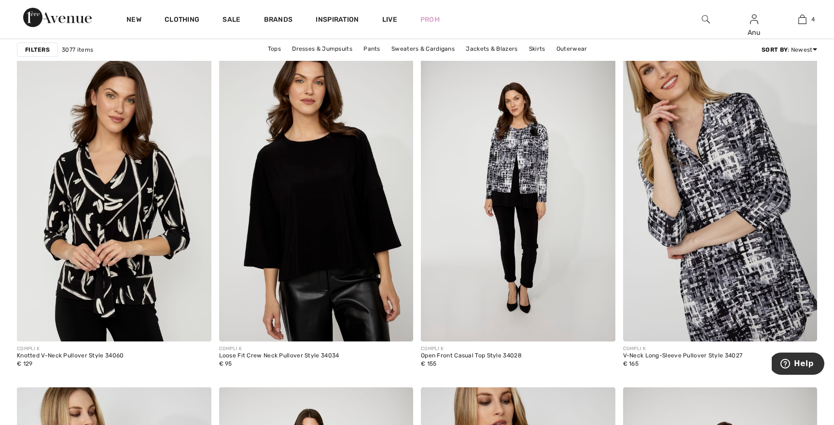
scroll to position [1612, 0]
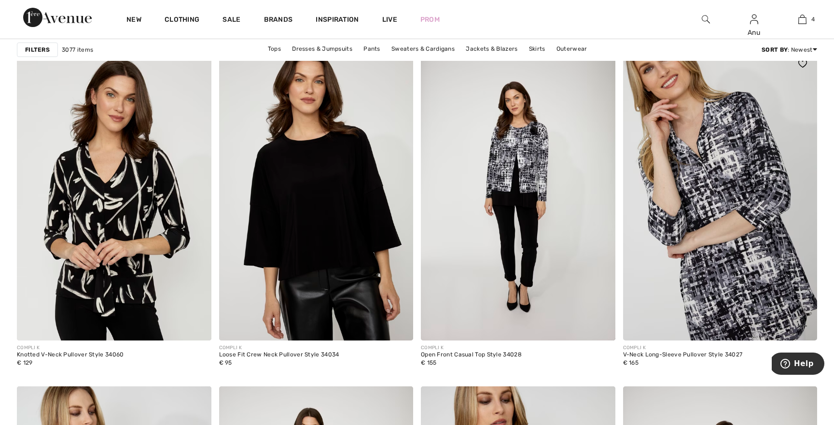
click at [714, 252] on img at bounding box center [720, 194] width 194 height 291
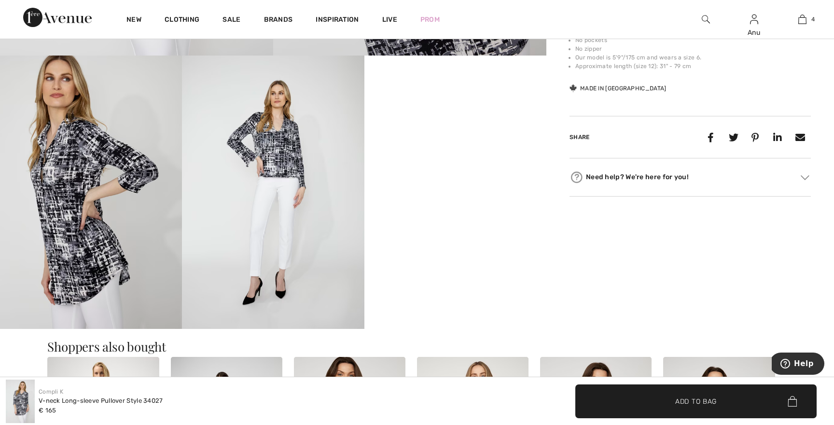
scroll to position [465, 0]
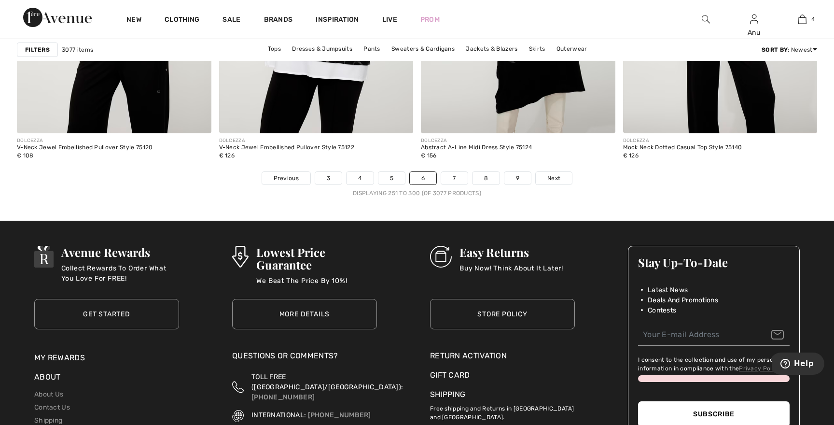
scroll to position [5130, 0]
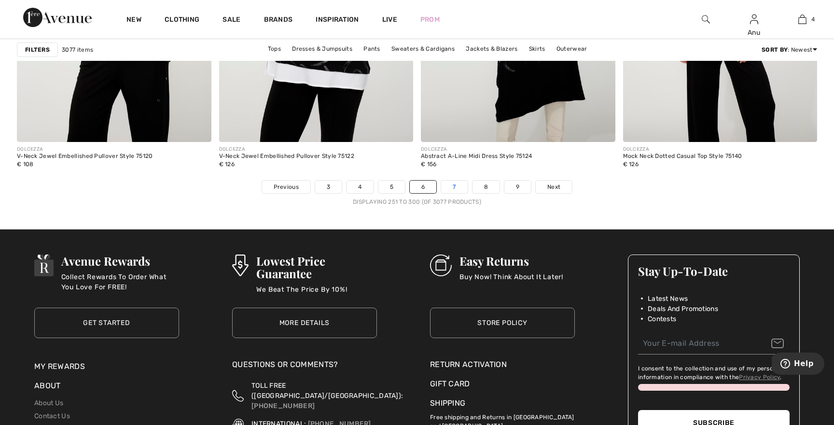
click at [454, 186] on link "7" at bounding box center [454, 186] width 26 height 13
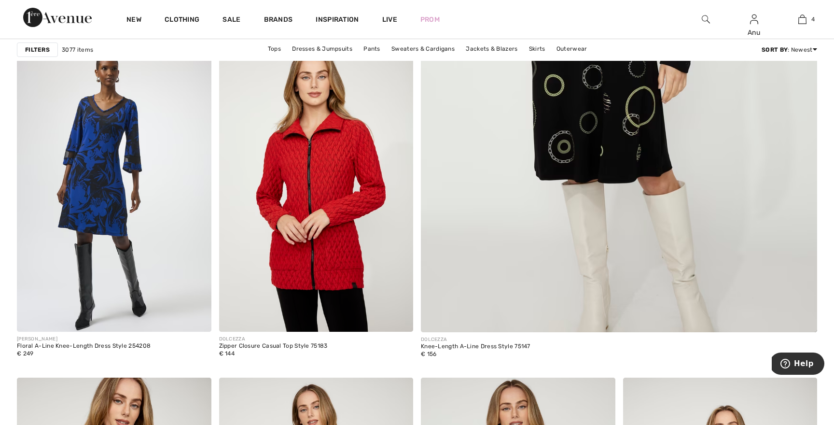
scroll to position [498, 0]
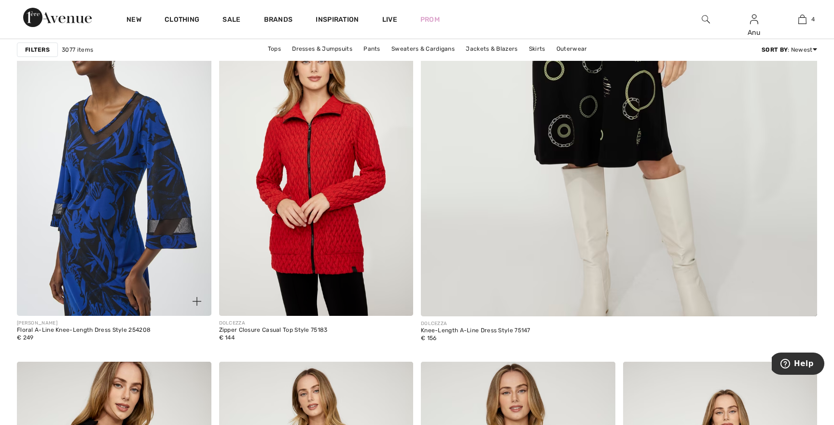
click at [104, 208] on img at bounding box center [114, 169] width 194 height 291
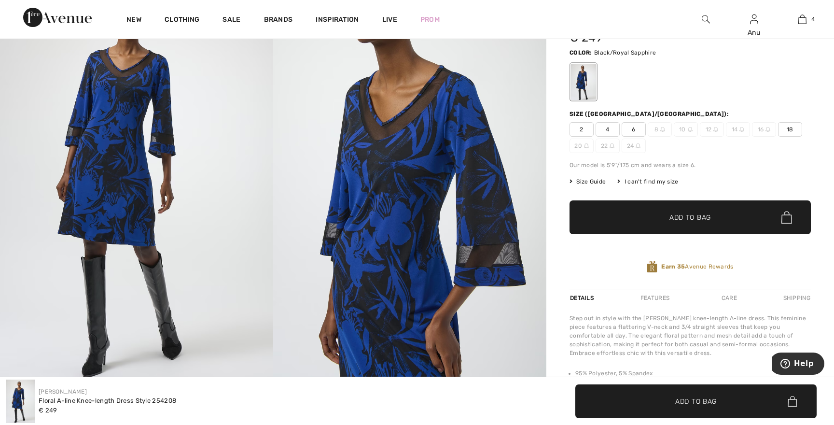
scroll to position [138, 0]
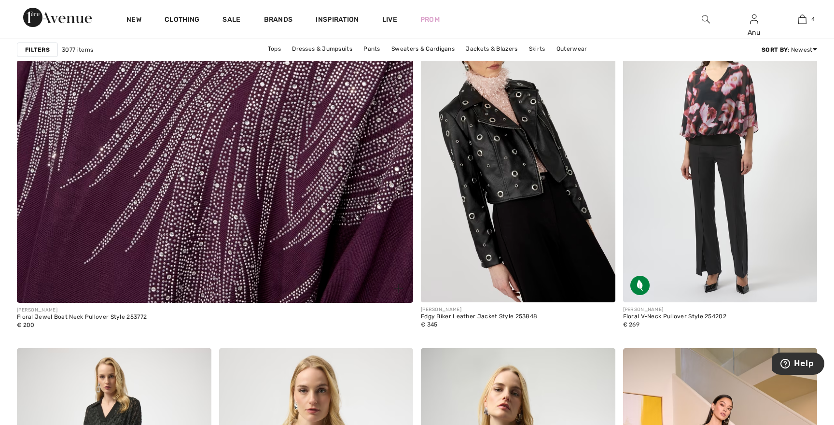
scroll to position [3153, 0]
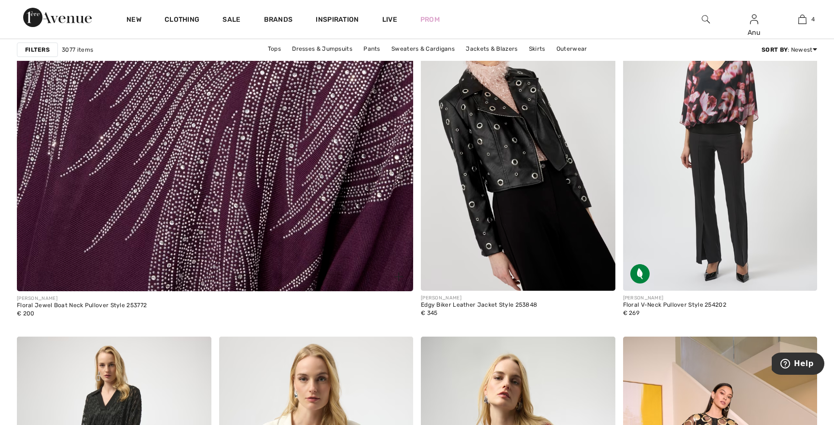
click at [201, 138] on img at bounding box center [214, 18] width 475 height 713
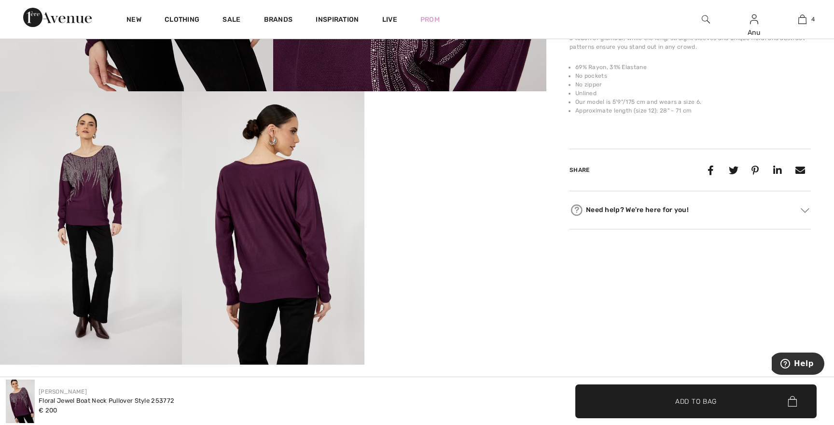
scroll to position [400, 0]
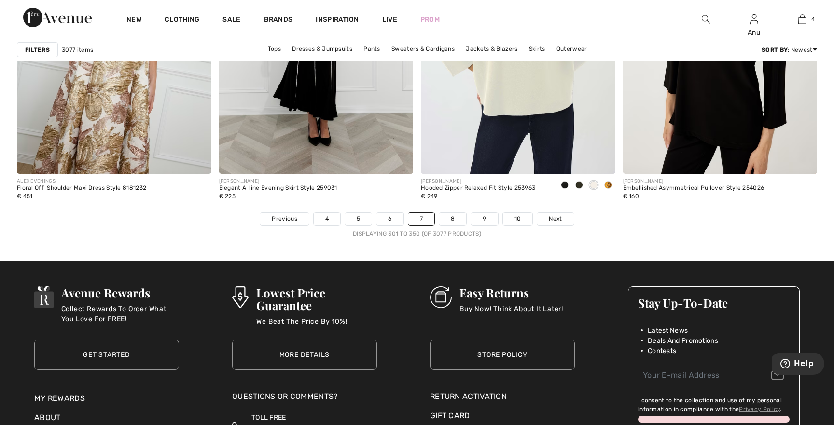
scroll to position [5085, 0]
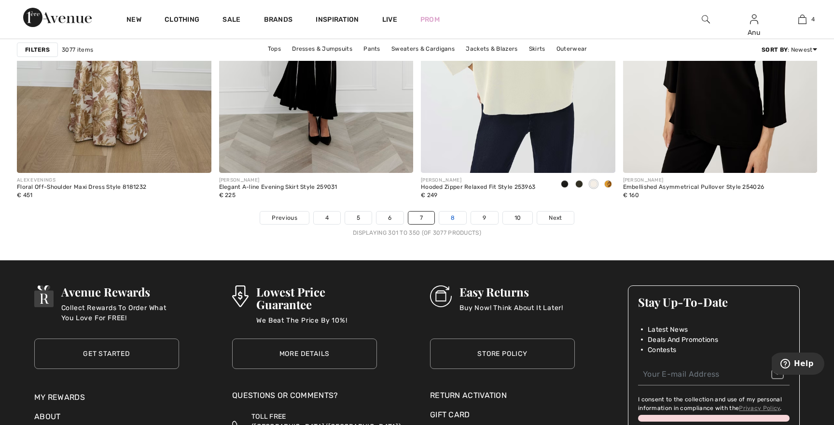
click at [450, 217] on link "8" at bounding box center [452, 217] width 27 height 13
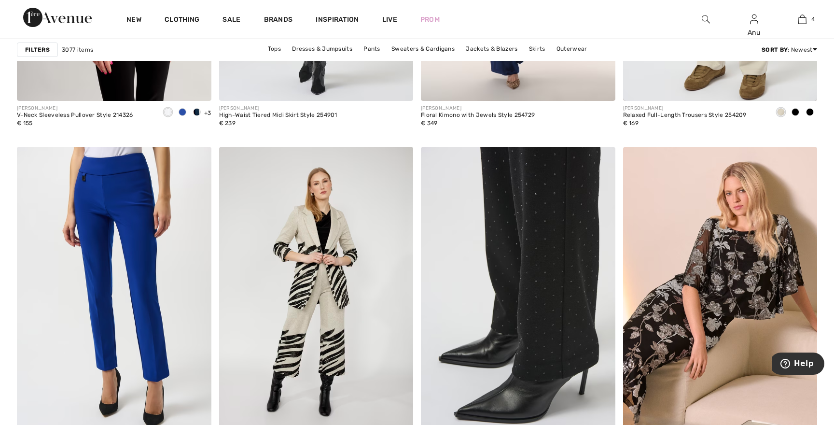
scroll to position [1866, 0]
click at [527, 257] on img at bounding box center [518, 292] width 194 height 291
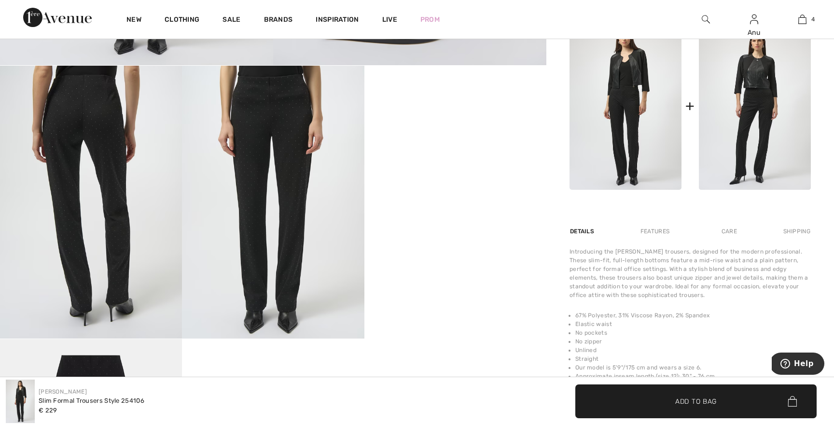
scroll to position [454, 0]
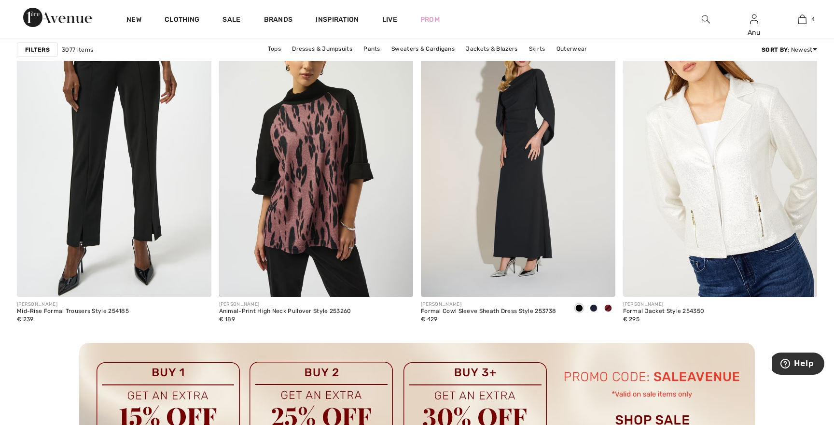
scroll to position [2331, 0]
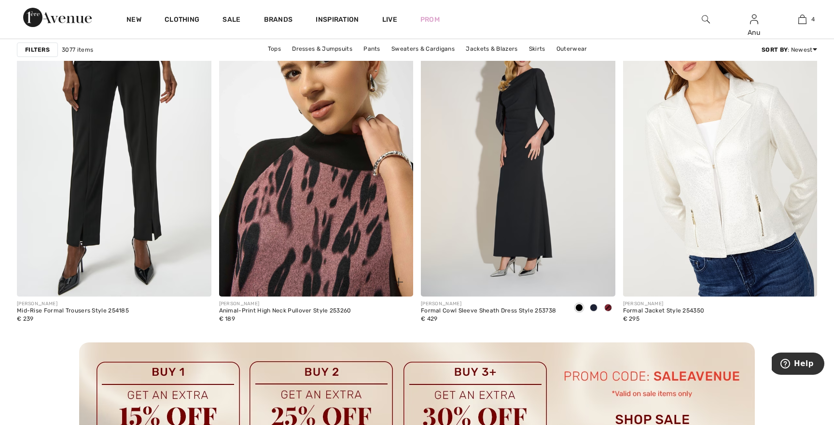
click at [291, 173] on img at bounding box center [316, 150] width 194 height 291
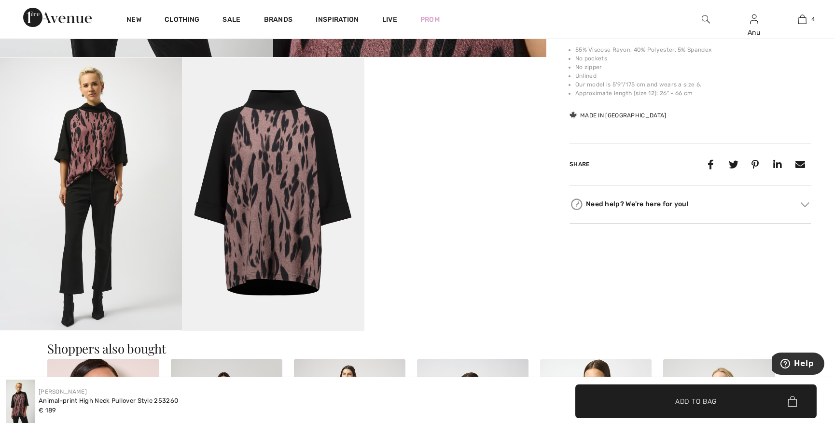
scroll to position [462, 0]
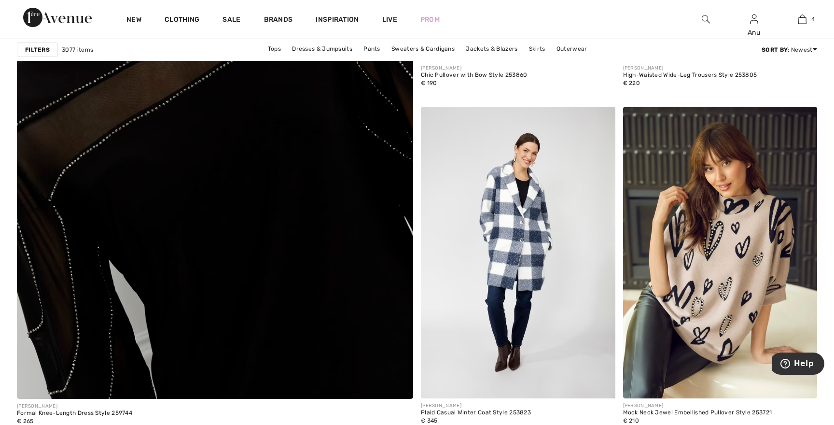
scroll to position [3058, 0]
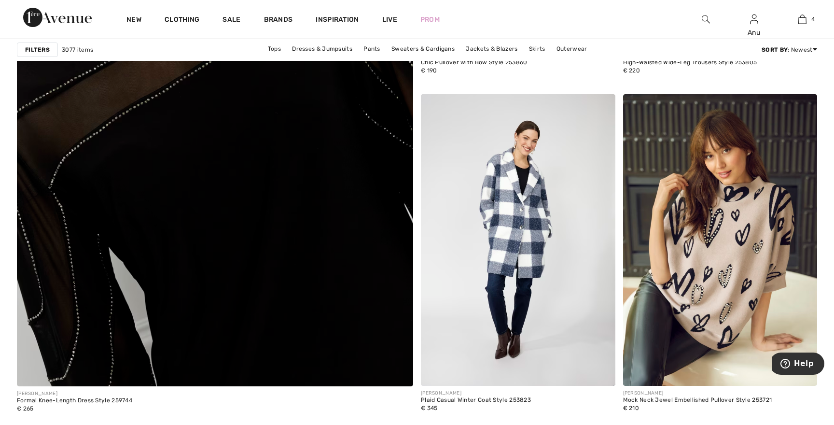
click at [257, 295] on img at bounding box center [214, 113] width 475 height 713
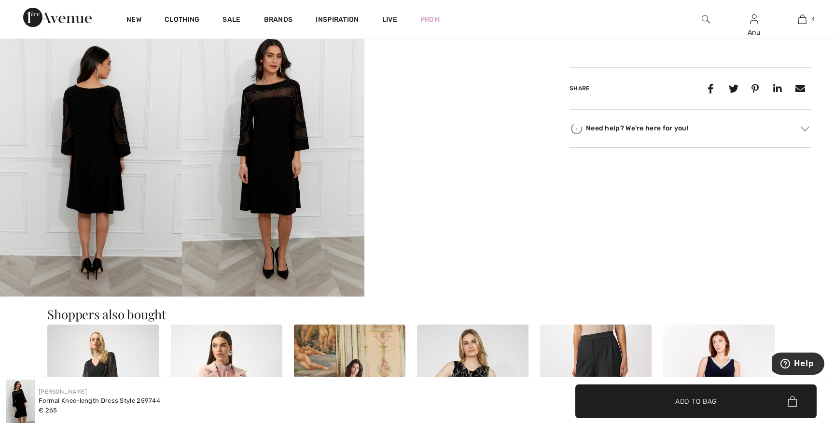
scroll to position [502, 0]
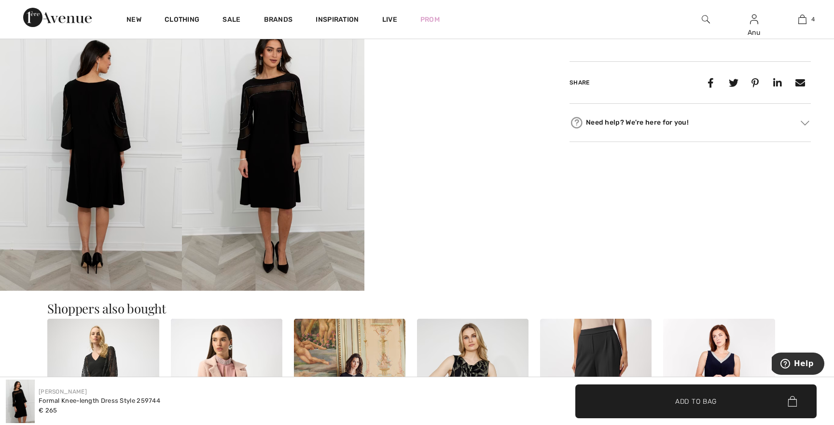
click at [430, 109] on video "Your browser does not support the video tag." at bounding box center [455, 62] width 182 height 91
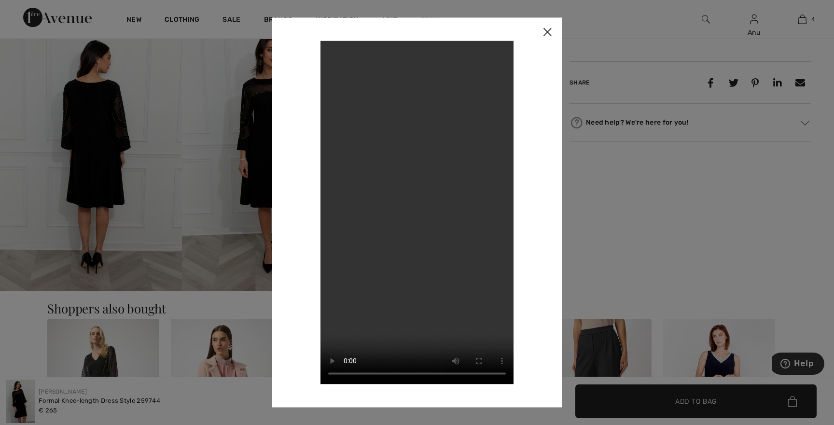
click at [89, 123] on div at bounding box center [417, 212] width 834 height 425
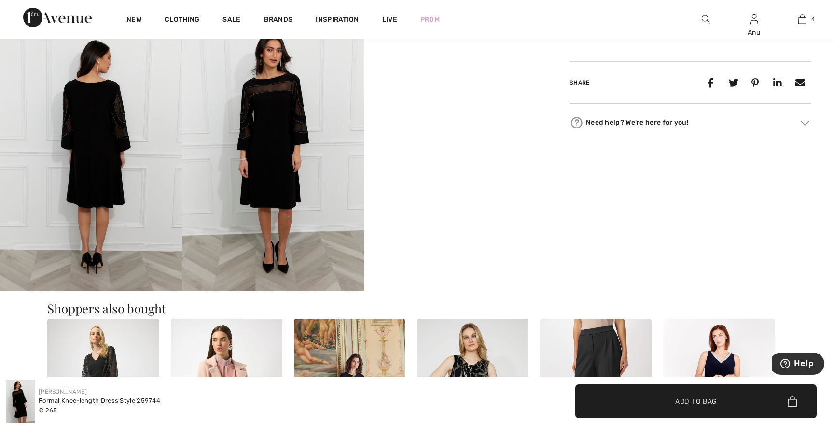
click at [89, 123] on img at bounding box center [91, 153] width 182 height 273
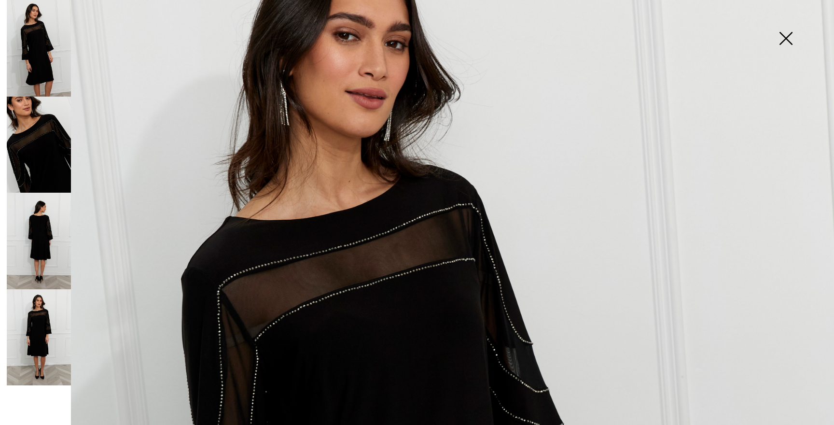
scroll to position [76, 0]
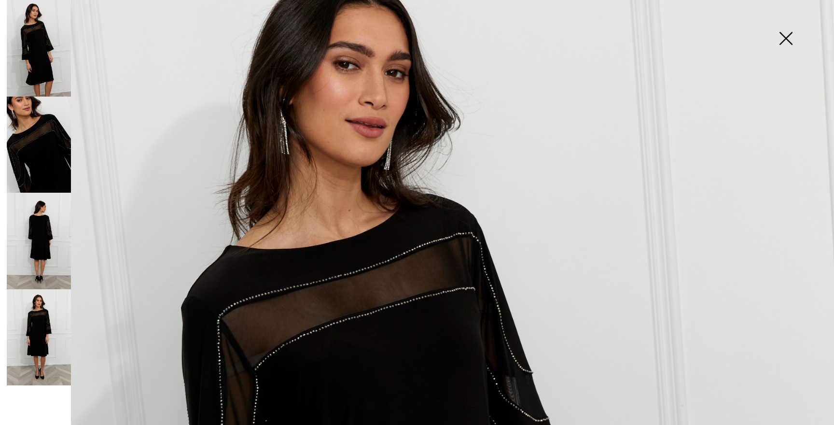
click at [35, 248] on img at bounding box center [39, 240] width 64 height 96
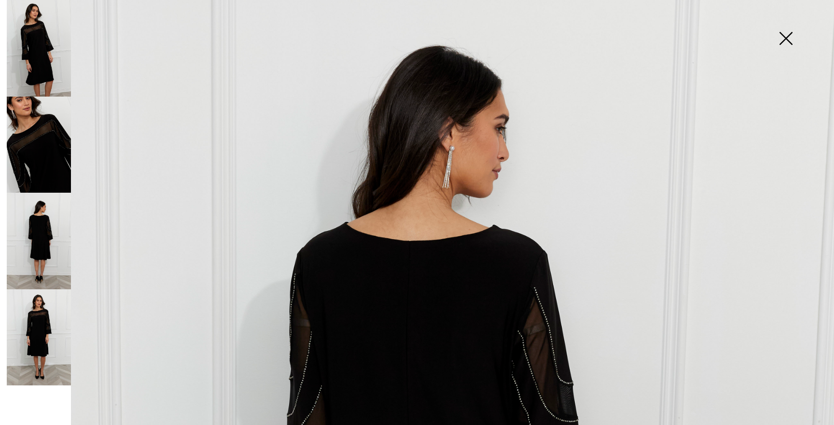
scroll to position [0, 0]
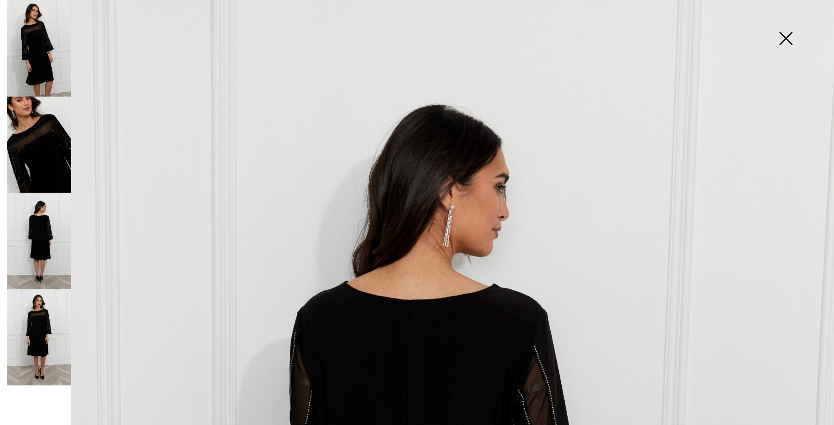
click at [779, 38] on img at bounding box center [785, 39] width 48 height 50
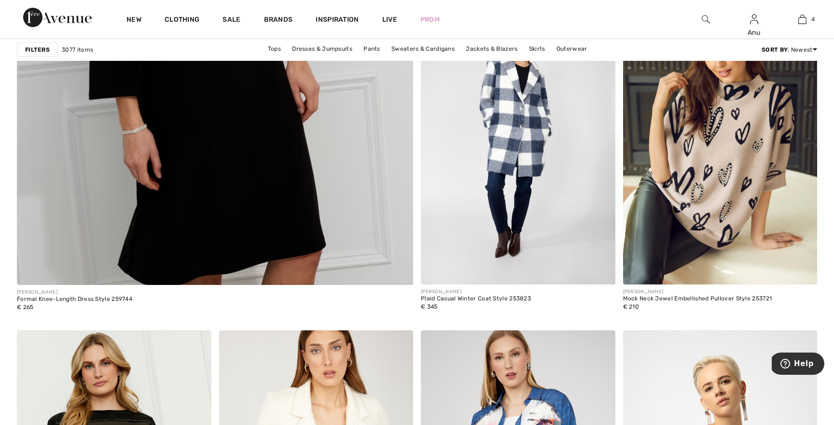
scroll to position [3151, 0]
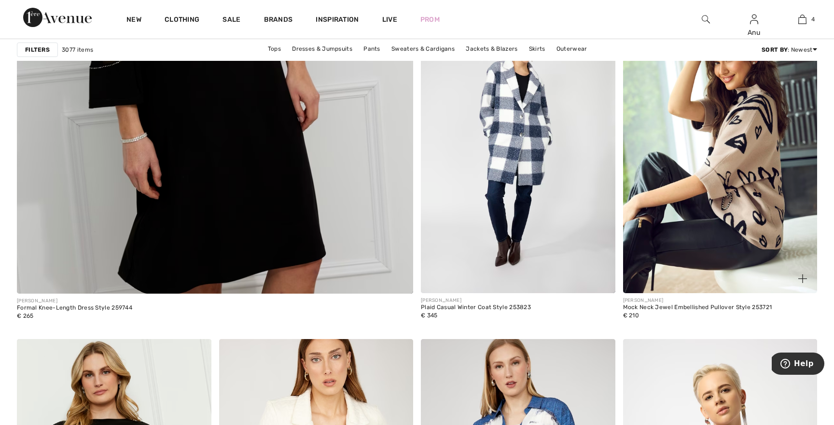
click at [739, 163] on img at bounding box center [720, 146] width 194 height 291
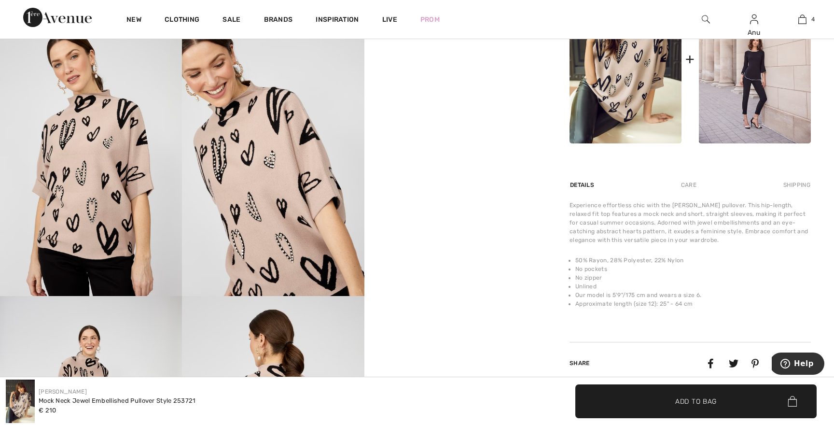
scroll to position [497, 0]
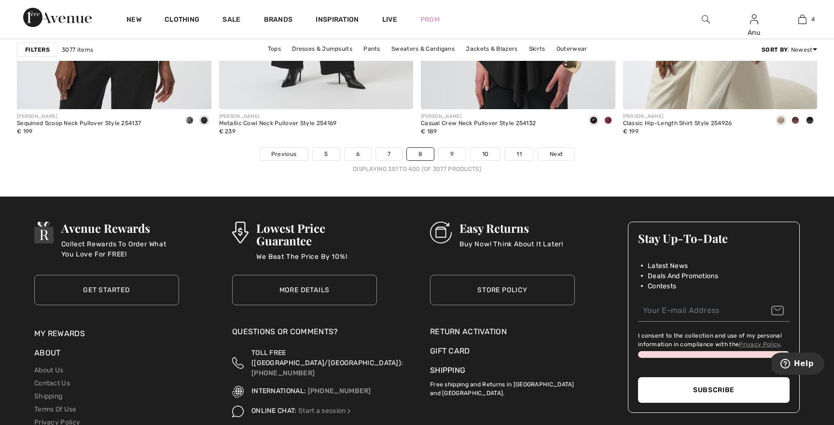
scroll to position [5153, 0]
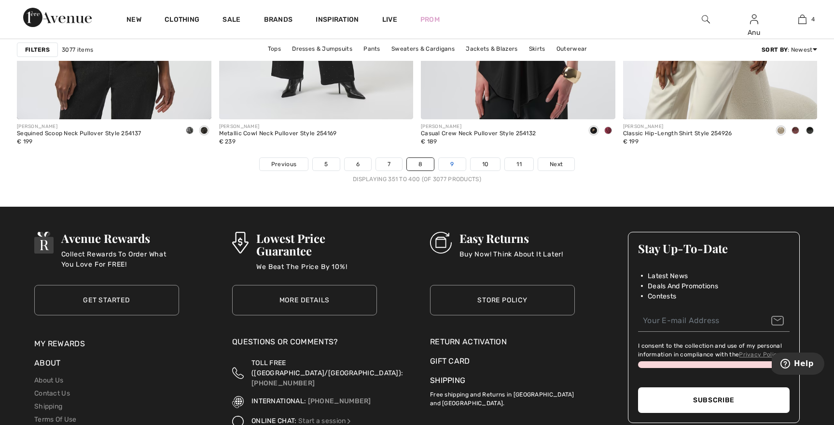
click at [451, 165] on link "9" at bounding box center [452, 164] width 27 height 13
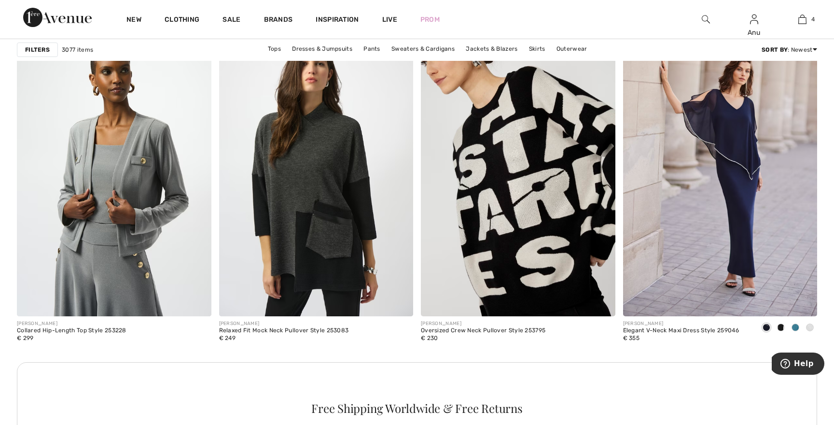
scroll to position [3801, 0]
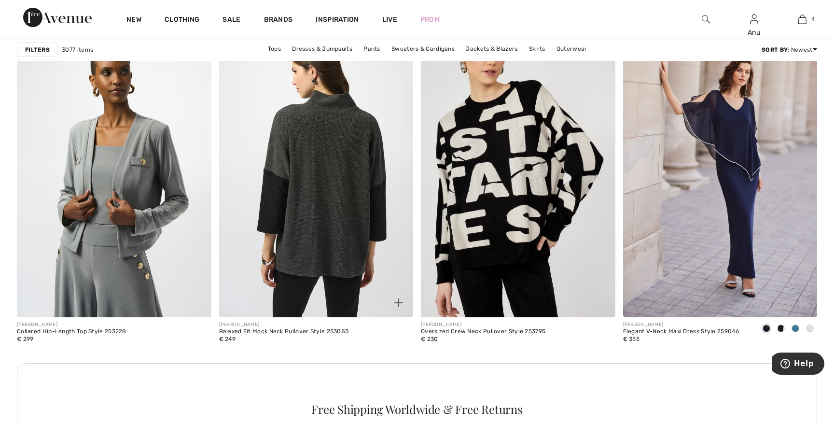
click at [333, 206] on img at bounding box center [316, 171] width 194 height 291
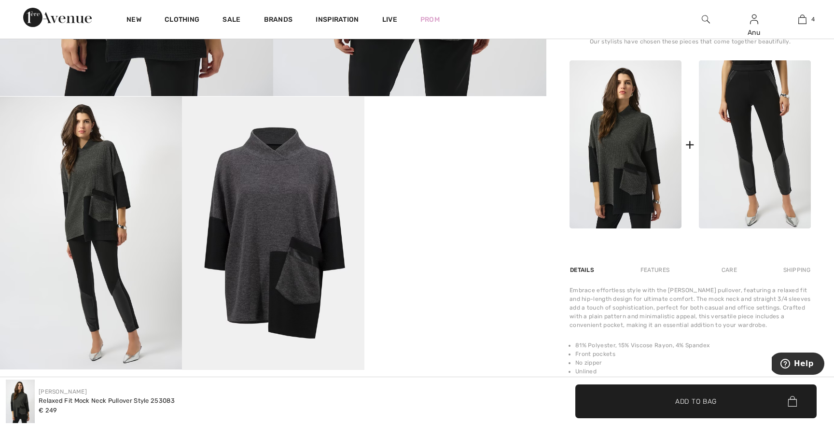
scroll to position [424, 0]
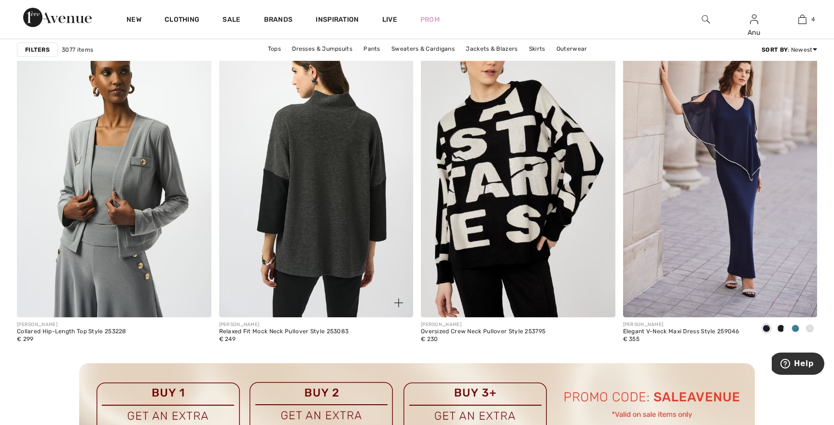
click at [321, 169] on img at bounding box center [316, 171] width 194 height 291
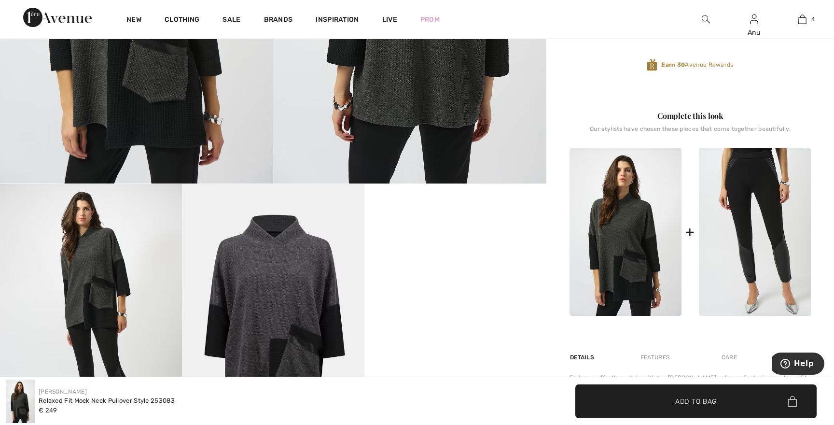
scroll to position [336, 0]
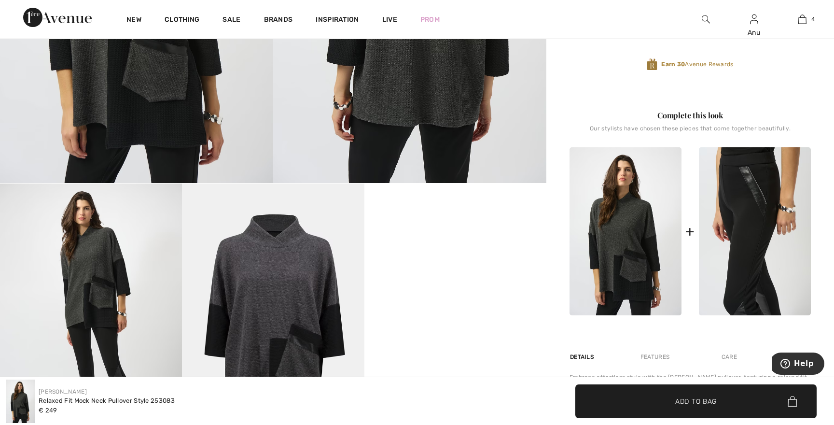
click at [763, 221] on img at bounding box center [755, 231] width 112 height 168
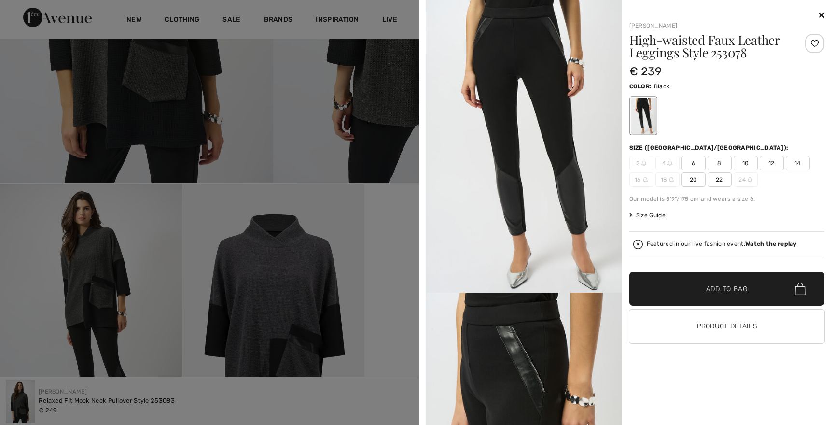
click at [817, 14] on div at bounding box center [726, 16] width 195 height 12
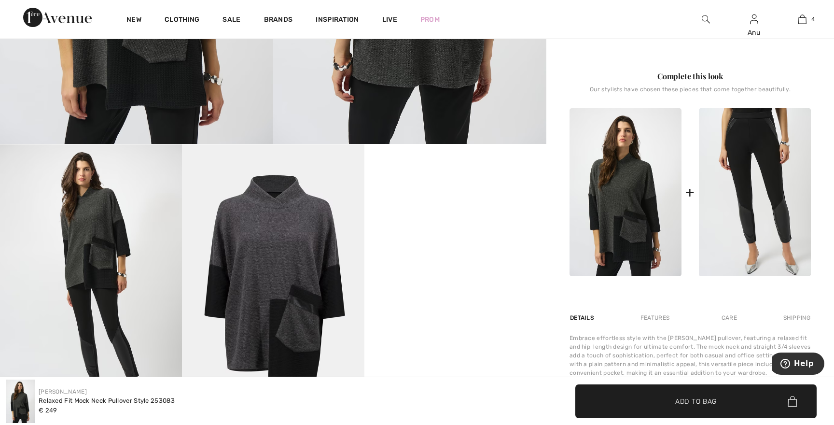
scroll to position [320, 0]
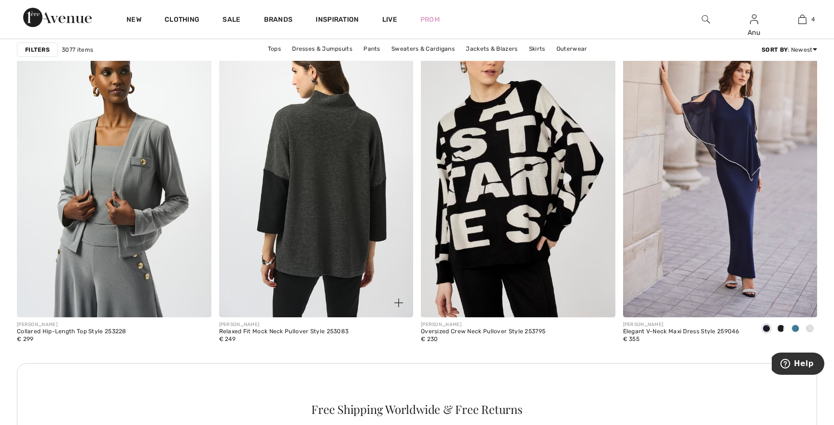
click at [309, 167] on img at bounding box center [316, 171] width 194 height 291
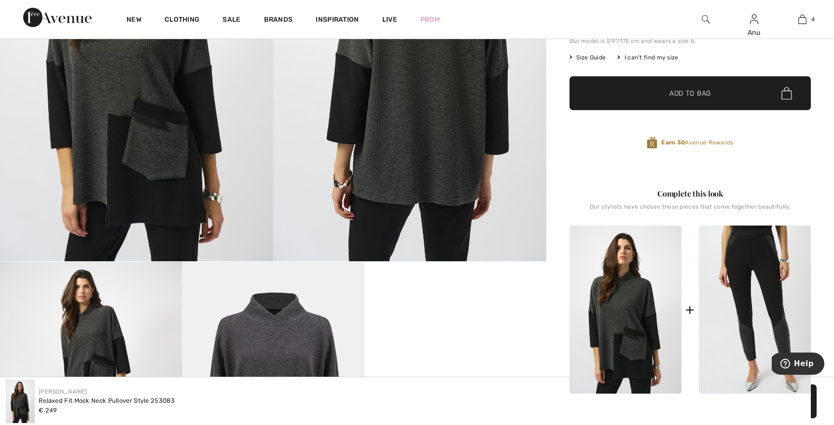
scroll to position [268, 0]
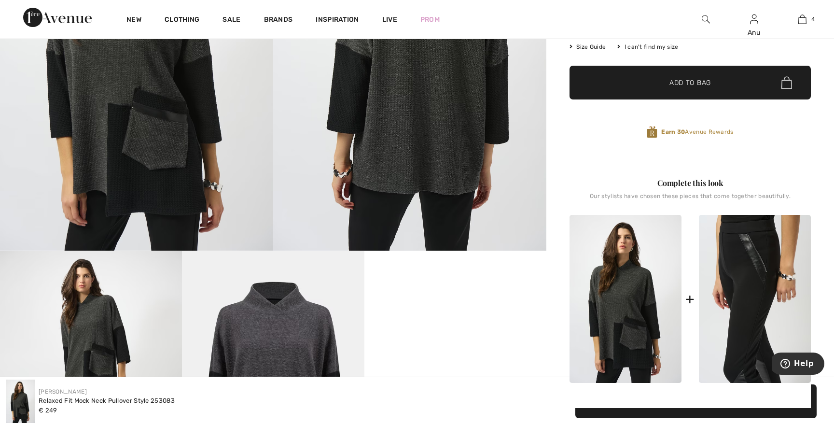
click at [746, 257] on img at bounding box center [755, 299] width 112 height 168
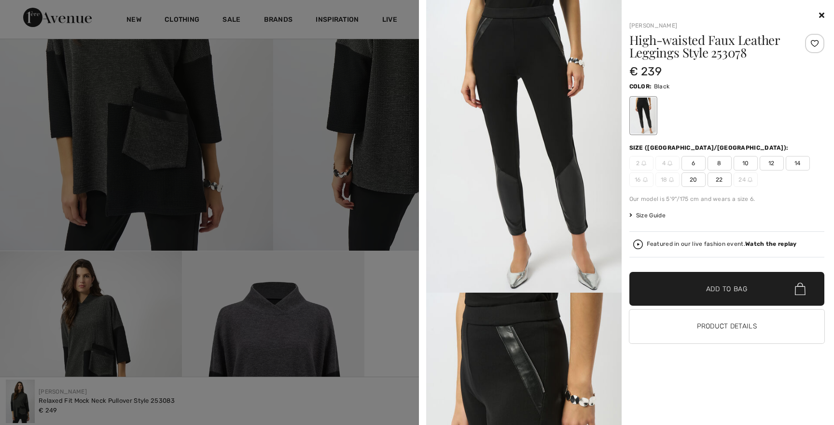
click at [823, 15] on icon at bounding box center [821, 15] width 5 height 8
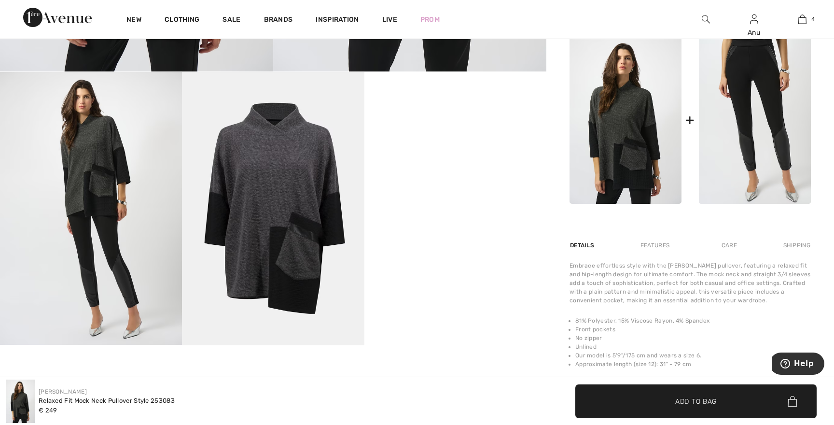
scroll to position [452, 0]
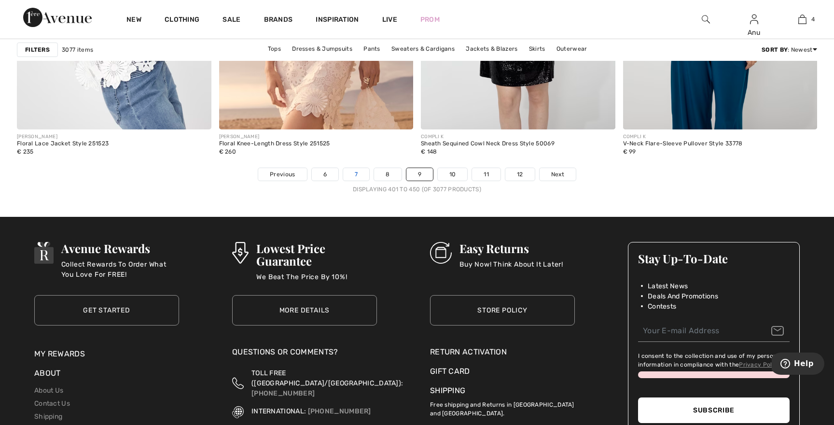
scroll to position [5145, 0]
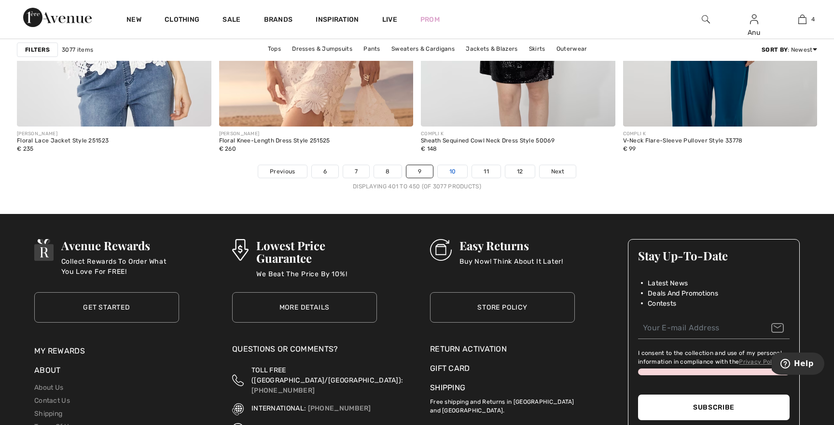
click at [454, 172] on link "10" at bounding box center [453, 171] width 30 height 13
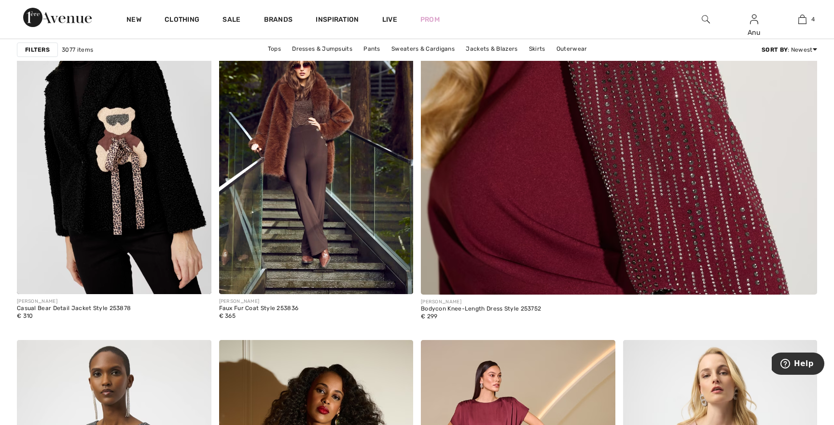
scroll to position [522, 0]
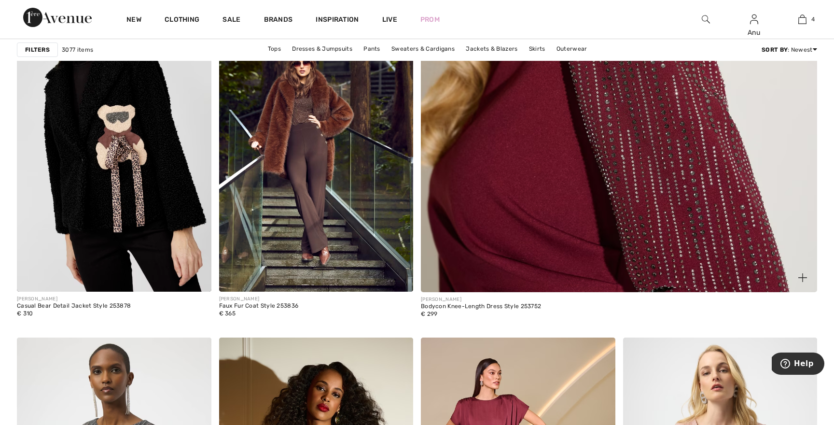
click at [553, 165] on img at bounding box center [618, 19] width 475 height 713
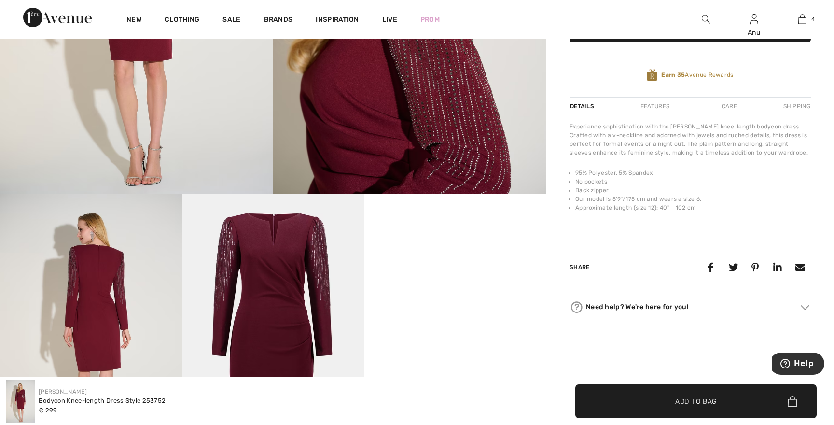
scroll to position [254, 0]
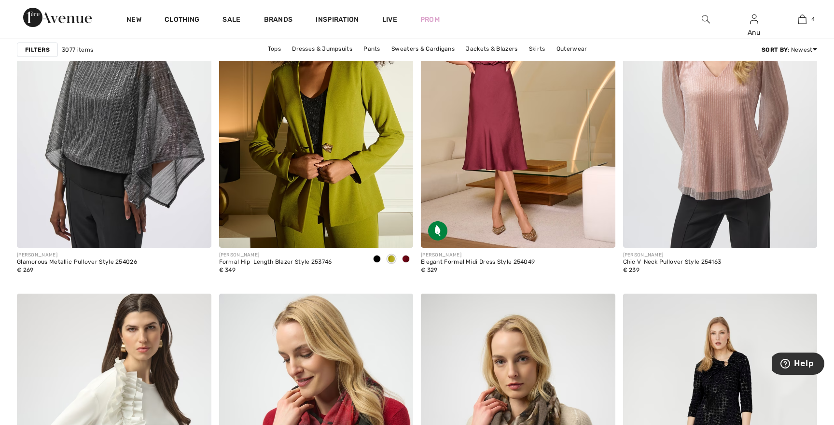
scroll to position [905, 0]
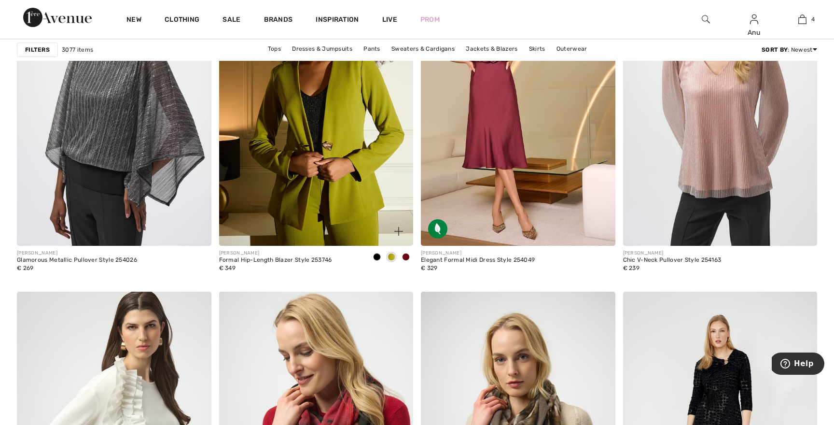
click at [407, 257] on span at bounding box center [406, 257] width 8 height 8
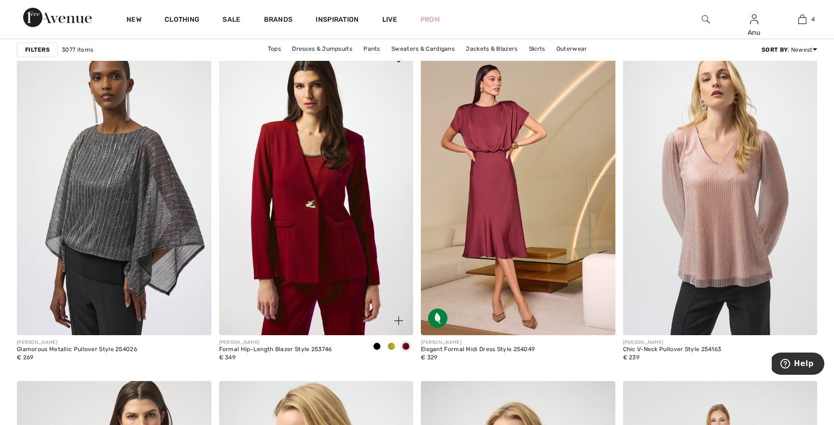
scroll to position [814, 0]
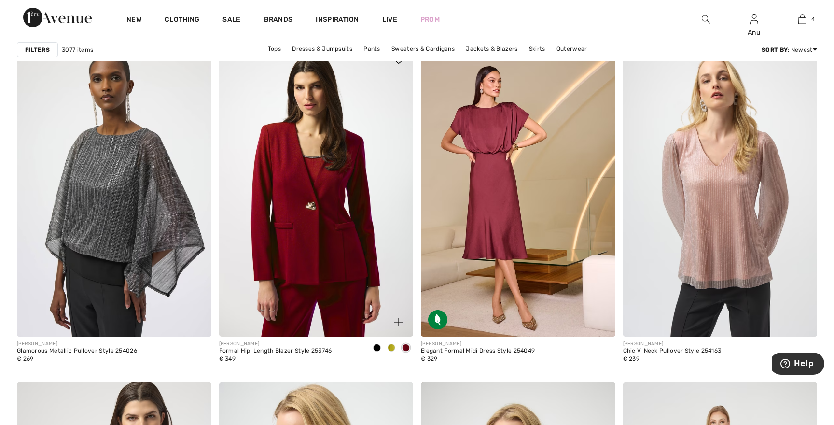
click at [311, 227] on img at bounding box center [316, 190] width 194 height 291
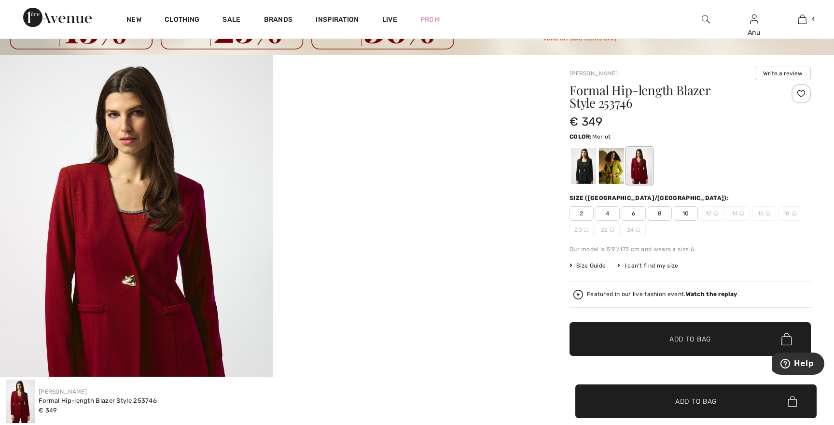
scroll to position [49, 0]
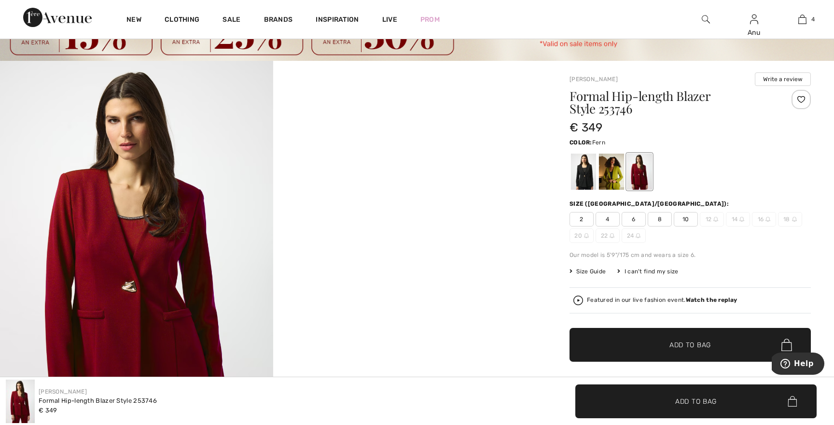
click at [612, 180] on div at bounding box center [611, 171] width 25 height 36
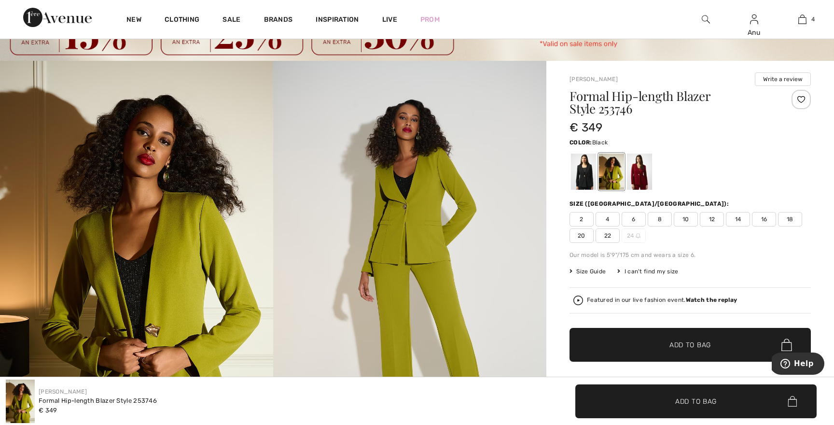
click at [586, 176] on div at bounding box center [583, 171] width 25 height 36
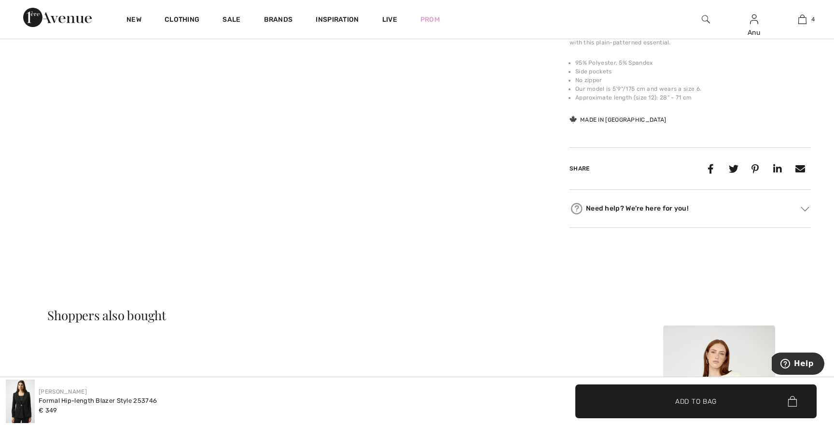
scroll to position [495, 0]
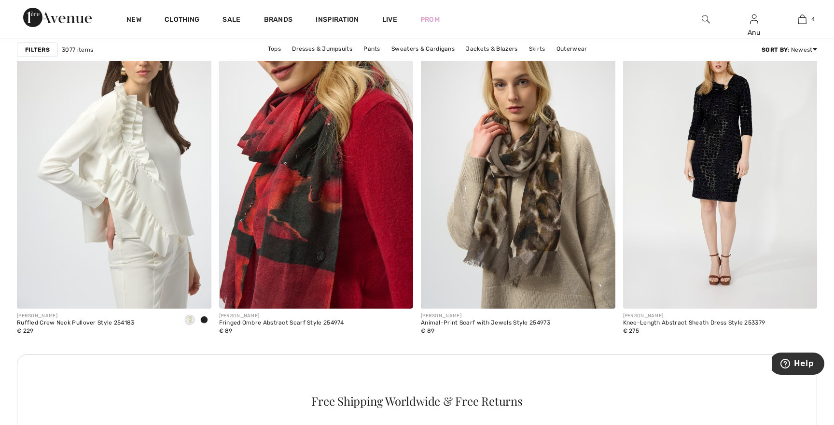
scroll to position [1173, 0]
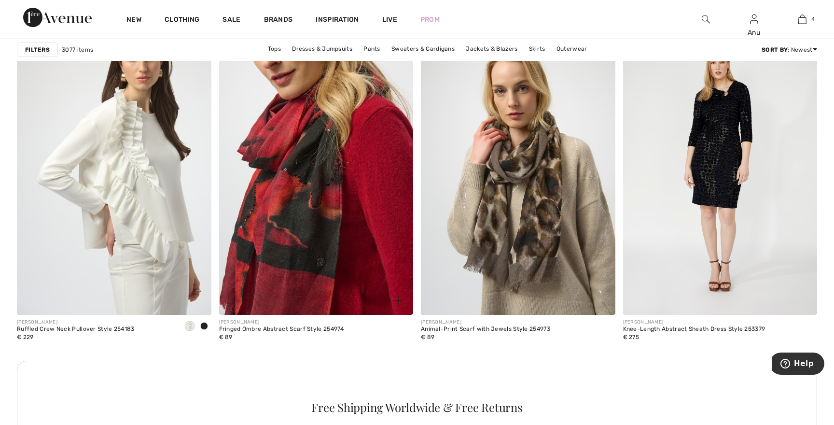
click at [288, 191] on img at bounding box center [316, 168] width 194 height 291
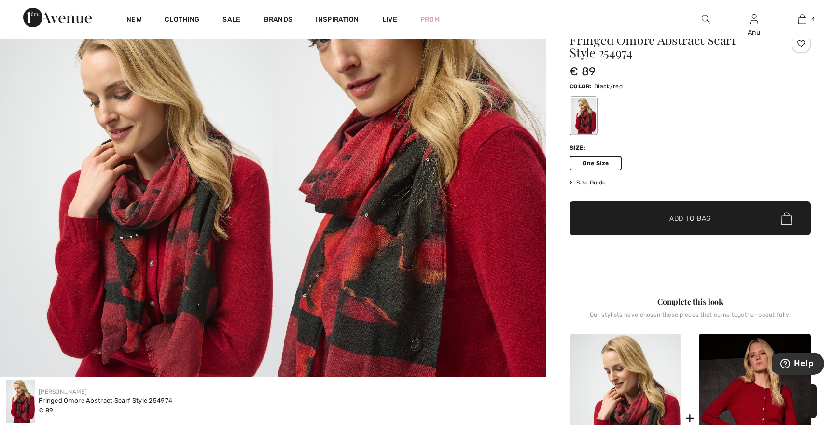
scroll to position [97, 0]
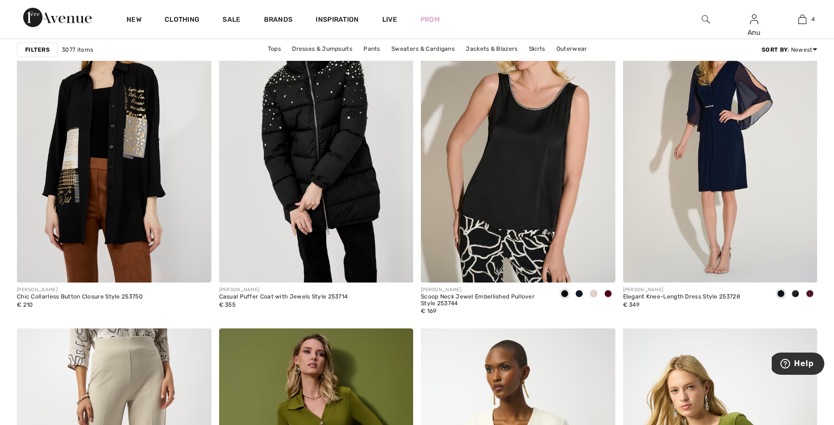
scroll to position [3499, 0]
click at [607, 293] on span at bounding box center [608, 293] width 8 height 8
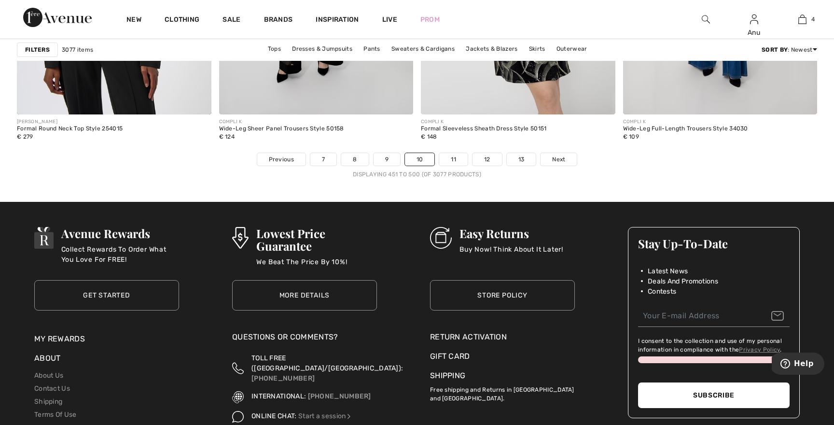
scroll to position [5143, 0]
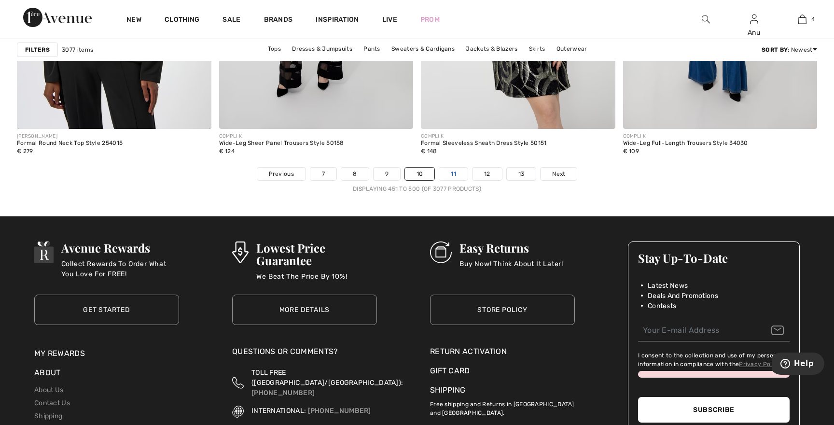
click at [450, 174] on link "11" at bounding box center [453, 173] width 28 height 13
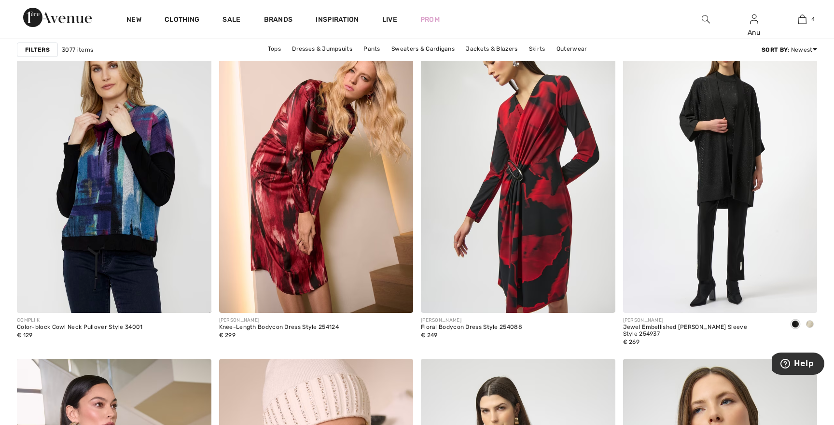
scroll to position [839, 0]
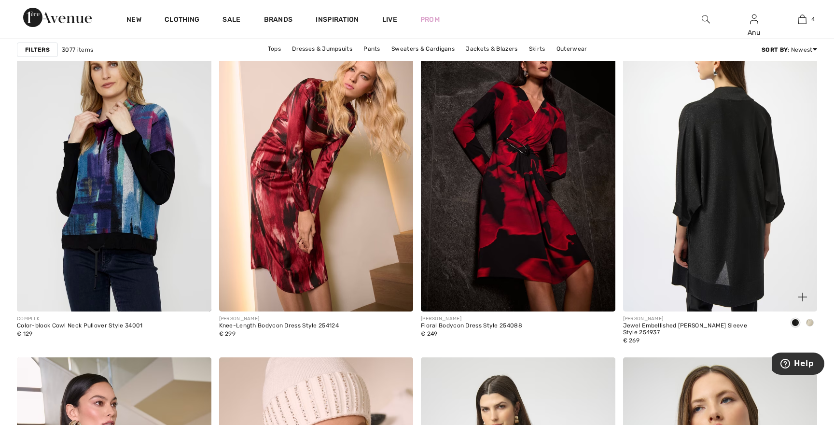
click at [725, 146] on img at bounding box center [720, 165] width 194 height 291
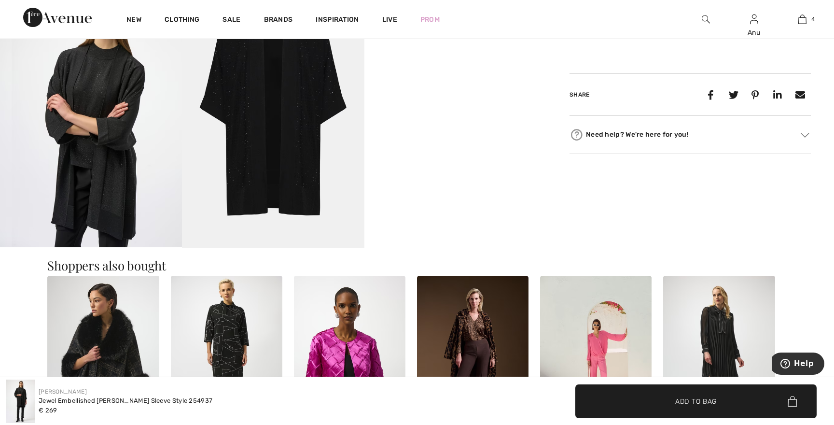
scroll to position [549, 0]
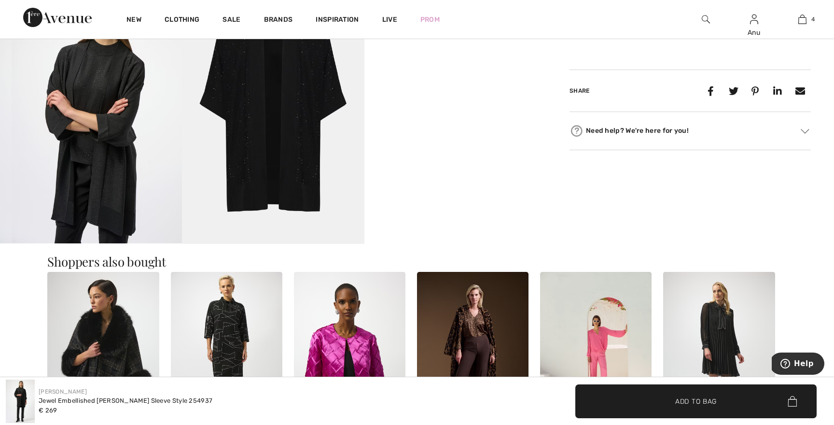
click at [454, 62] on video "Your browser does not support the video tag." at bounding box center [455, 16] width 182 height 91
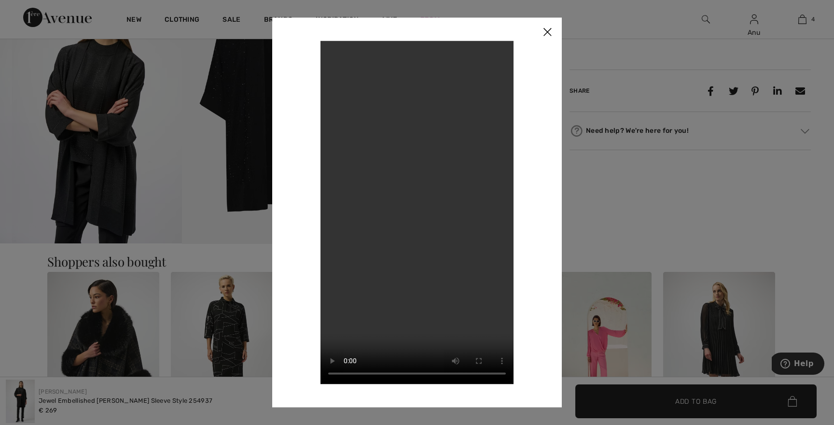
click at [549, 30] on img at bounding box center [547, 32] width 29 height 30
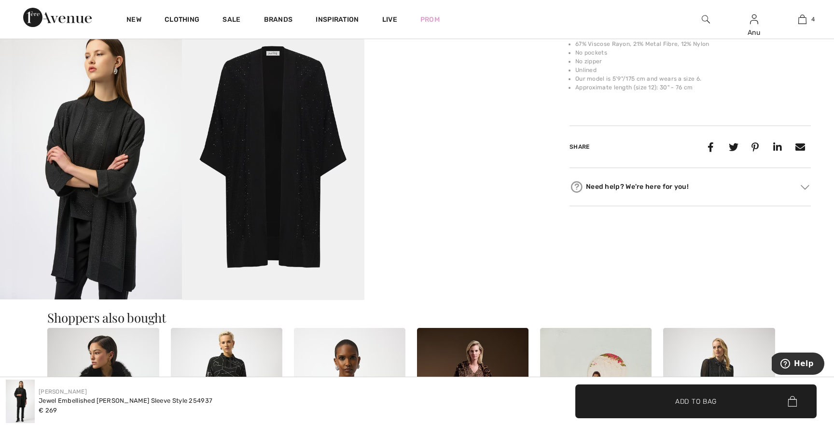
scroll to position [494, 0]
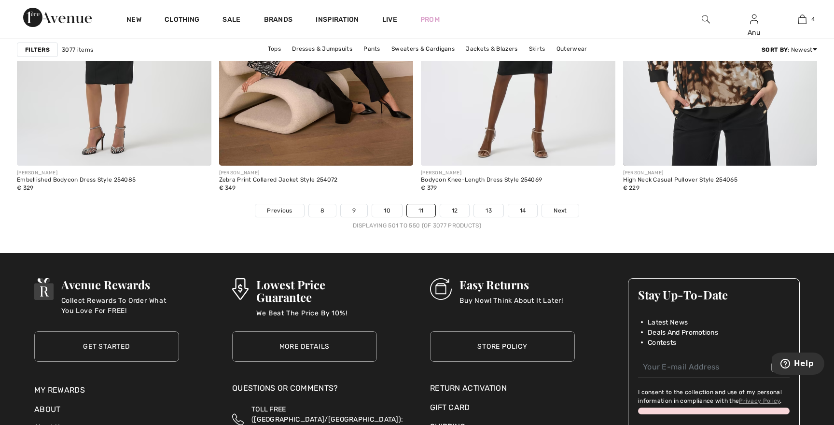
scroll to position [5122, 0]
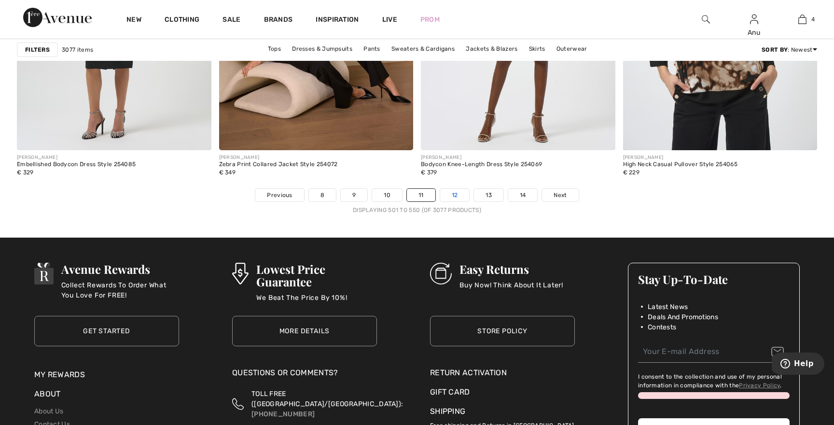
click at [455, 194] on link "12" at bounding box center [454, 195] width 29 height 13
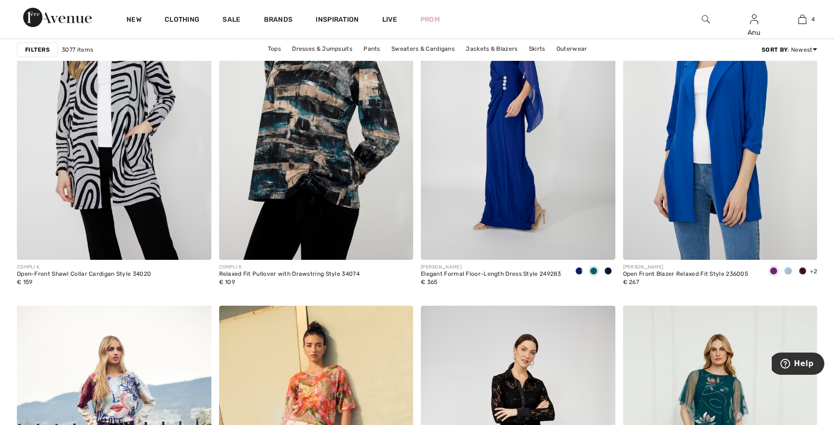
scroll to position [4324, 0]
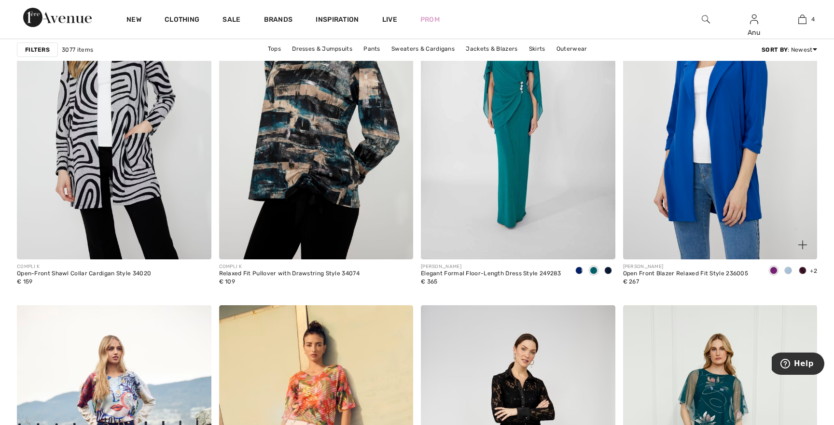
click at [770, 271] on span at bounding box center [774, 270] width 8 height 8
click at [772, 268] on span at bounding box center [774, 270] width 8 height 8
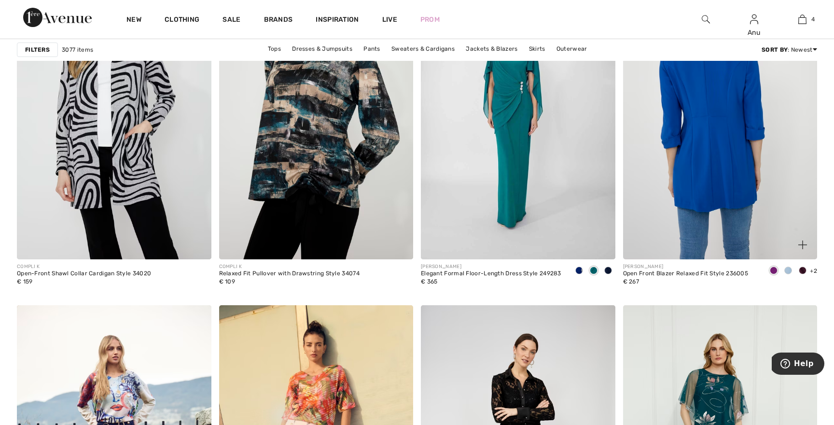
click at [726, 157] on img at bounding box center [720, 113] width 194 height 291
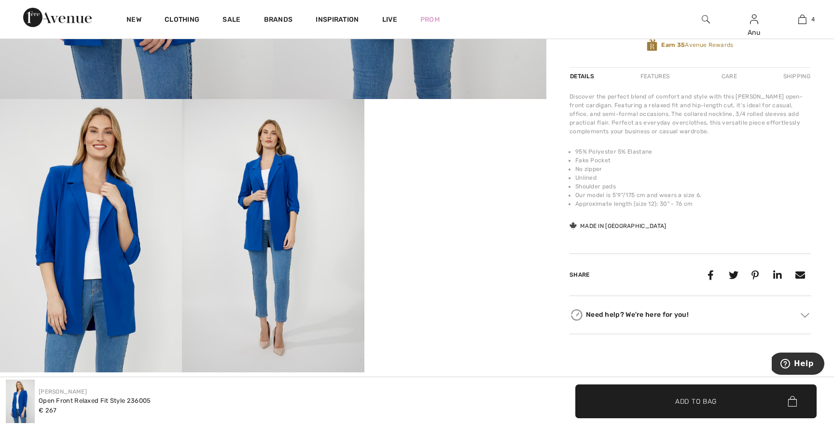
scroll to position [421, 0]
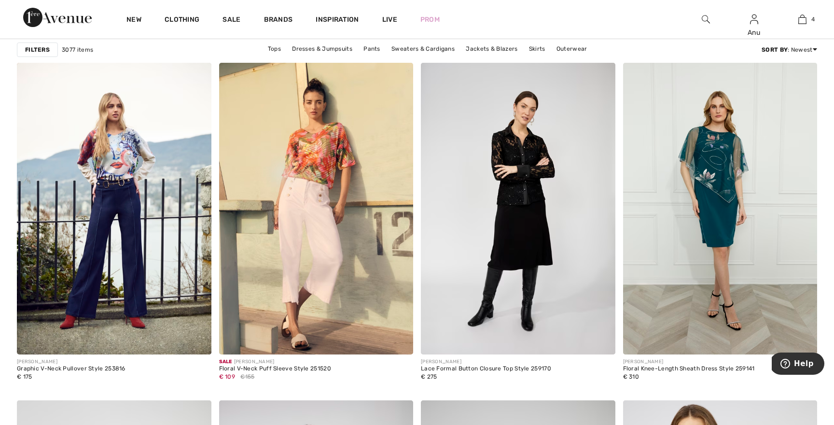
scroll to position [4584, 0]
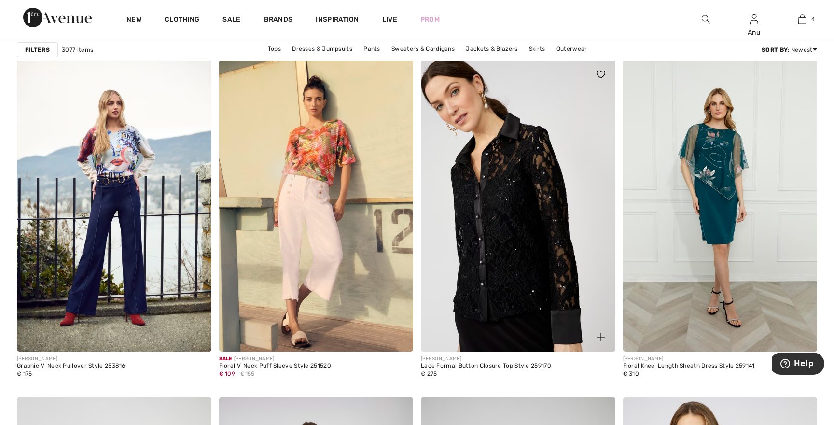
click at [504, 215] on img at bounding box center [518, 205] width 194 height 291
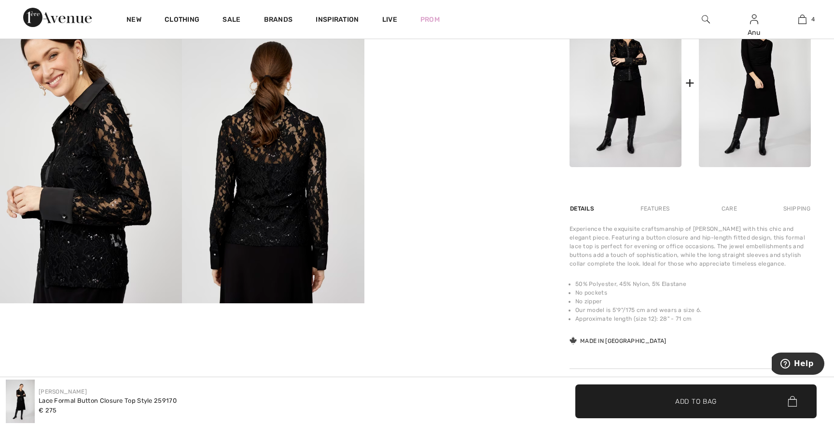
scroll to position [490, 0]
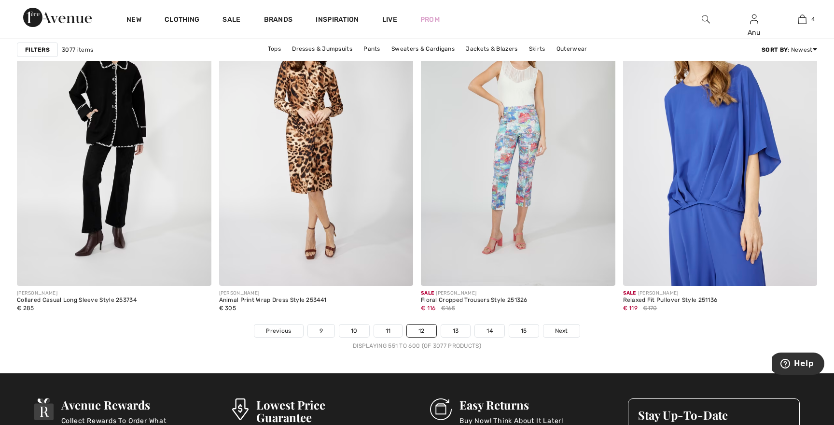
scroll to position [4967, 0]
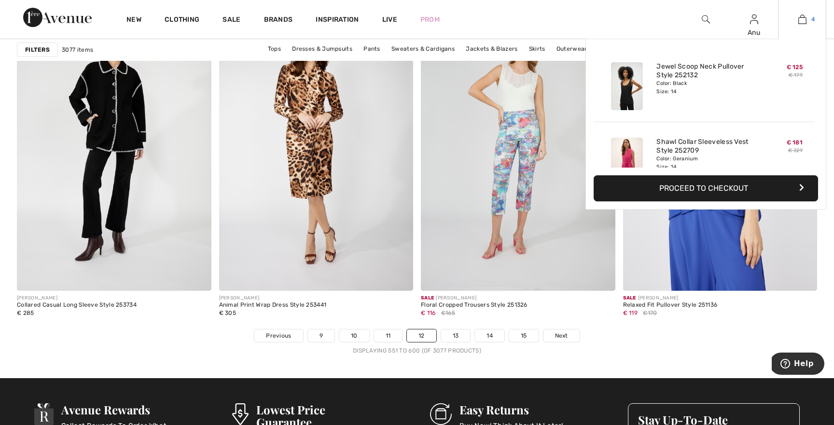
click at [800, 16] on img at bounding box center [802, 20] width 8 height 12
click at [695, 189] on button "Proceed to Checkout" at bounding box center [705, 188] width 224 height 26
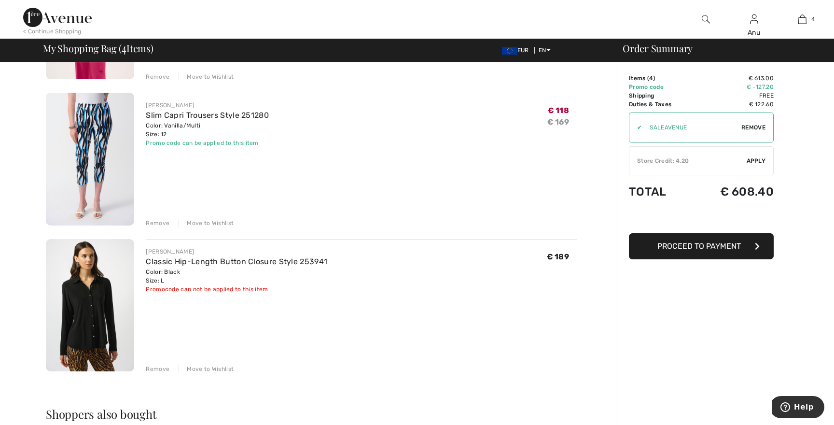
scroll to position [342, 0]
click at [44, 32] on div "< Continue Shopping" at bounding box center [52, 31] width 58 height 9
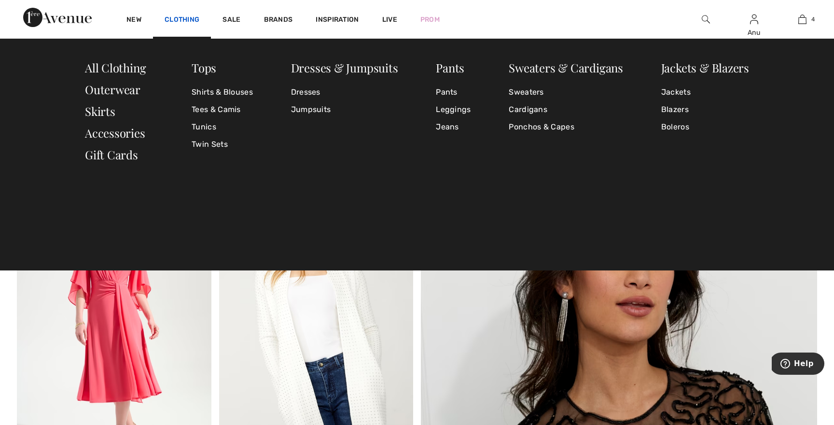
click at [182, 21] on link "Clothing" at bounding box center [182, 20] width 35 height 10
click at [209, 123] on link "Tunics" at bounding box center [222, 126] width 61 height 17
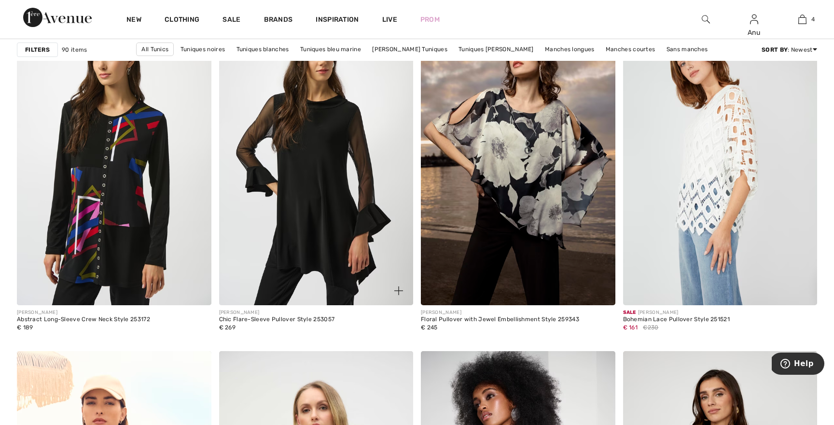
scroll to position [1658, 0]
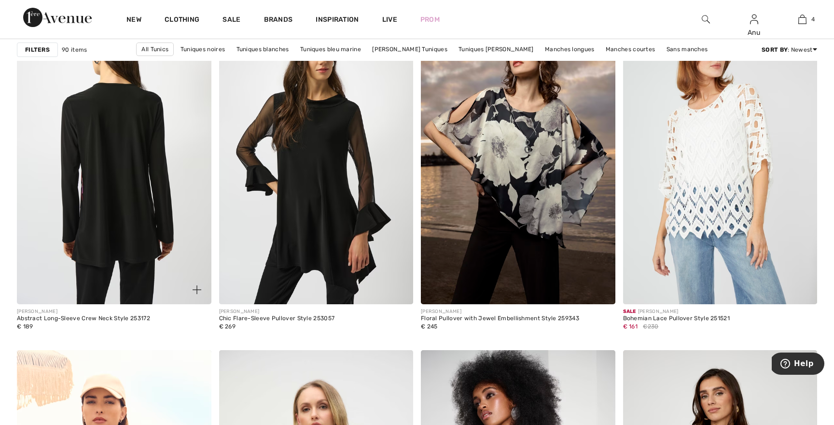
click at [99, 190] on img at bounding box center [114, 158] width 194 height 291
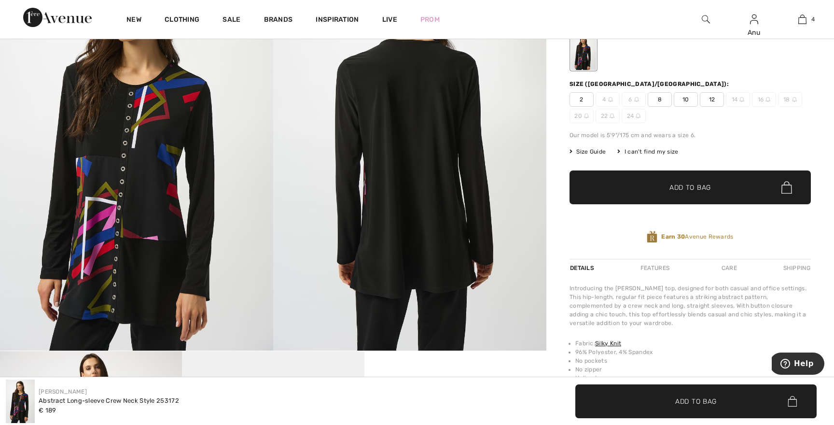
scroll to position [170, 0]
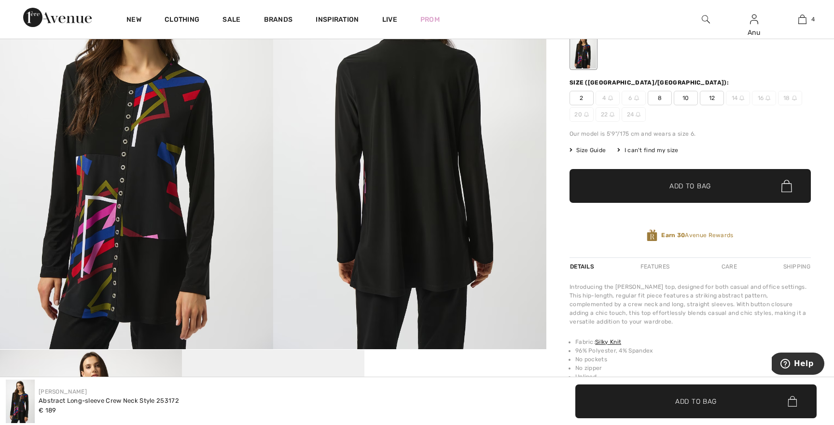
click at [711, 96] on span "12" at bounding box center [712, 98] width 24 height 14
click at [694, 186] on span "Add to Bag" at bounding box center [689, 186] width 41 height 10
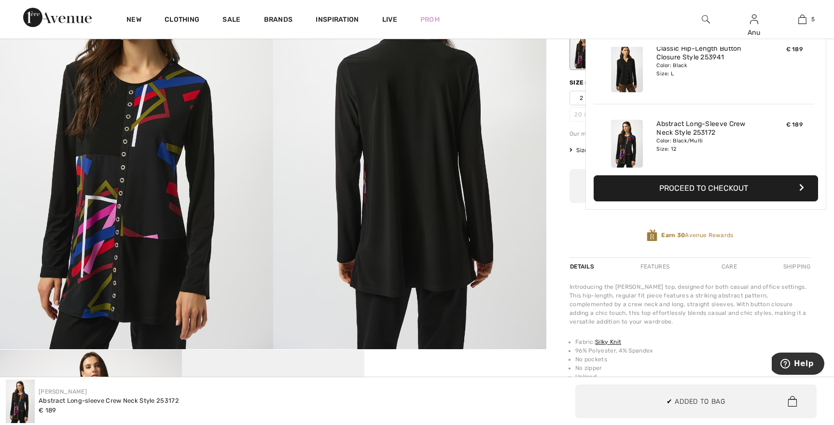
scroll to position [256, 0]
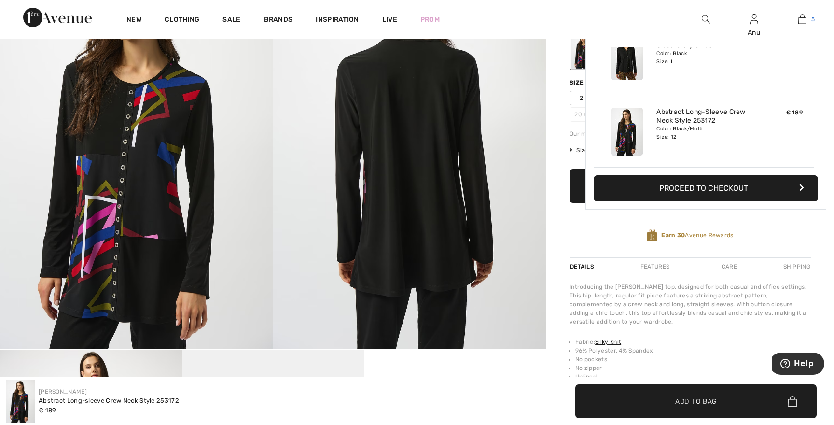
click at [801, 22] on img at bounding box center [802, 20] width 8 height 12
click at [703, 191] on button "Proceed to Checkout" at bounding box center [705, 188] width 224 height 26
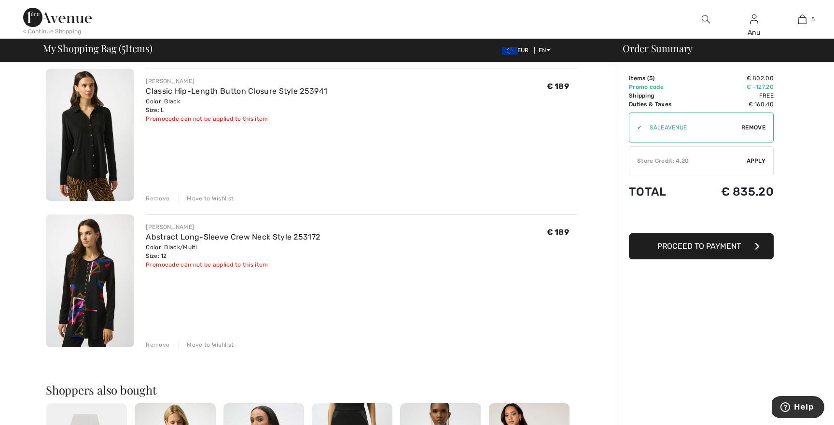
scroll to position [495, 0]
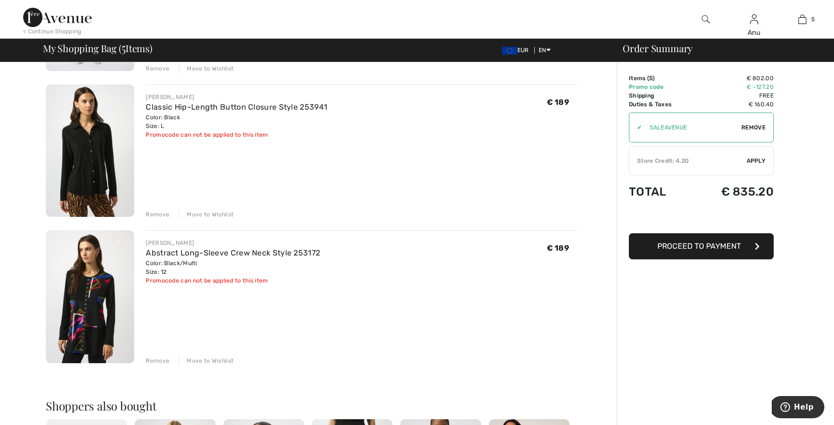
click at [160, 213] on div "Remove" at bounding box center [158, 214] width 24 height 9
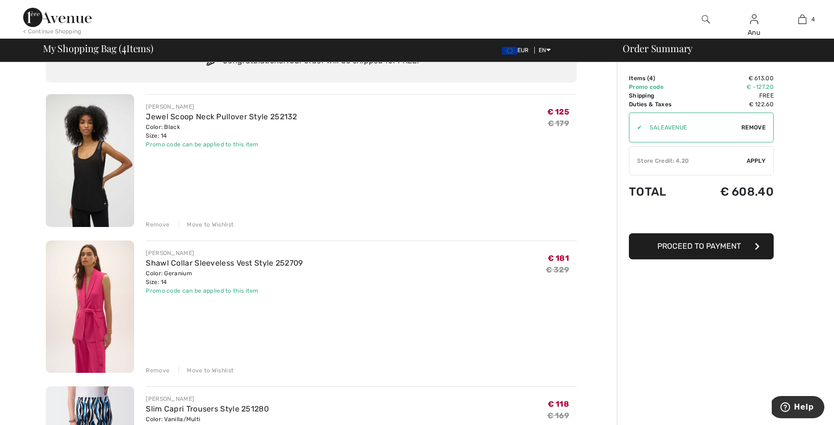
scroll to position [47, 0]
click at [97, 162] on img at bounding box center [90, 161] width 88 height 133
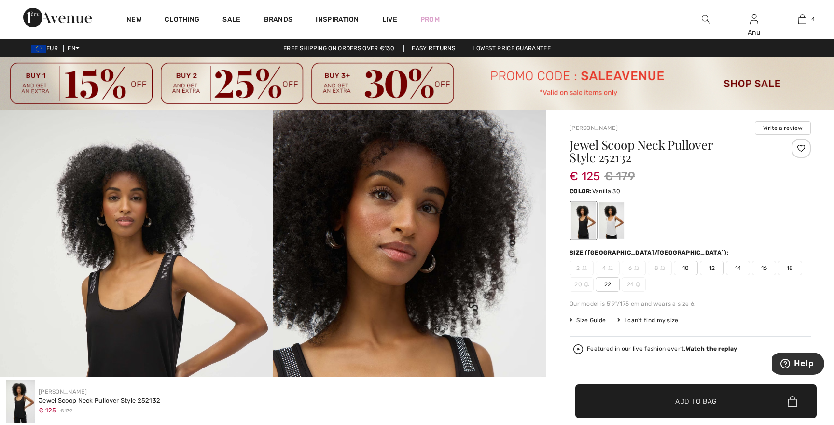
click at [607, 223] on div at bounding box center [611, 220] width 25 height 36
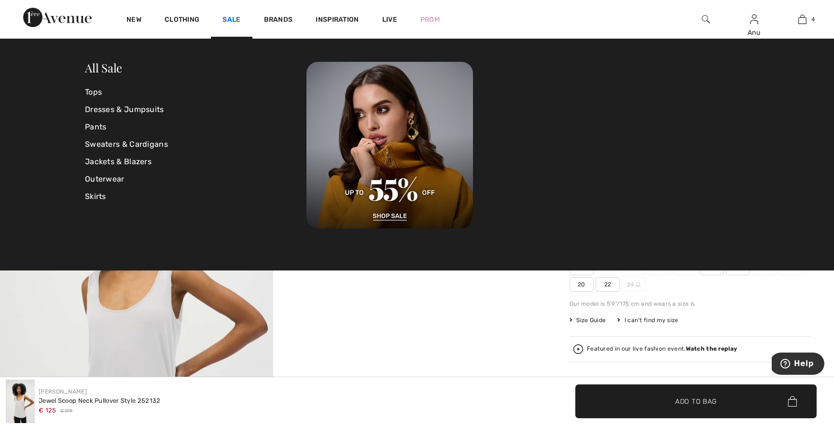
click at [227, 16] on link "Sale" at bounding box center [231, 20] width 18 height 10
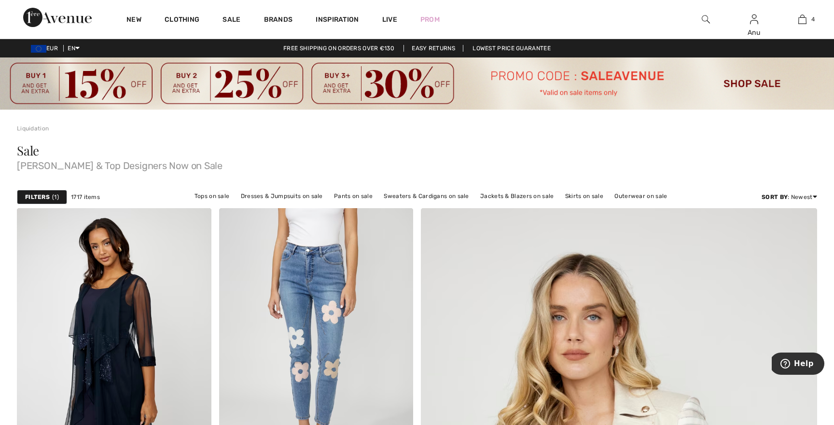
click at [40, 193] on strong "Filters" at bounding box center [37, 196] width 25 height 9
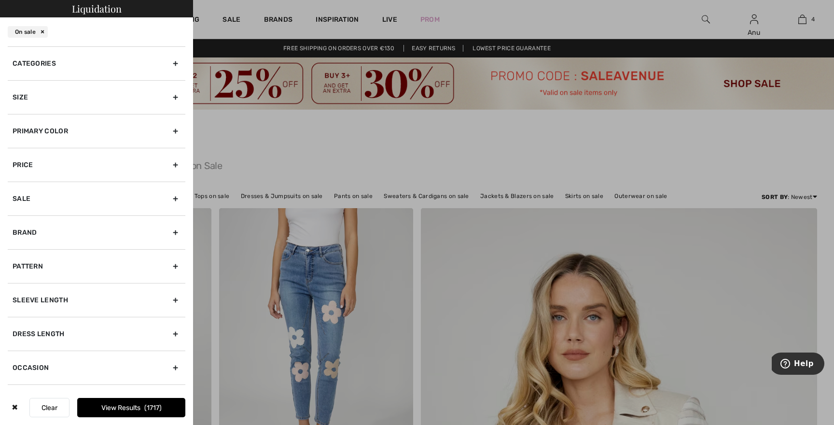
click at [56, 66] on div "Categories" at bounding box center [97, 63] width 178 height 34
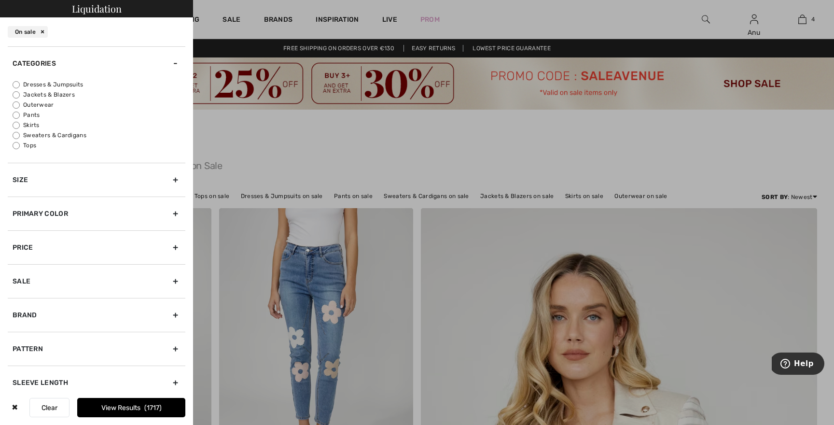
click at [16, 92] on input "Jackets & Blazers" at bounding box center [16, 94] width 7 height 7
radio input "true"
click at [174, 179] on div "Size" at bounding box center [97, 180] width 178 height 34
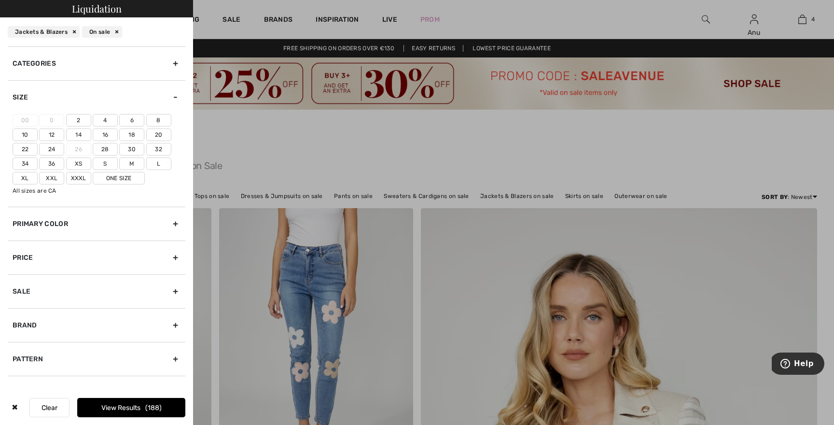
click at [84, 133] on label "14" at bounding box center [78, 134] width 25 height 13
click at [0, 0] on input"] "14" at bounding box center [0, 0] width 0 height 0
click at [145, 403] on button "View Results 32" at bounding box center [131, 407] width 108 height 19
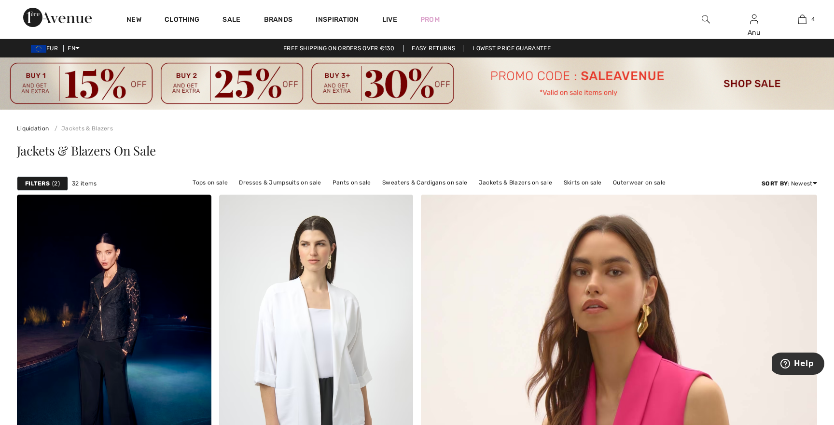
click at [39, 182] on strong "Filters" at bounding box center [37, 183] width 25 height 9
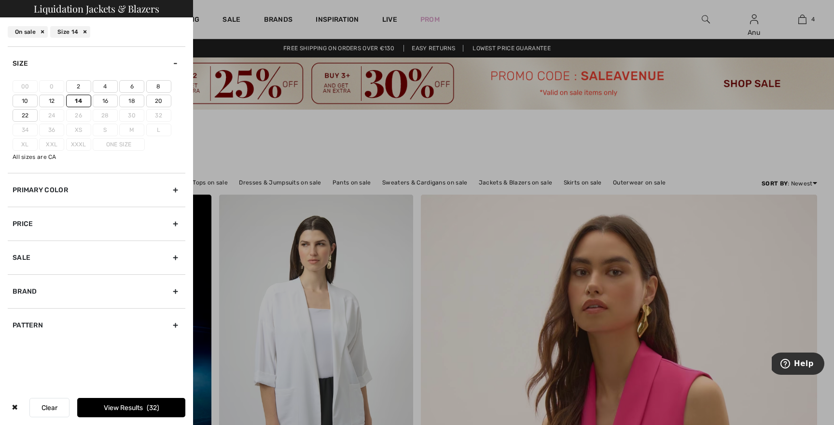
click at [231, 20] on div at bounding box center [417, 212] width 834 height 425
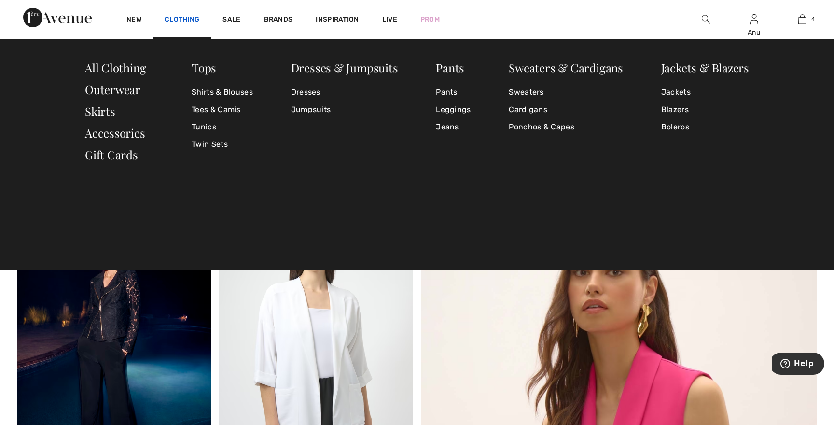
click at [187, 19] on link "Clothing" at bounding box center [182, 20] width 35 height 10
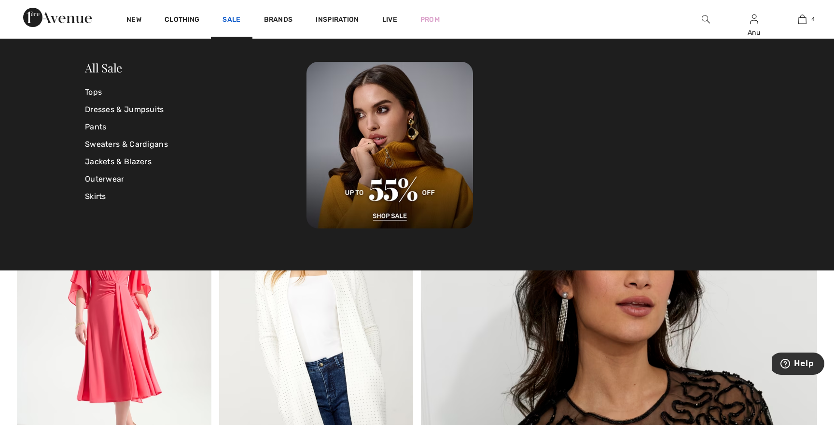
click at [229, 19] on link "Sale" at bounding box center [231, 20] width 18 height 10
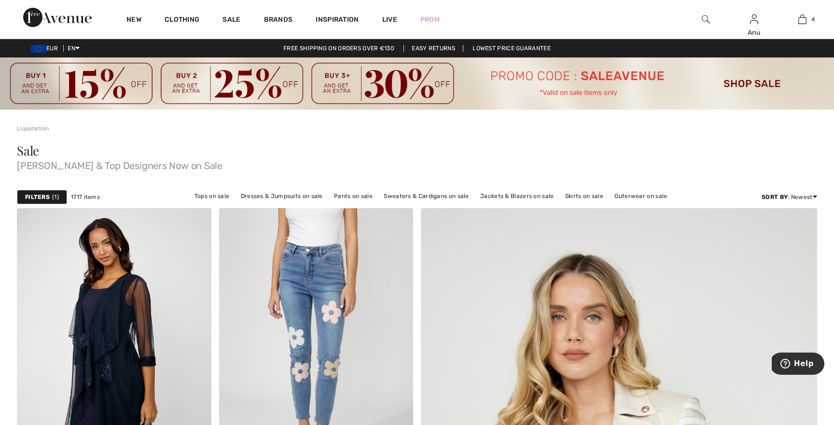
click at [45, 197] on strong "Filters" at bounding box center [37, 196] width 25 height 9
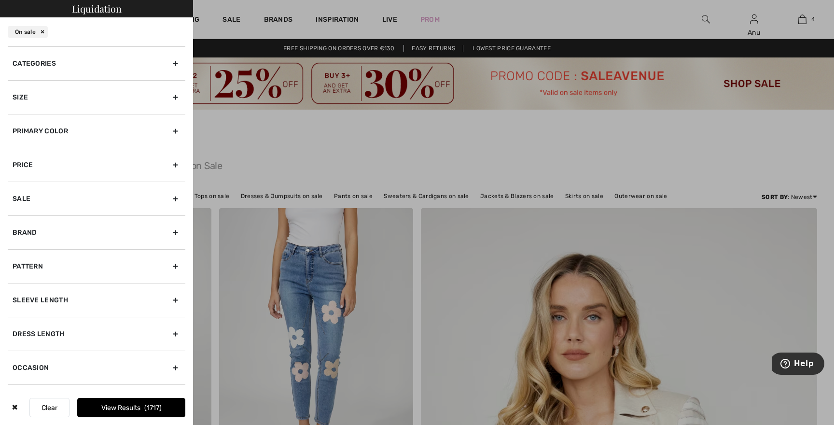
click at [60, 65] on div "Categories" at bounding box center [97, 63] width 178 height 34
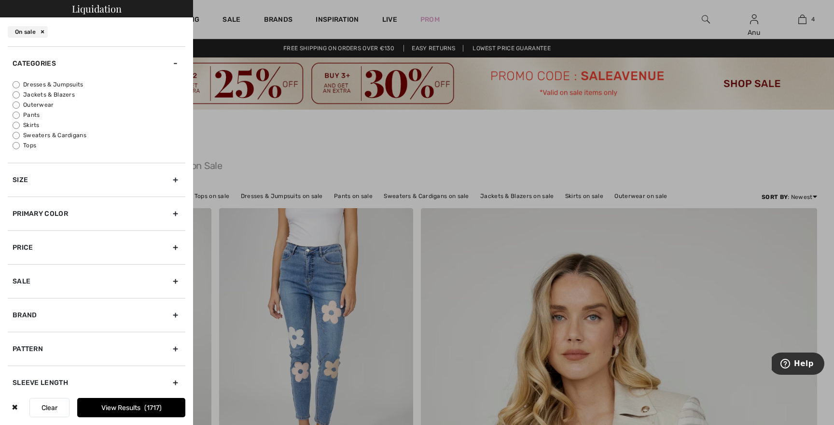
click at [17, 94] on input "Jackets & Blazers" at bounding box center [16, 94] width 7 height 7
radio input "true"
click at [17, 104] on input "Outerwear" at bounding box center [16, 104] width 7 height 7
radio input "true"
click at [18, 133] on input "Sweaters & Cardigans" at bounding box center [16, 135] width 7 height 7
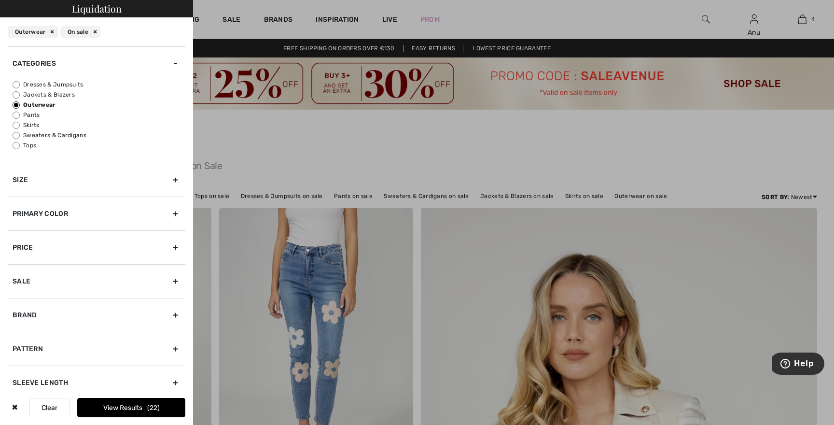
radio input "true"
click at [172, 175] on div "Size" at bounding box center [97, 180] width 178 height 34
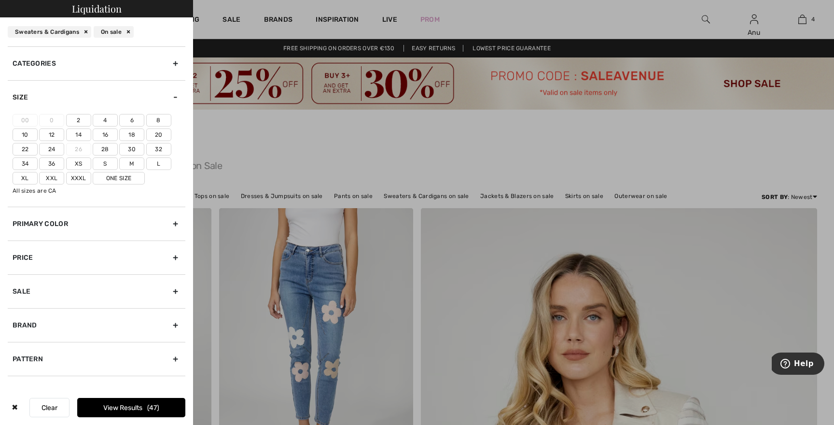
click at [81, 134] on label "14" at bounding box center [78, 134] width 25 height 13
click at [0, 0] on input"] "14" at bounding box center [0, 0] width 0 height 0
click at [137, 405] on button "View Results 4" at bounding box center [131, 407] width 108 height 19
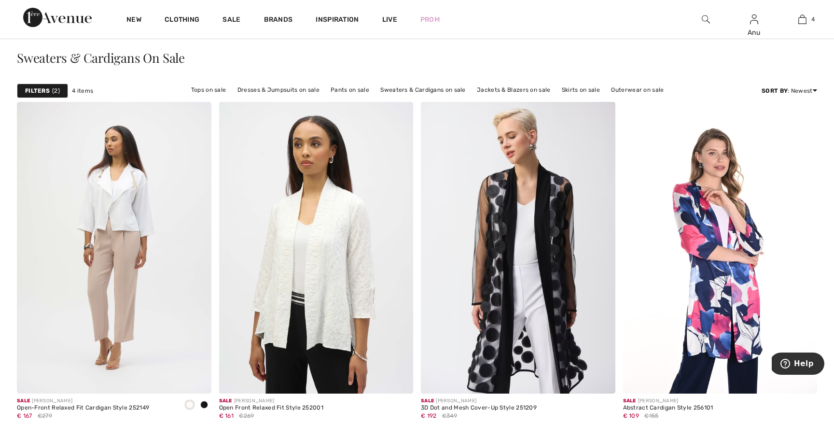
scroll to position [94, 0]
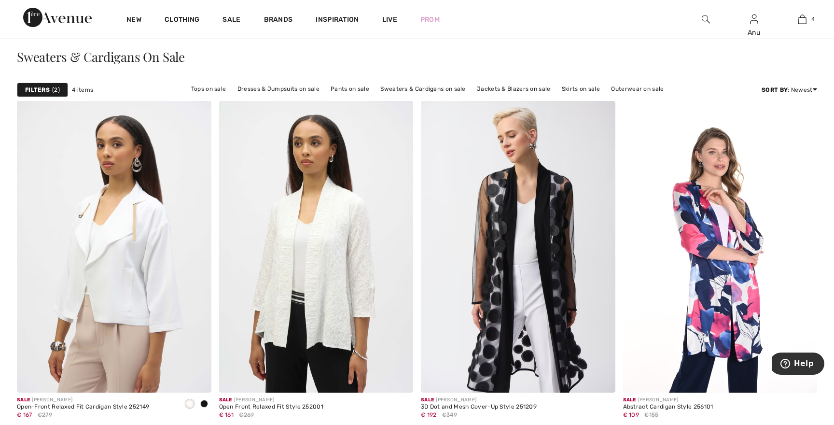
click at [44, 90] on strong "Filters" at bounding box center [37, 89] width 25 height 9
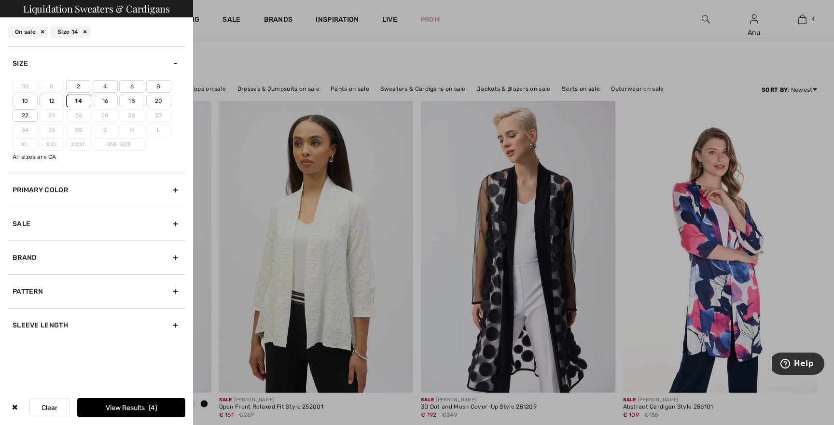
click at [175, 63] on div "Size" at bounding box center [97, 63] width 178 height 34
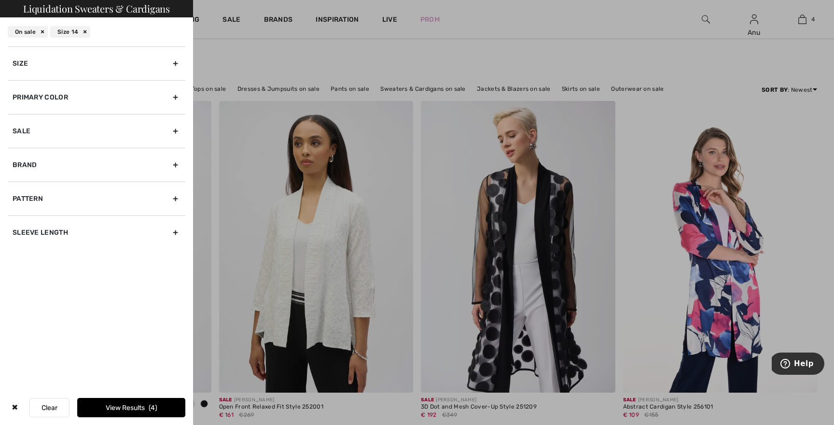
click at [175, 63] on div "Size" at bounding box center [97, 63] width 178 height 34
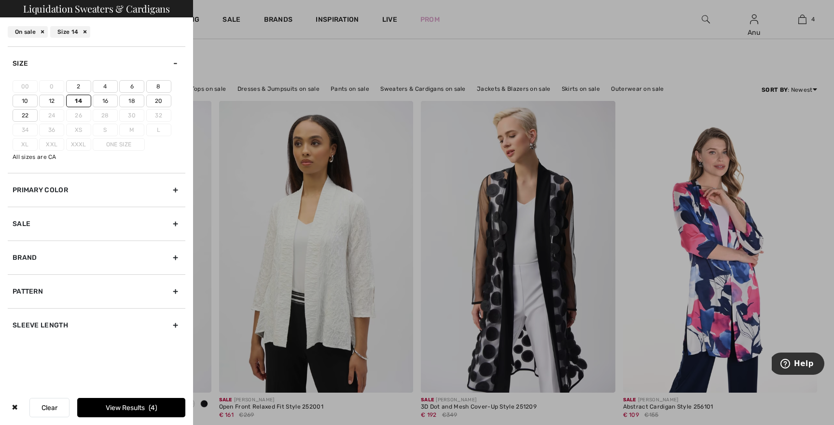
click at [49, 406] on button "Clear" at bounding box center [49, 407] width 40 height 19
click at [14, 407] on div "✖" at bounding box center [15, 407] width 14 height 19
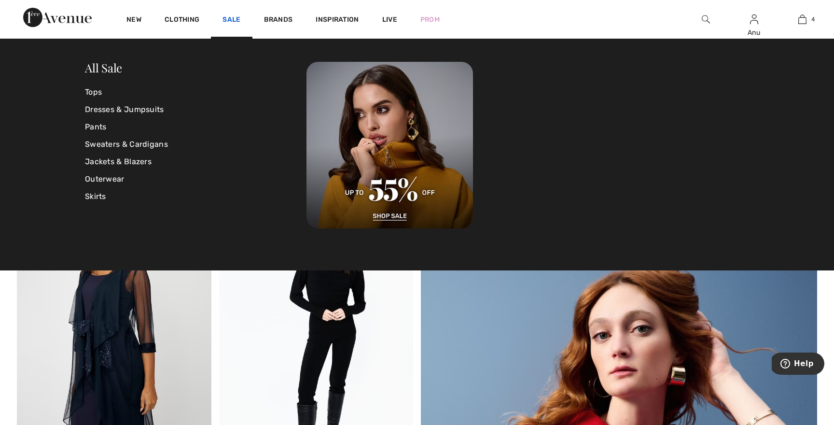
click at [228, 19] on link "Sale" at bounding box center [231, 20] width 18 height 10
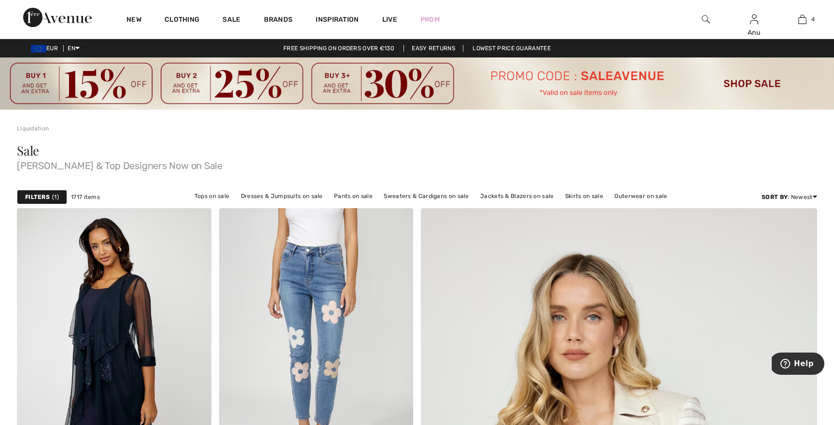
click at [39, 196] on strong "Filters" at bounding box center [37, 196] width 25 height 9
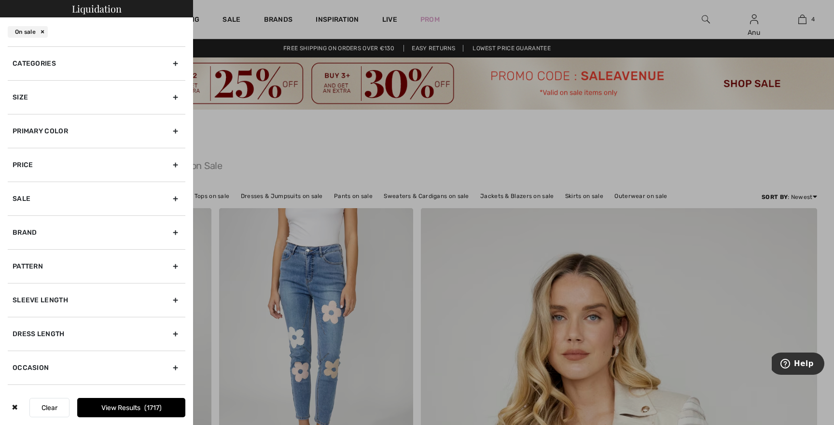
click at [174, 59] on div "Categories" at bounding box center [97, 63] width 178 height 34
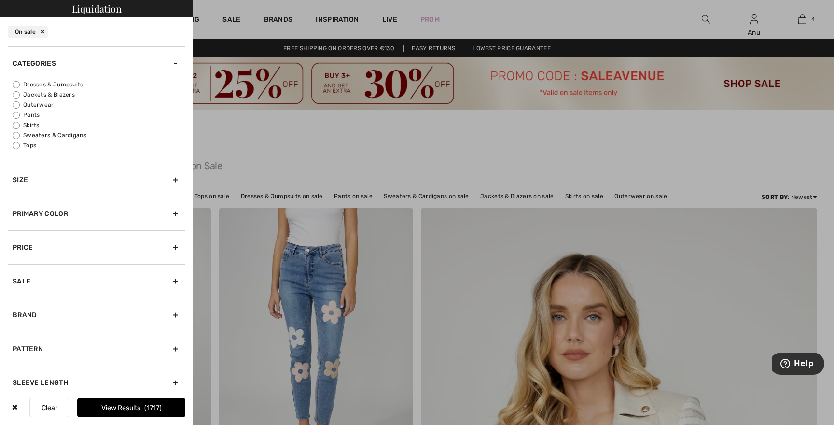
click at [15, 104] on input "Outerwear" at bounding box center [16, 104] width 7 height 7
radio input "true"
click at [177, 179] on div "Size" at bounding box center [97, 180] width 178 height 34
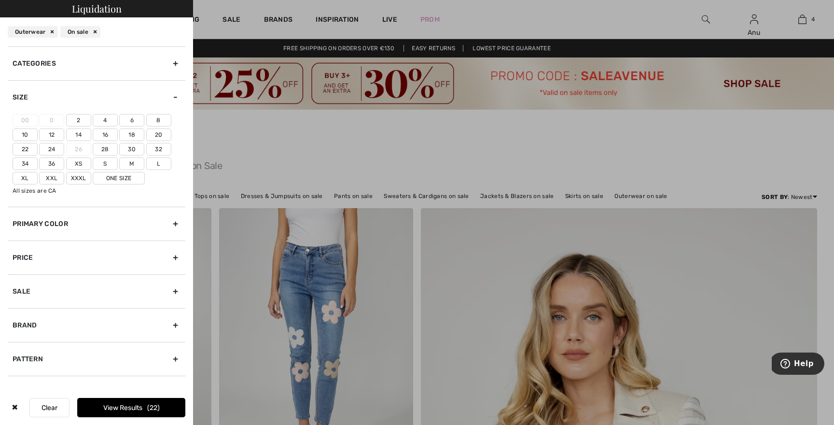
click at [80, 135] on label "14" at bounding box center [78, 134] width 25 height 13
click at [0, 0] on input"] "14" at bounding box center [0, 0] width 0 height 0
click at [104, 136] on label "16" at bounding box center [105, 134] width 25 height 13
click at [0, 0] on input"] "16" at bounding box center [0, 0] width 0 height 0
click at [107, 135] on label "16" at bounding box center [105, 134] width 25 height 13
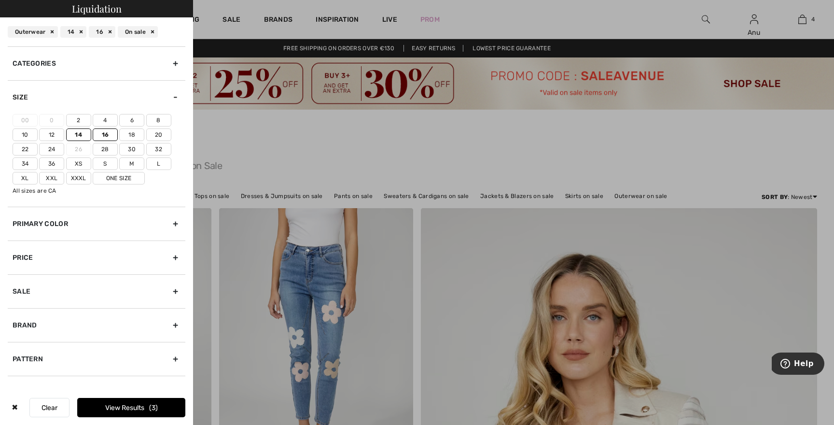
click at [0, 0] on input"] "16" at bounding box center [0, 0] width 0 height 0
click at [141, 407] on button "View Results 1" at bounding box center [131, 407] width 108 height 19
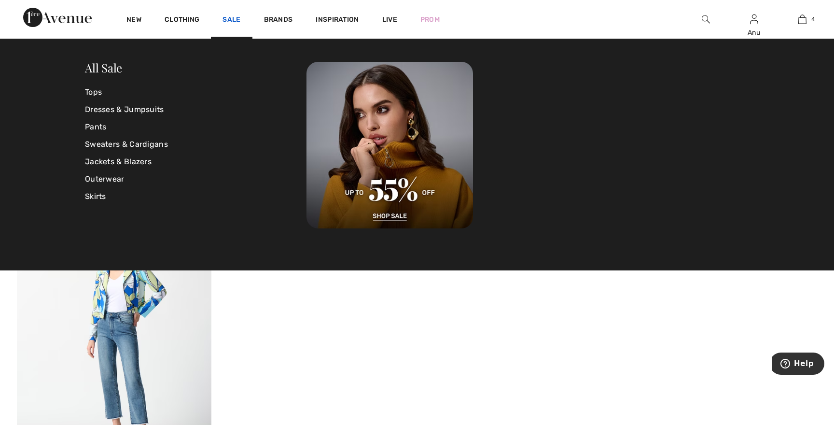
click at [233, 21] on link "Sale" at bounding box center [231, 20] width 18 height 10
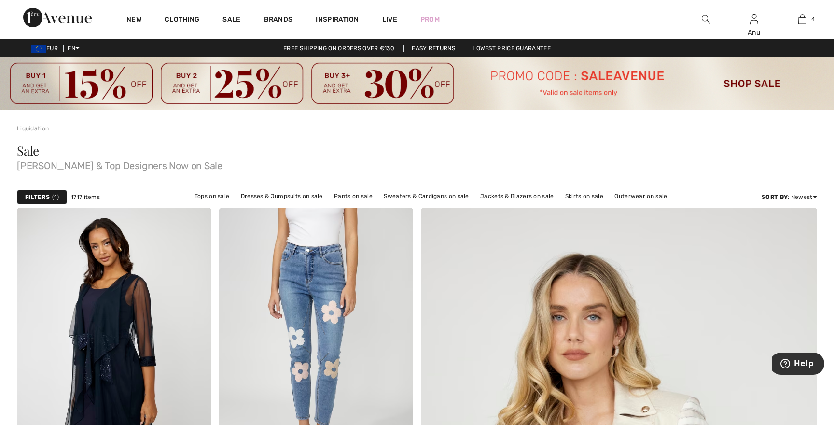
click at [45, 197] on strong "Filters" at bounding box center [37, 196] width 25 height 9
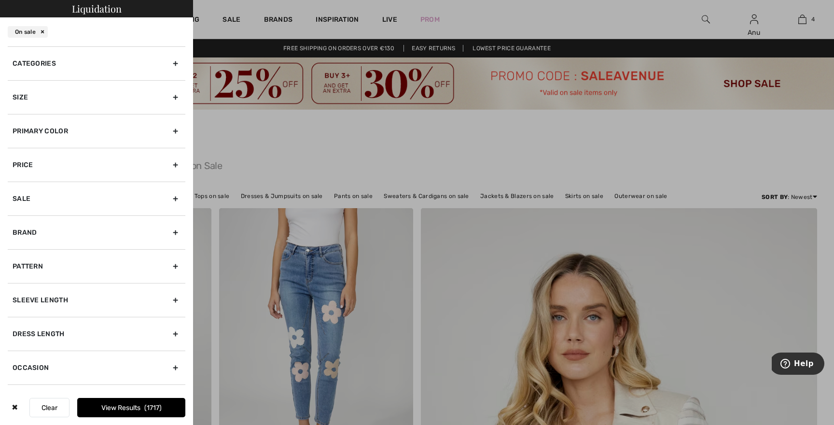
click at [61, 61] on div "Categories" at bounding box center [97, 63] width 178 height 34
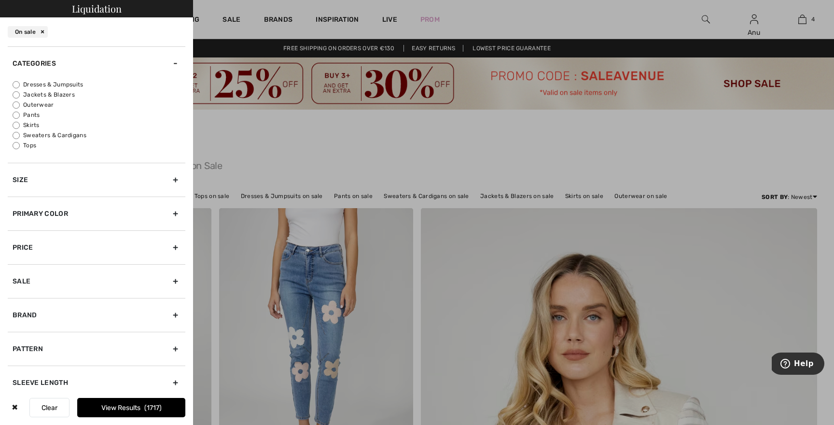
click at [17, 95] on input "Jackets & Blazers" at bounding box center [16, 94] width 7 height 7
radio input "true"
click at [173, 178] on div "Size" at bounding box center [97, 180] width 178 height 34
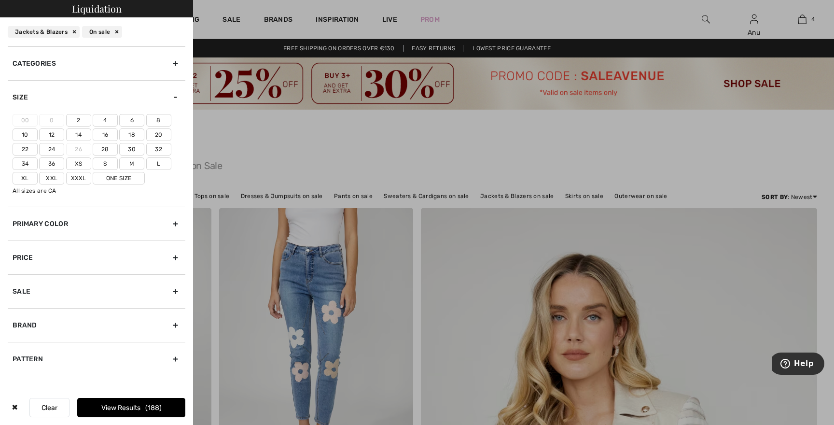
click at [77, 131] on label "14" at bounding box center [78, 134] width 25 height 13
click at [0, 0] on input"] "14" at bounding box center [0, 0] width 0 height 0
click at [139, 407] on button "View Results 32" at bounding box center [131, 407] width 108 height 19
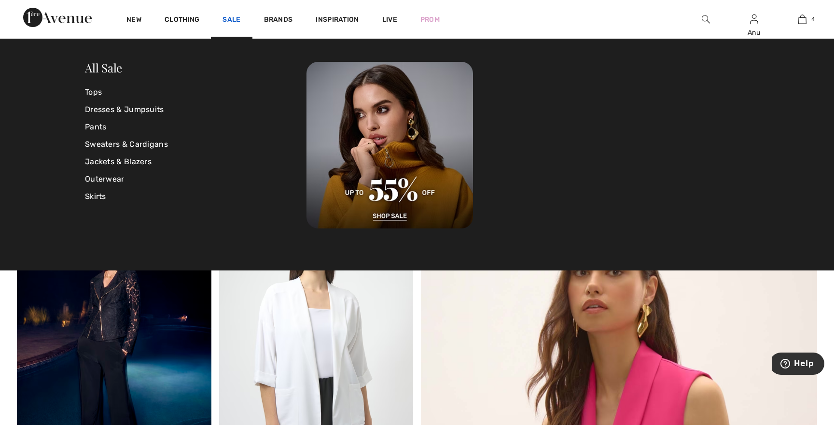
click at [232, 17] on link "Sale" at bounding box center [231, 20] width 18 height 10
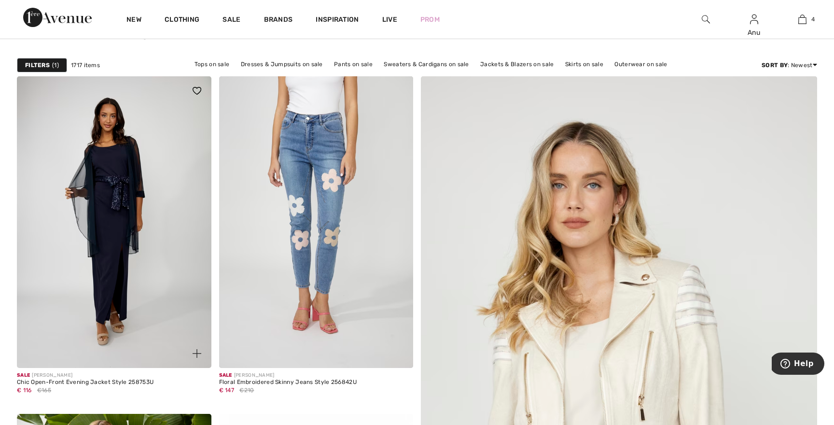
scroll to position [132, 0]
click at [102, 192] on img at bounding box center [114, 221] width 194 height 291
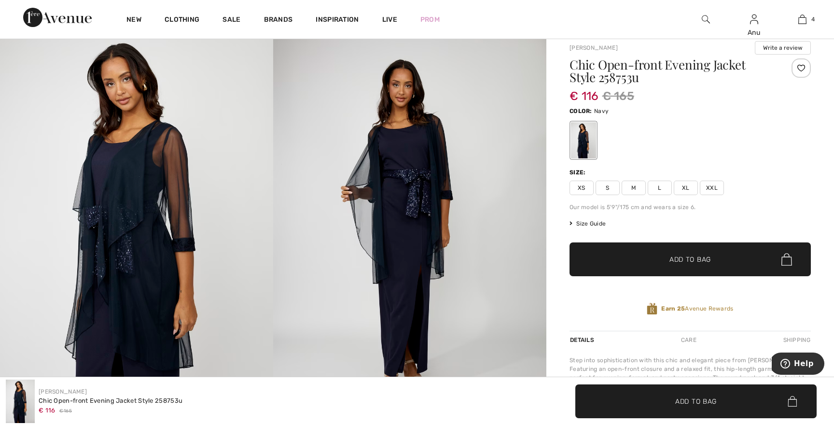
scroll to position [73, 0]
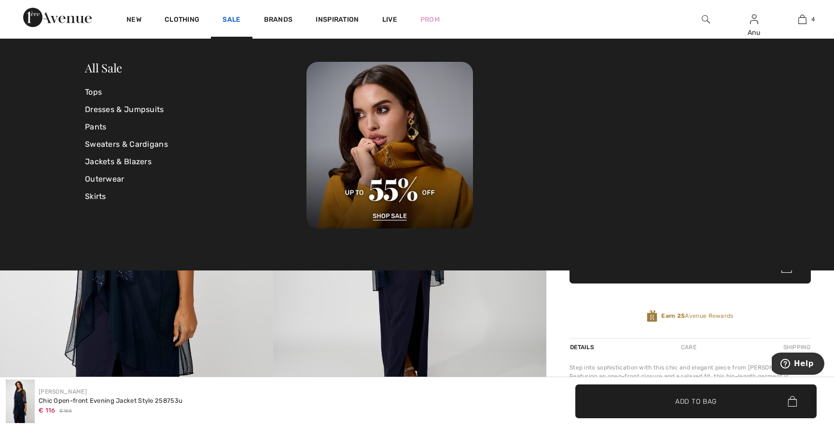
click at [229, 18] on link "Sale" at bounding box center [231, 20] width 18 height 10
click at [124, 108] on link "Dresses & Jumpsuits" at bounding box center [195, 109] width 221 height 17
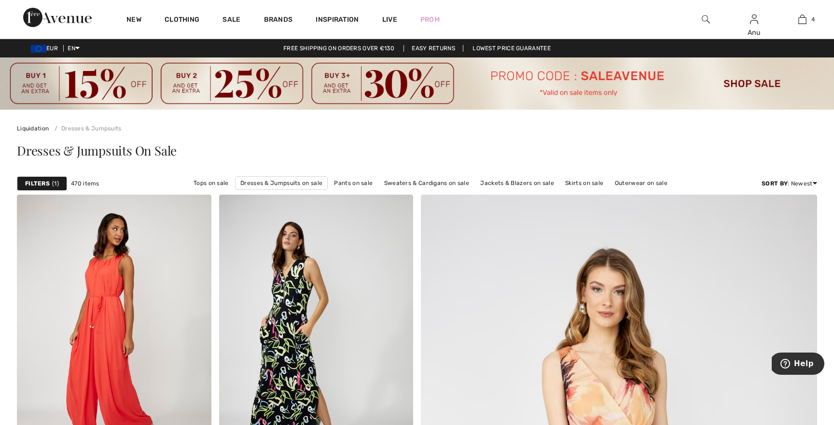
click at [51, 180] on div "Filters 1" at bounding box center [42, 183] width 50 height 14
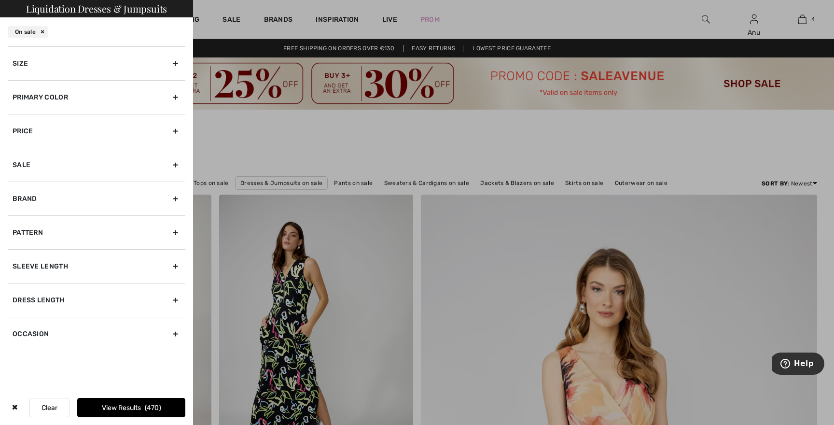
click at [173, 63] on div "Size" at bounding box center [97, 63] width 178 height 34
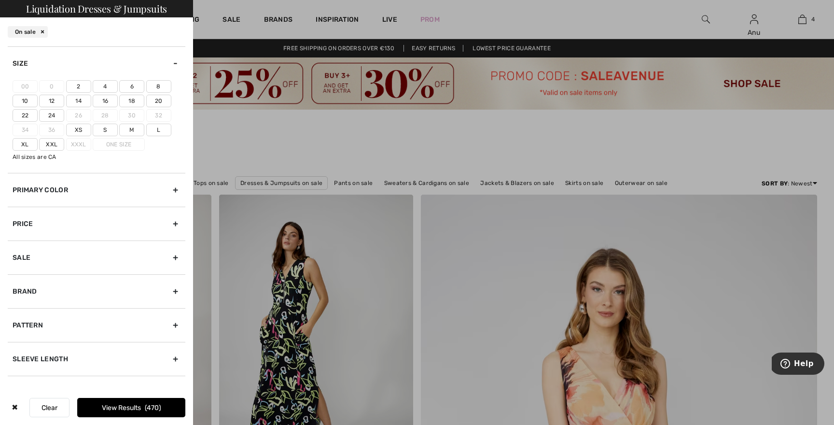
click at [85, 98] on label "14" at bounding box center [78, 101] width 25 height 13
click at [0, 0] on input"] "14" at bounding box center [0, 0] width 0 height 0
click at [101, 101] on label "16" at bounding box center [105, 101] width 25 height 13
click at [0, 0] on input"] "16" at bounding box center [0, 0] width 0 height 0
click at [135, 409] on button "View Results 135" at bounding box center [131, 407] width 108 height 19
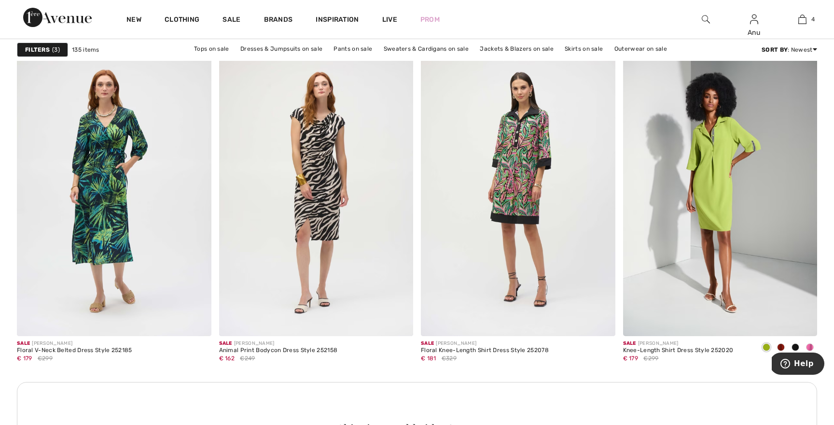
scroll to position [2314, 0]
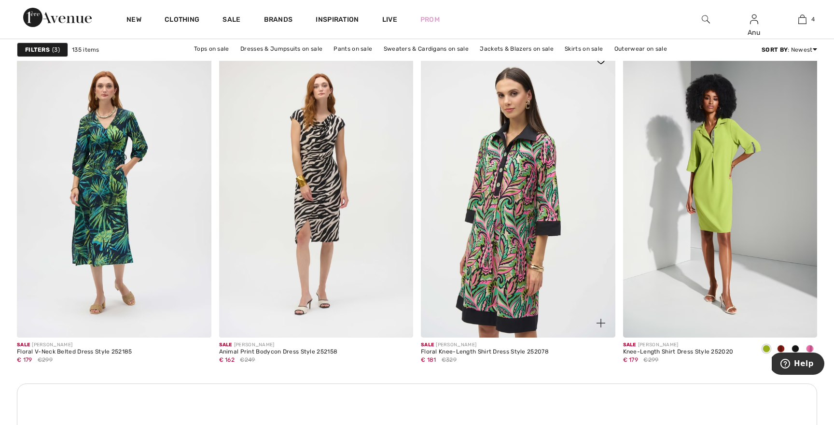
click at [510, 200] on img at bounding box center [518, 191] width 194 height 291
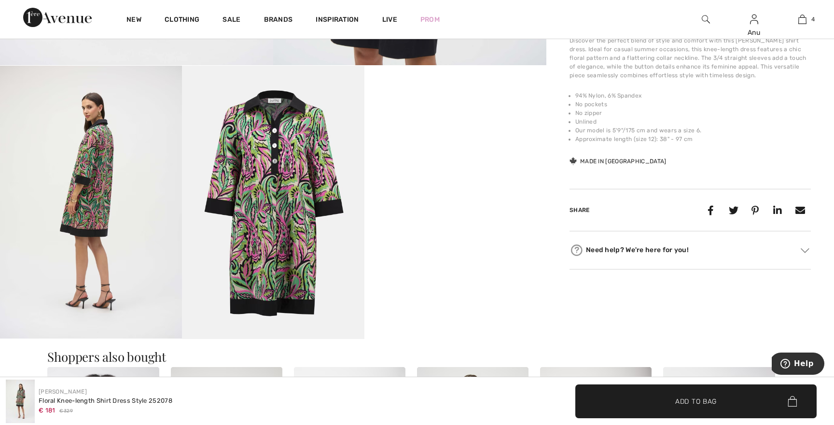
scroll to position [454, 0]
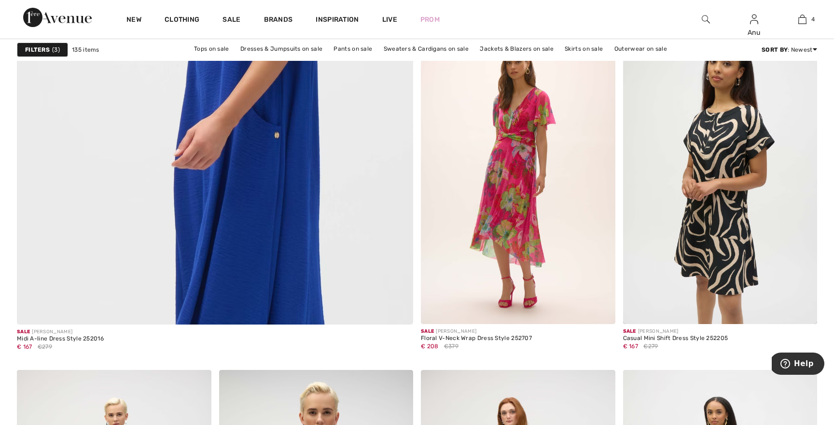
scroll to position [3130, 0]
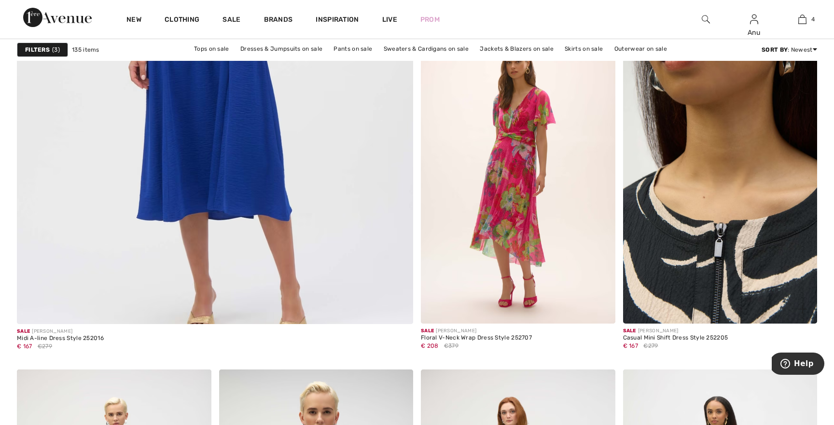
click at [706, 252] on img at bounding box center [720, 177] width 194 height 291
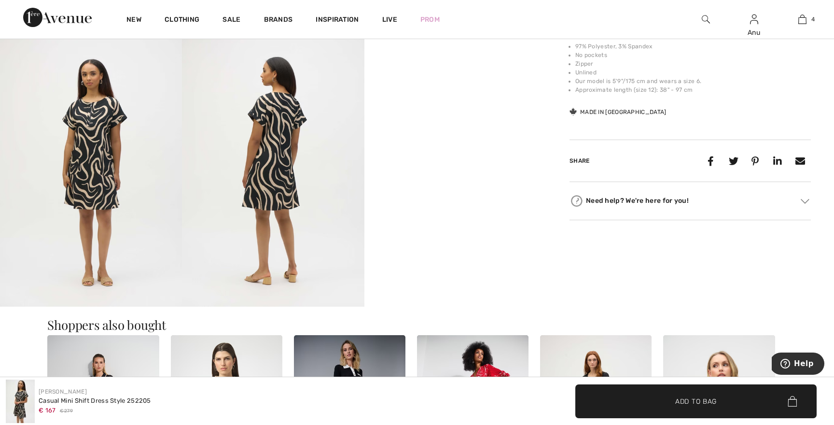
scroll to position [486, 0]
click at [467, 124] on video "Your browser does not support the video tag." at bounding box center [455, 78] width 182 height 91
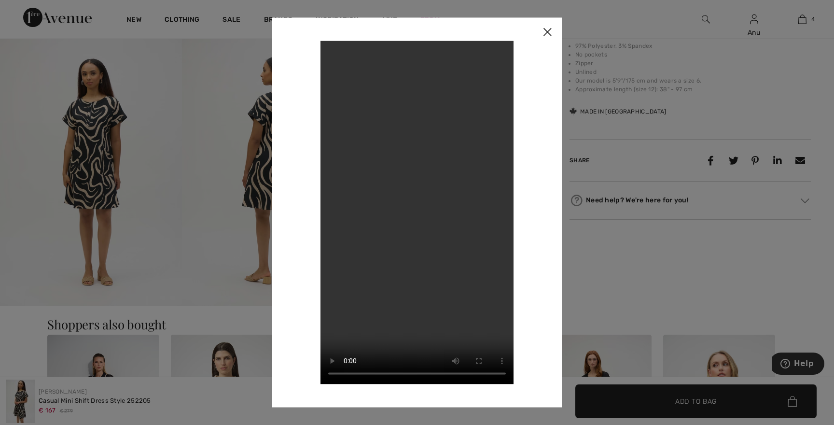
click at [549, 29] on img at bounding box center [547, 32] width 29 height 30
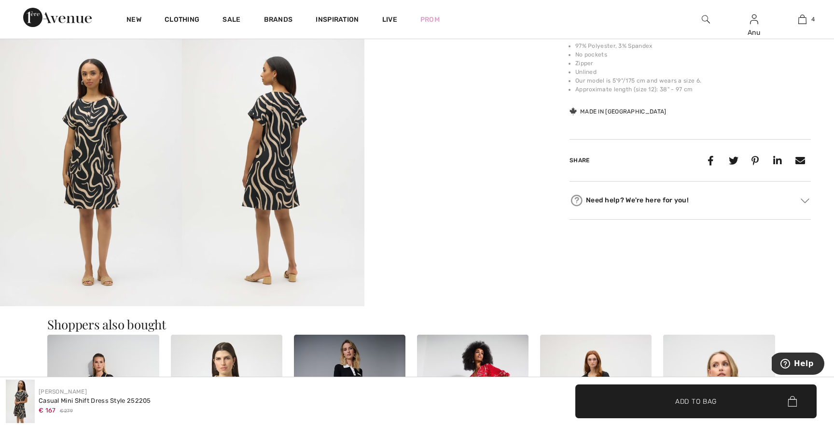
click at [89, 158] on img at bounding box center [91, 169] width 182 height 273
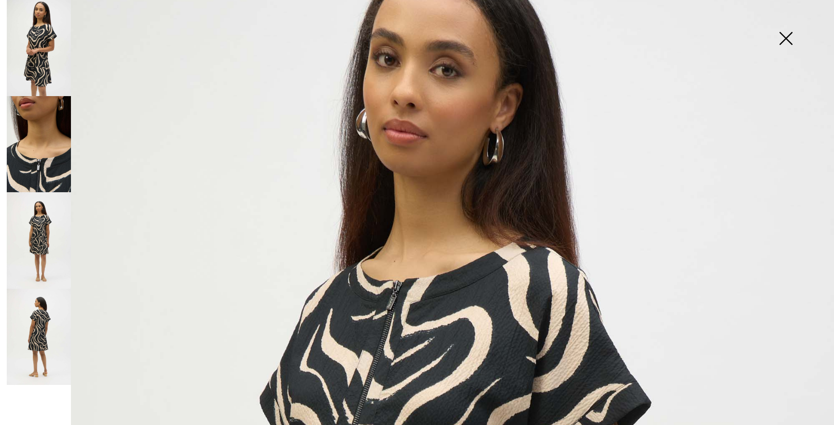
scroll to position [0, 0]
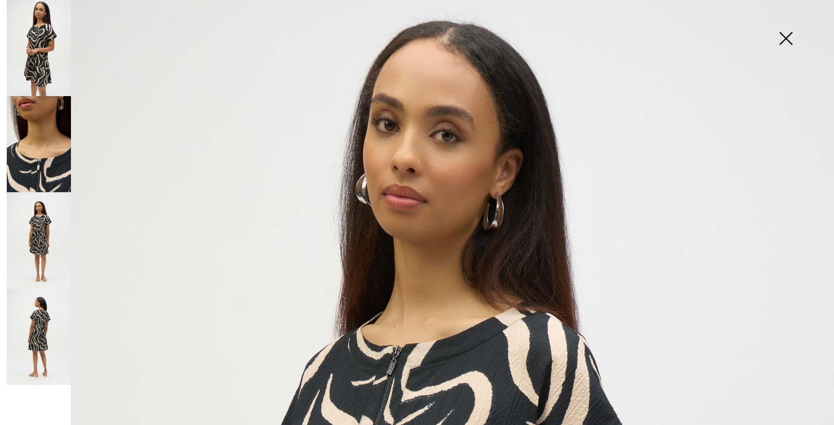
click at [785, 39] on img at bounding box center [785, 39] width 48 height 50
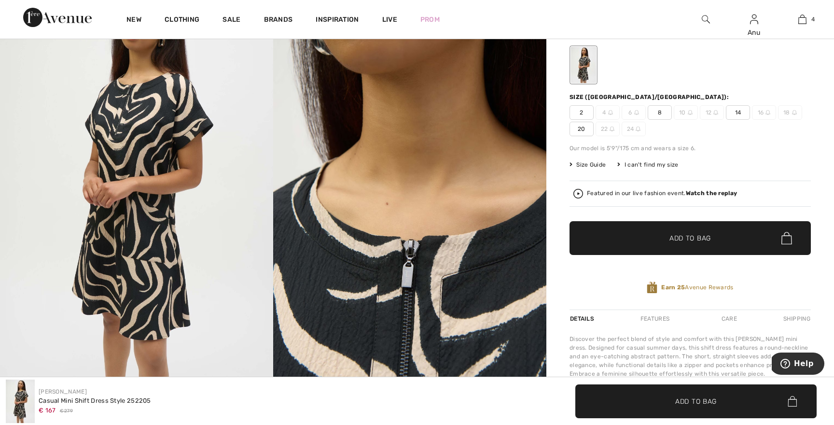
scroll to position [139, 0]
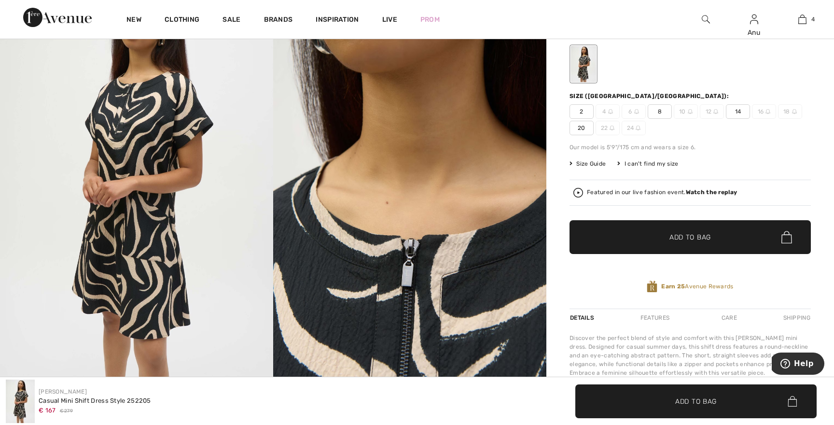
click at [735, 108] on span "14" at bounding box center [738, 111] width 24 height 14
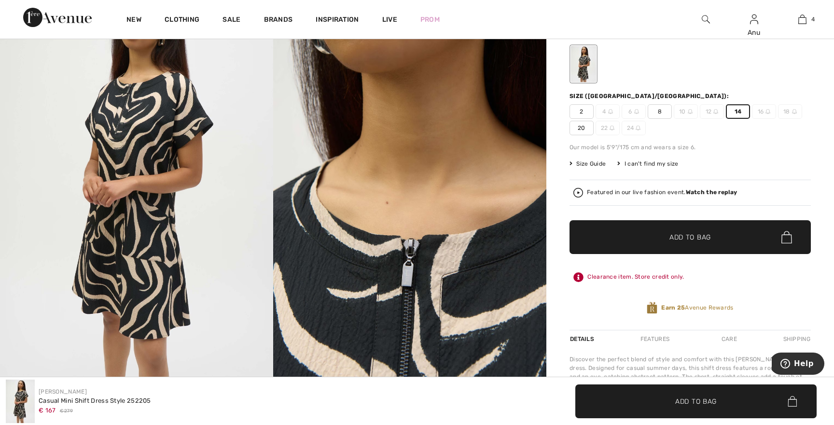
click at [691, 237] on span "Add to Bag" at bounding box center [689, 237] width 41 height 10
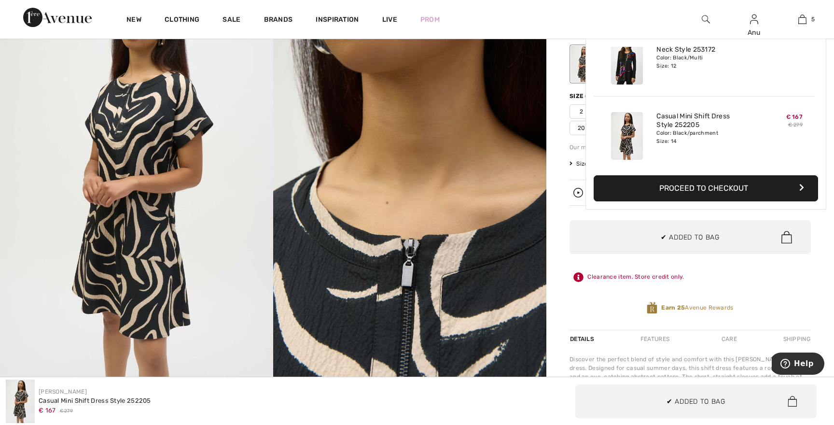
scroll to position [256, 0]
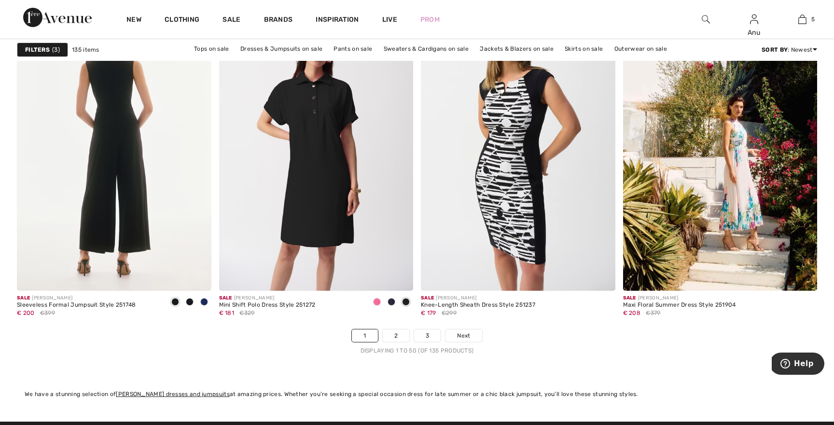
scroll to position [4983, 0]
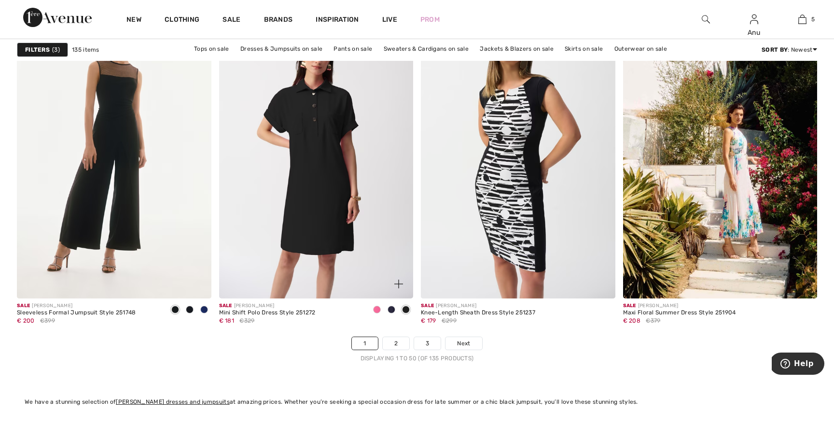
click at [377, 313] on span at bounding box center [377, 309] width 8 height 8
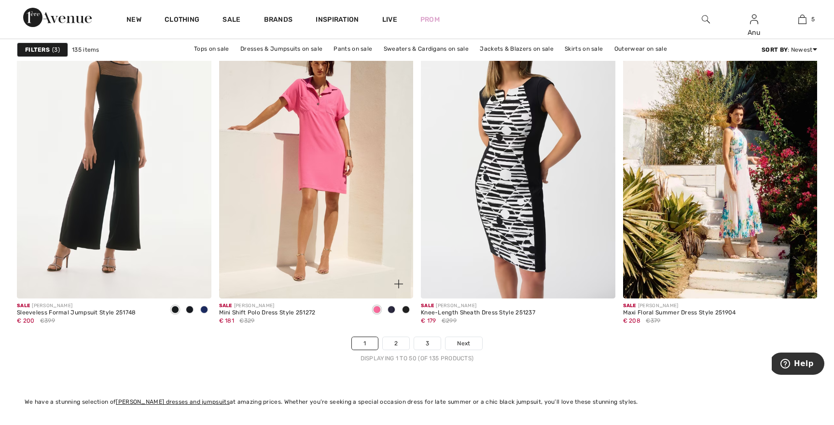
click at [392, 309] on span at bounding box center [391, 309] width 8 height 8
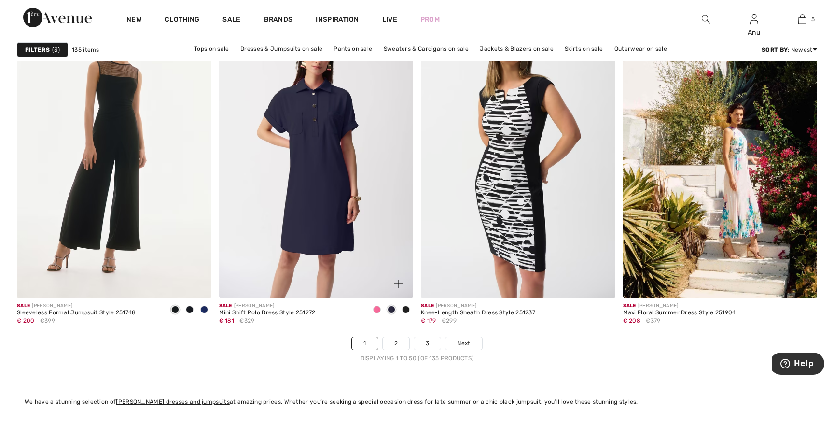
click at [405, 310] on span at bounding box center [406, 309] width 8 height 8
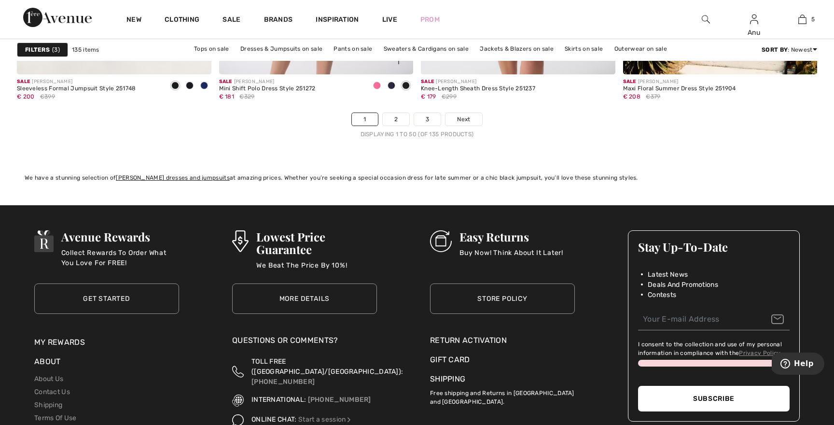
scroll to position [5199, 0]
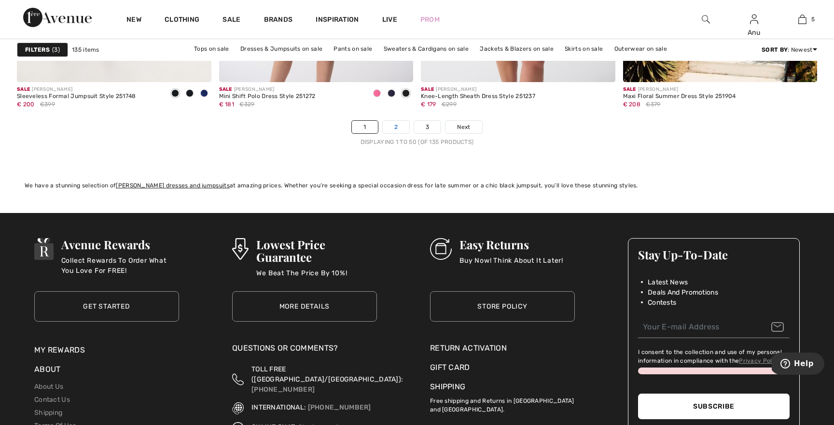
click at [394, 129] on link "2" at bounding box center [396, 127] width 27 height 13
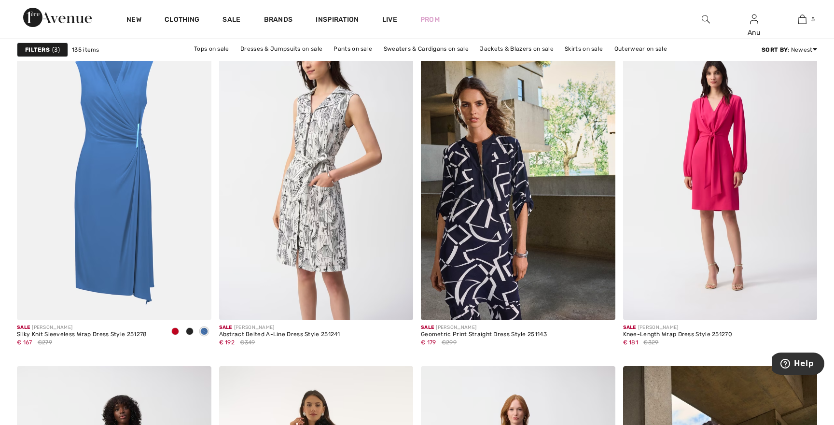
scroll to position [1644, 0]
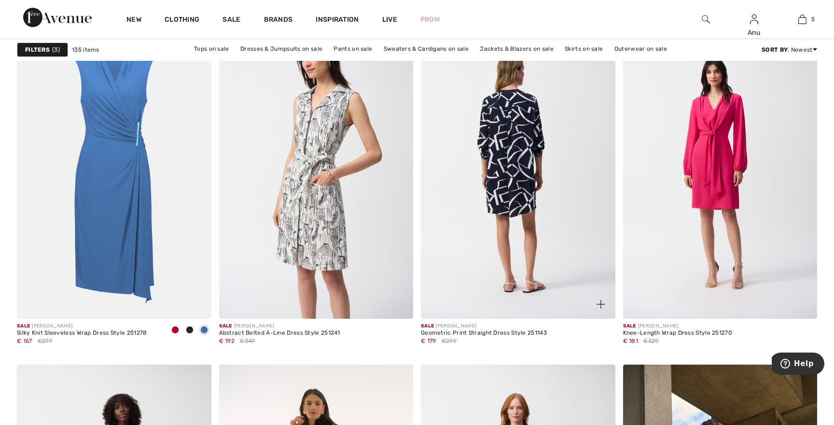
click at [497, 152] on img at bounding box center [518, 172] width 194 height 291
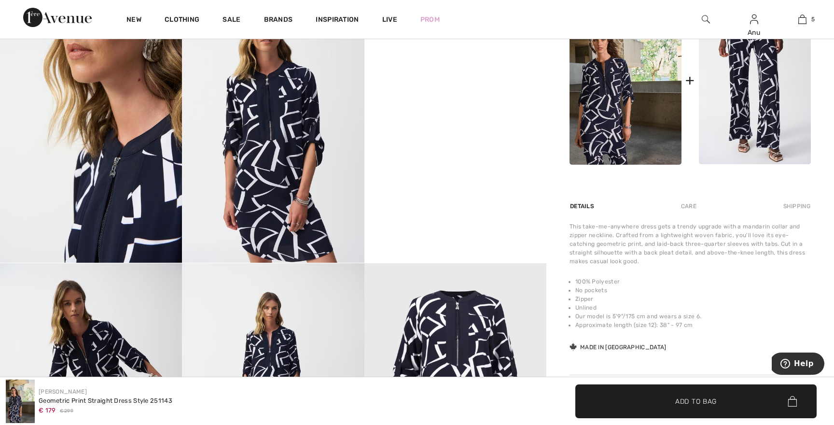
scroll to position [530, 0]
click at [449, 81] on video "Your browser does not support the video tag." at bounding box center [455, 34] width 182 height 91
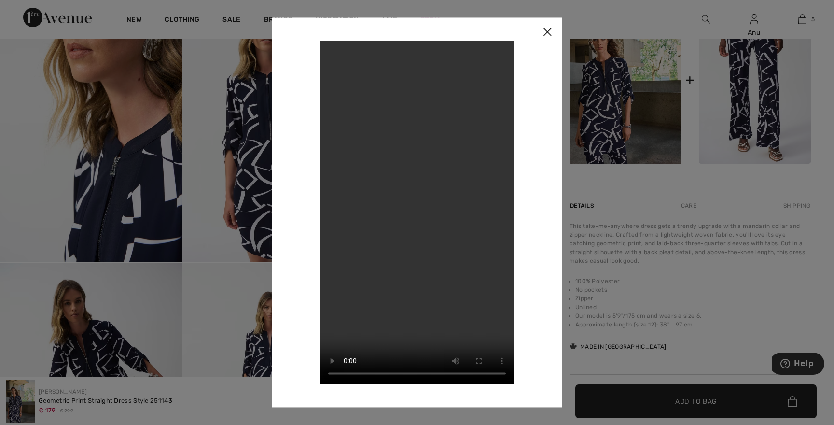
click at [545, 25] on img at bounding box center [547, 32] width 29 height 30
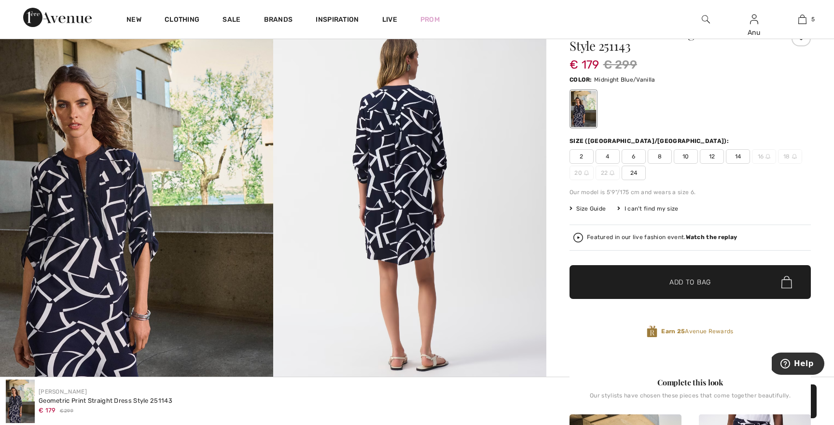
scroll to position [112, 0]
click at [415, 134] on img at bounding box center [409, 202] width 273 height 409
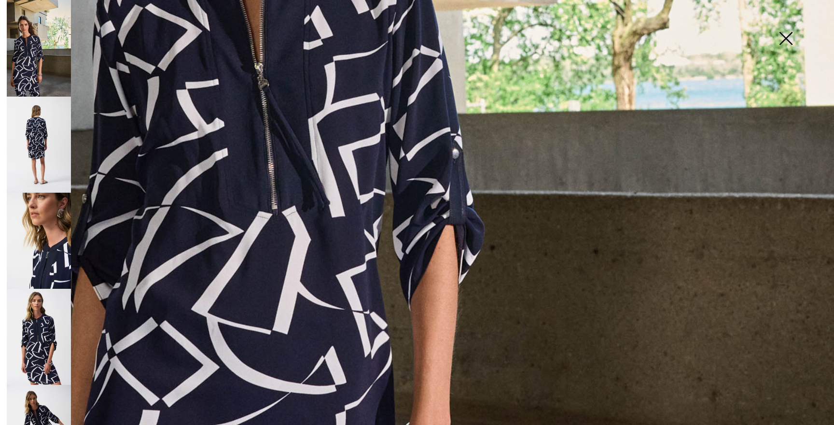
scroll to position [521, 0]
click at [44, 134] on img at bounding box center [39, 144] width 64 height 96
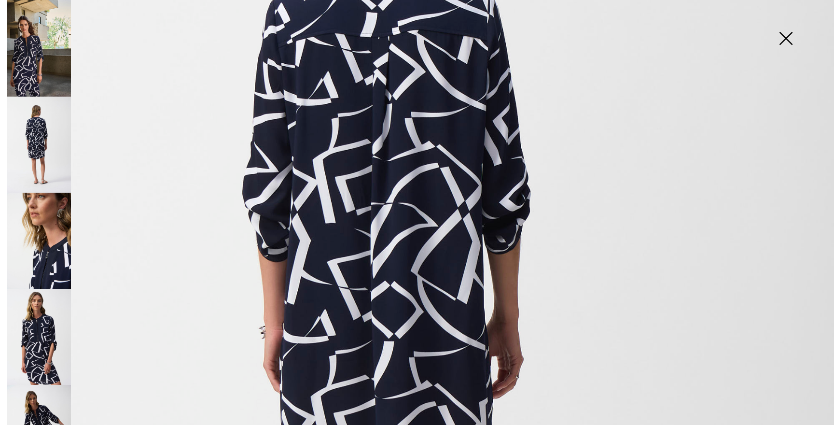
scroll to position [305, 0]
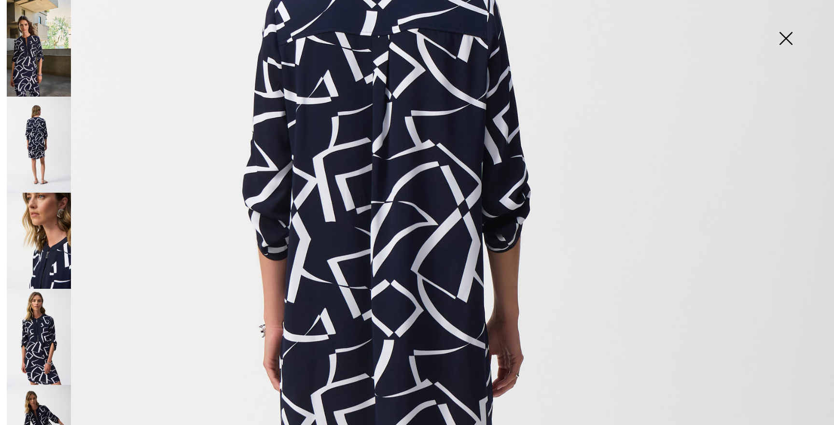
click at [786, 35] on img at bounding box center [785, 39] width 48 height 50
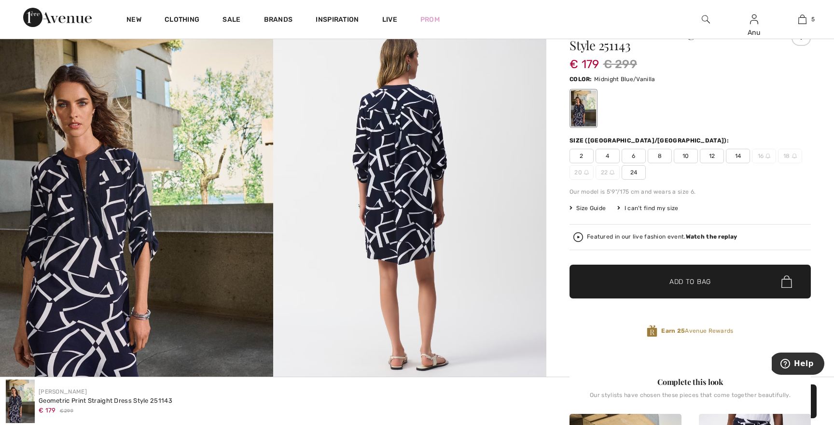
click at [93, 220] on img at bounding box center [136, 203] width 273 height 410
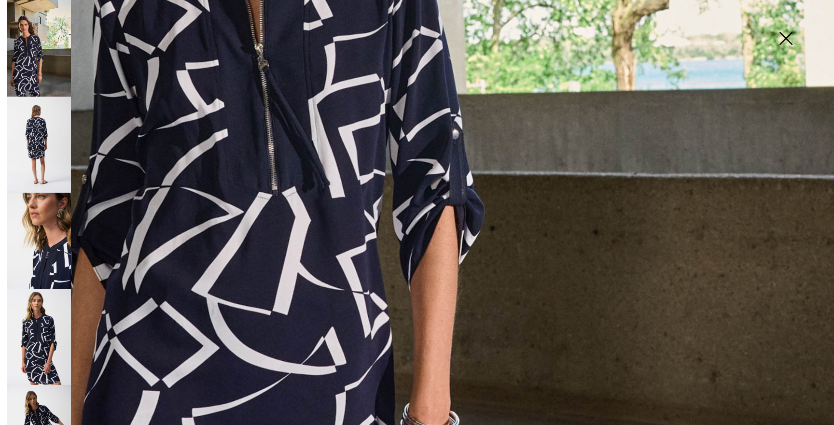
scroll to position [541, 0]
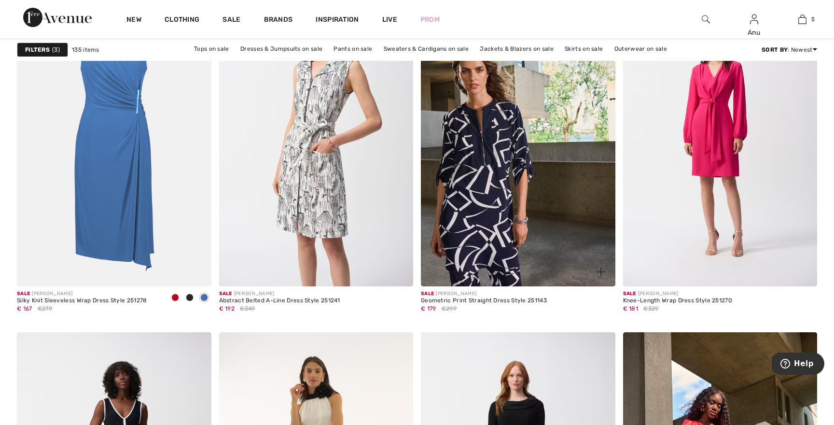
scroll to position [1692, 0]
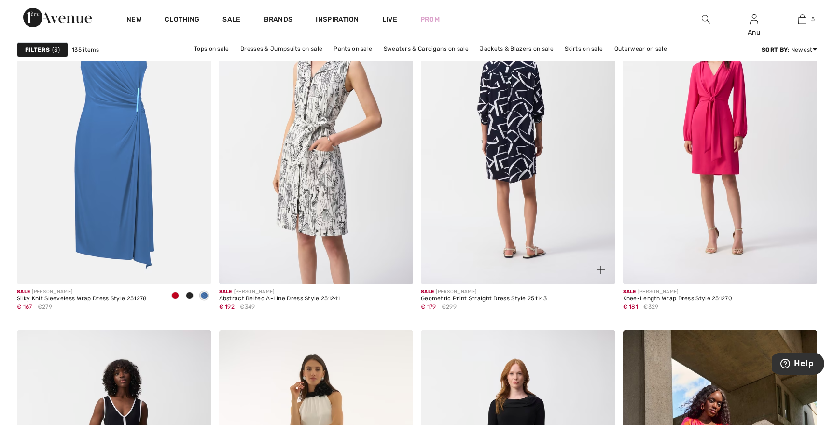
click at [514, 144] on img at bounding box center [518, 138] width 194 height 291
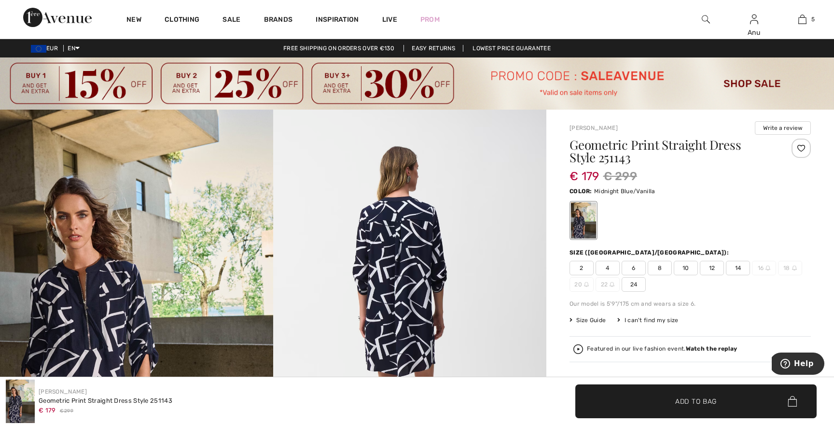
click at [734, 264] on span "14" at bounding box center [738, 268] width 24 height 14
click at [706, 399] on span "Add to Bag" at bounding box center [695, 401] width 41 height 10
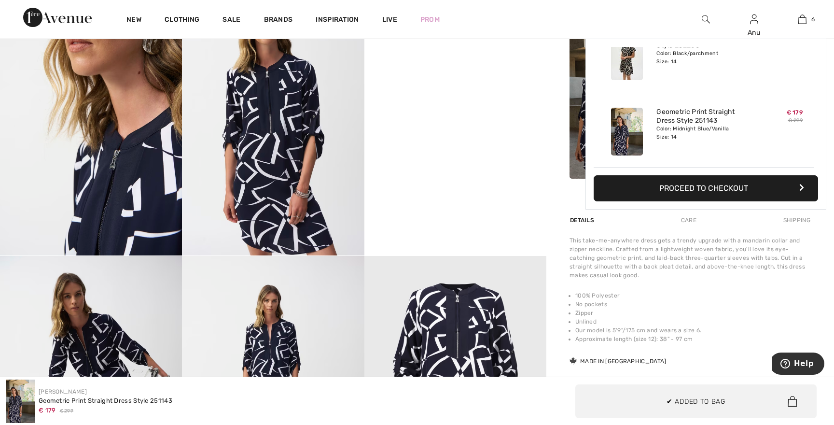
scroll to position [538, 0]
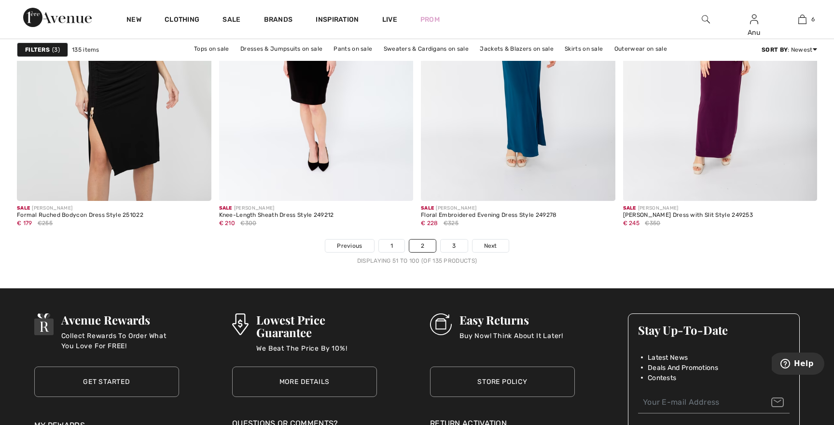
scroll to position [5084, 0]
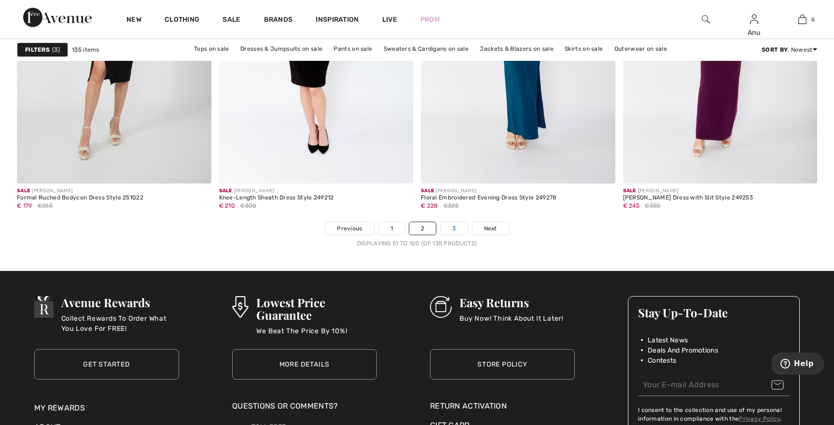
click at [454, 228] on link "3" at bounding box center [453, 228] width 27 height 13
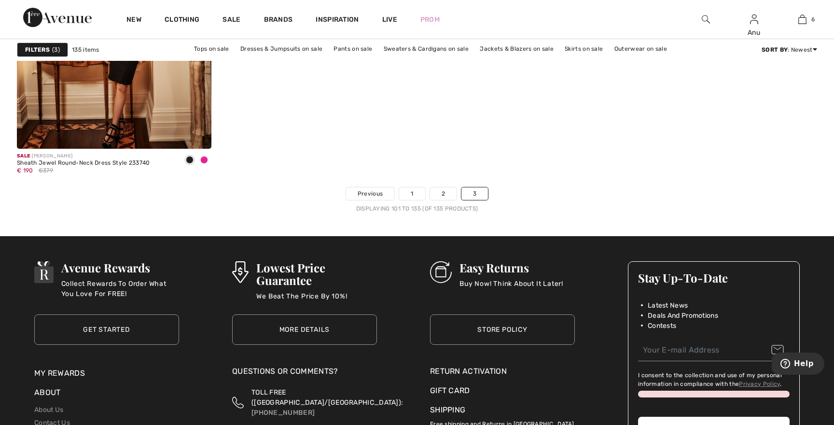
scroll to position [3980, 0]
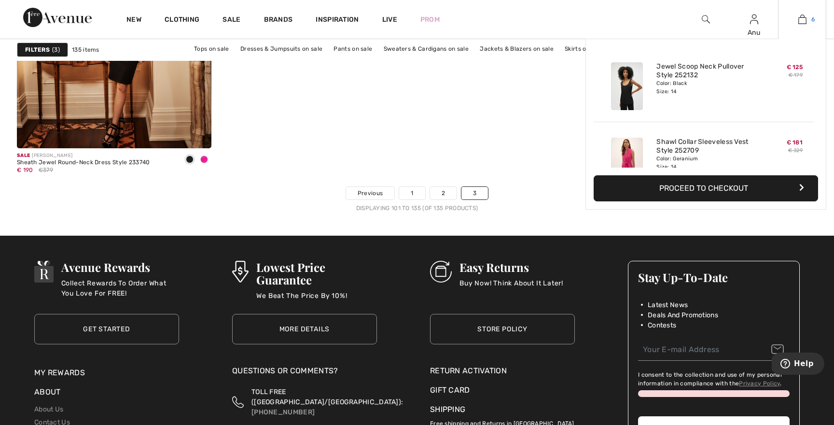
click at [802, 21] on img at bounding box center [802, 20] width 8 height 12
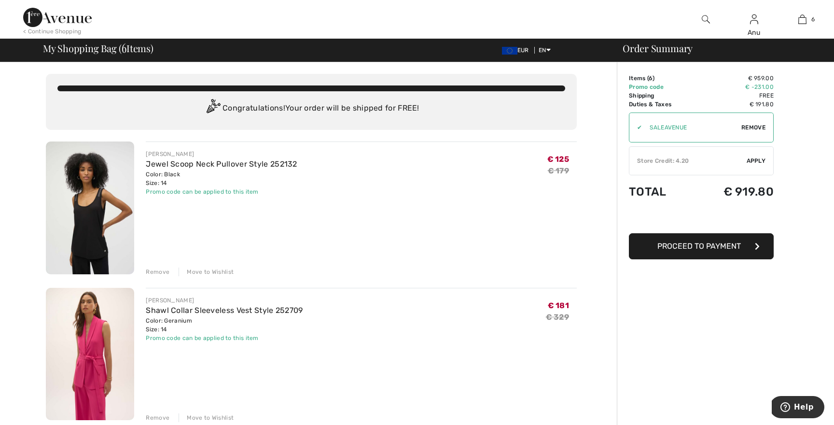
click at [155, 272] on div "Remove" at bounding box center [158, 271] width 24 height 9
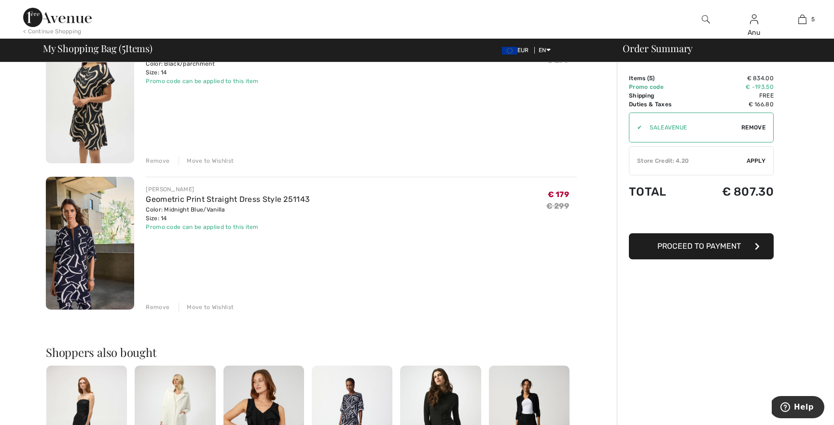
scroll to position [549, 0]
click at [162, 158] on div "Remove" at bounding box center [158, 160] width 24 height 9
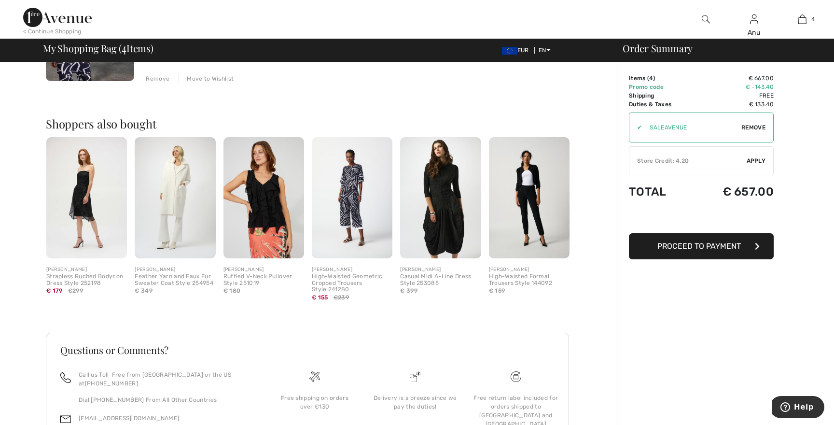
scroll to position [632, 0]
click at [354, 183] on img at bounding box center [352, 196] width 81 height 121
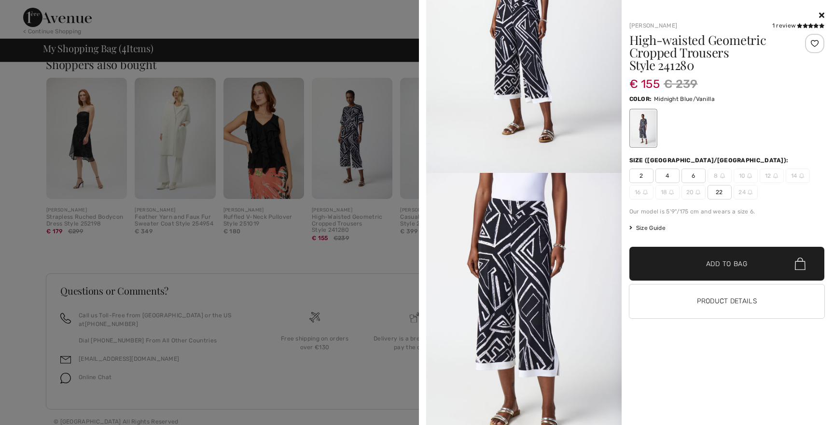
scroll to position [0, 0]
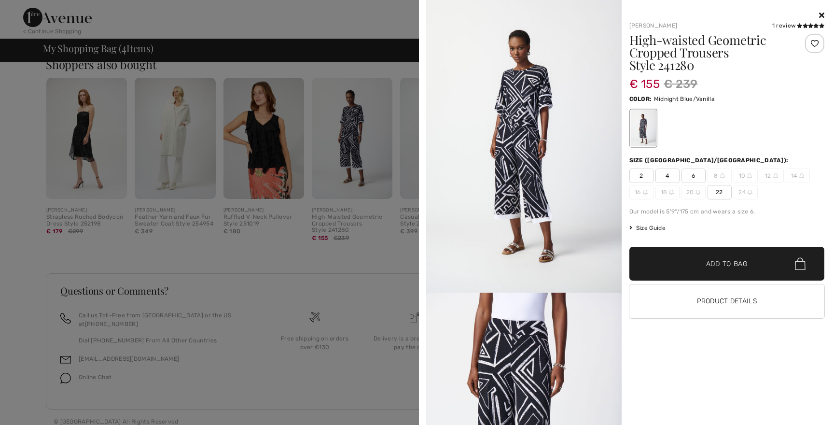
click at [819, 14] on icon at bounding box center [821, 15] width 5 height 8
